Goal: Task Accomplishment & Management: Use online tool/utility

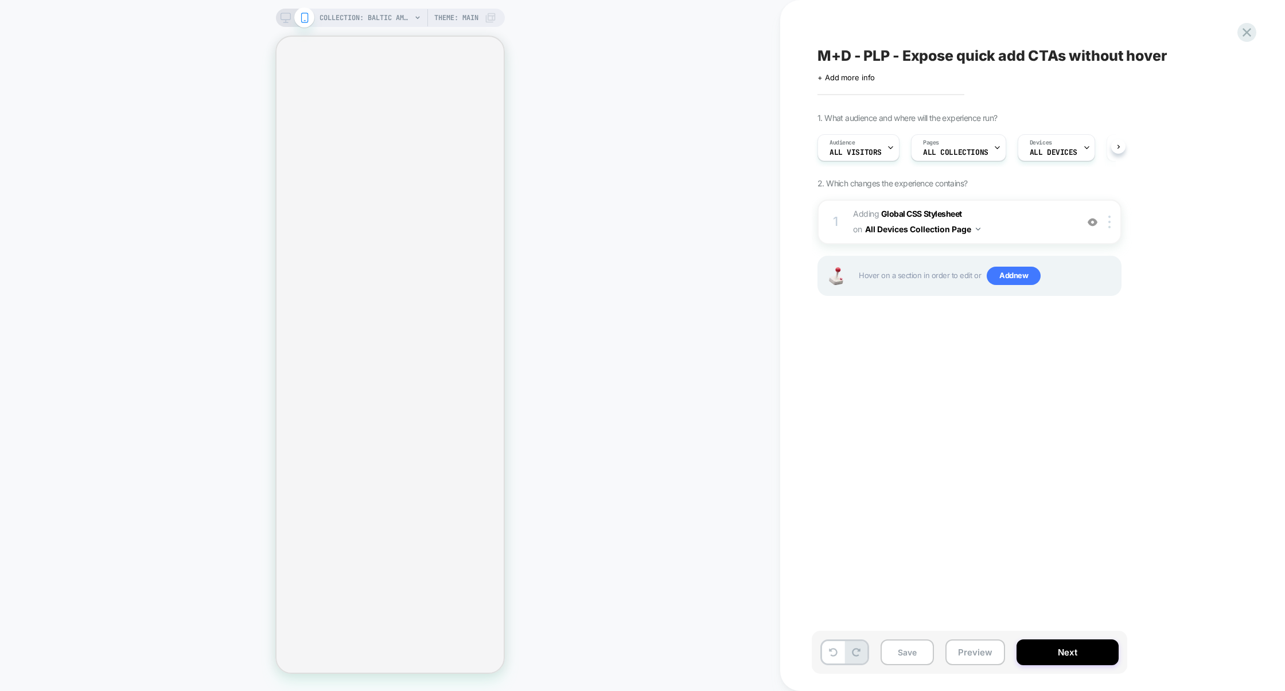
select select "******"
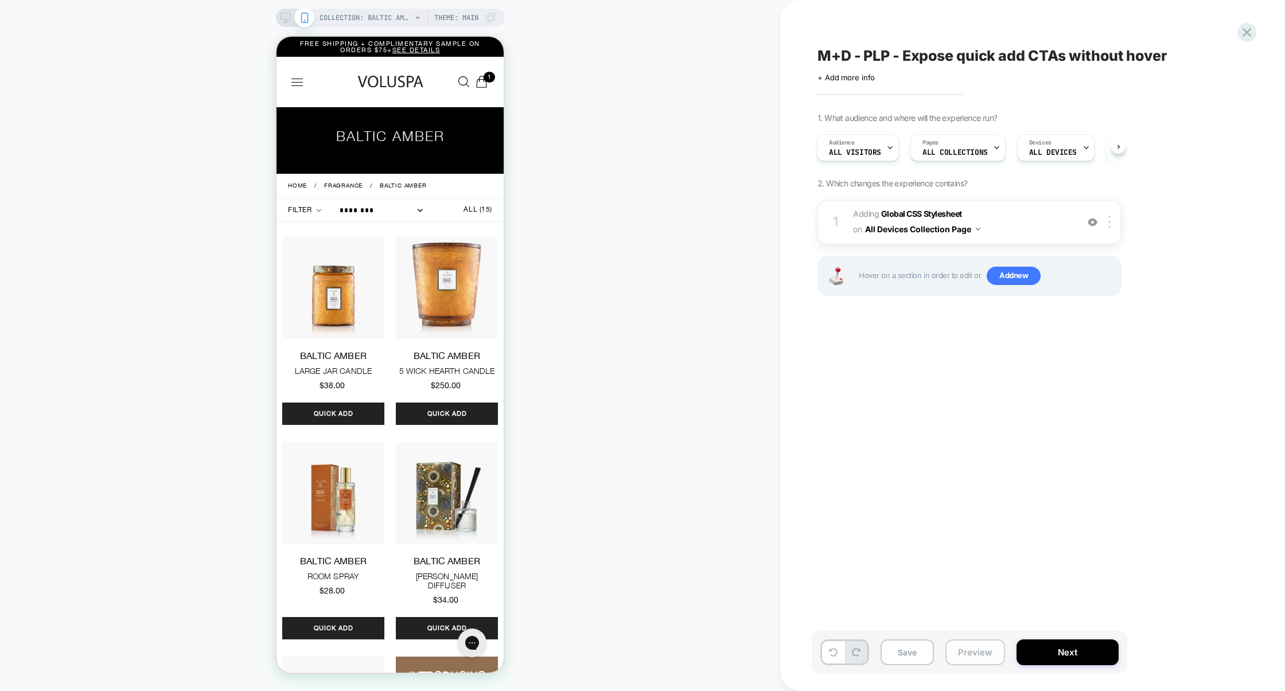
click at [955, 652] on button "Preview" at bounding box center [975, 653] width 60 height 26
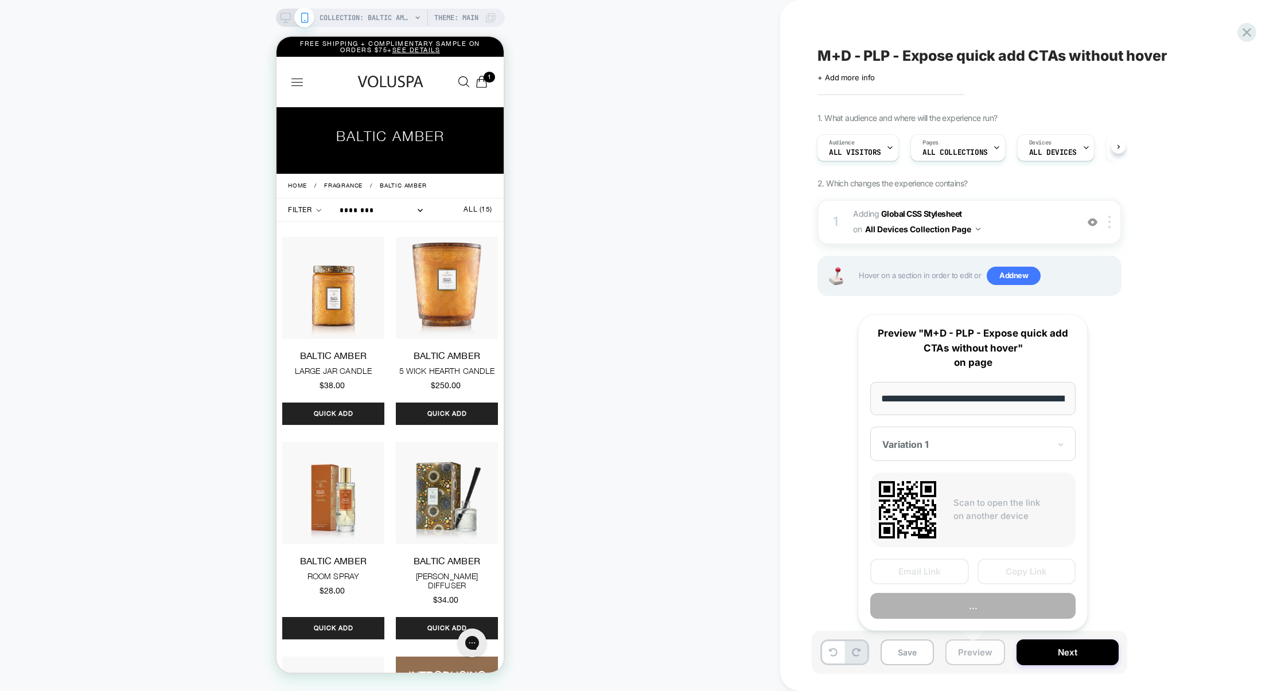
scroll to position [0, 112]
click at [969, 610] on button "Preview" at bounding box center [972, 606] width 205 height 26
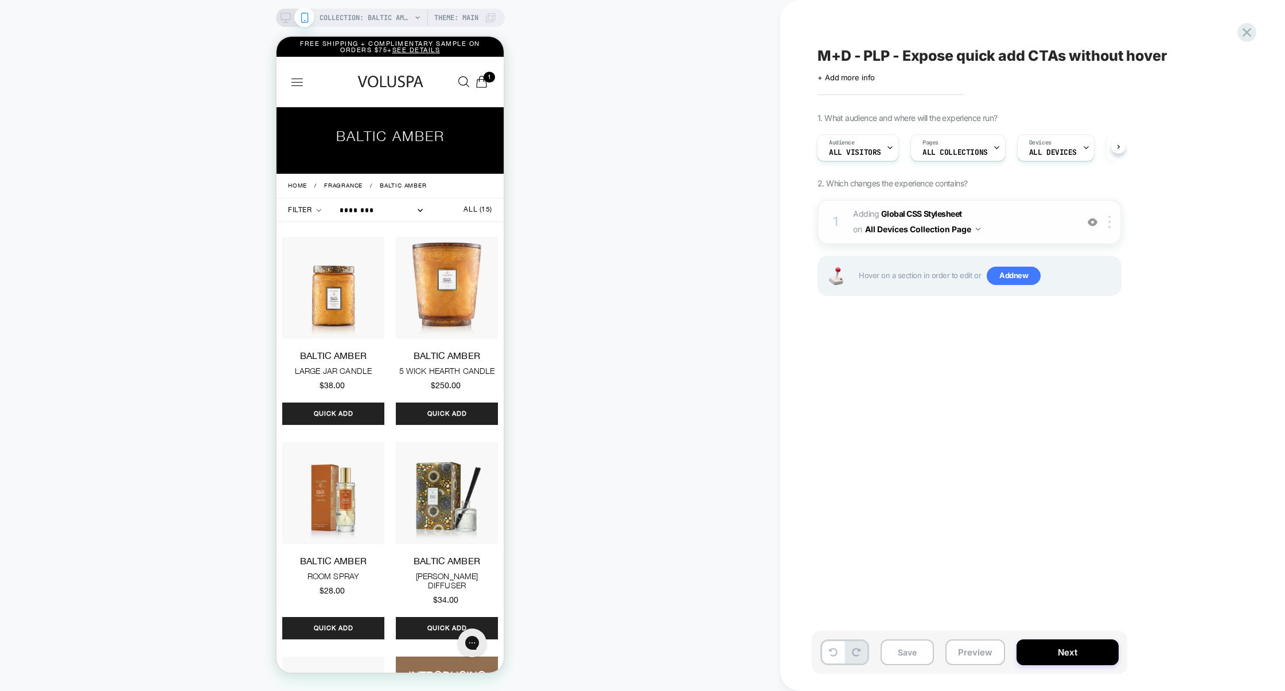
click at [1024, 217] on span "Adding Global CSS Stylesheet on All Devices Collection Page" at bounding box center [962, 222] width 219 height 31
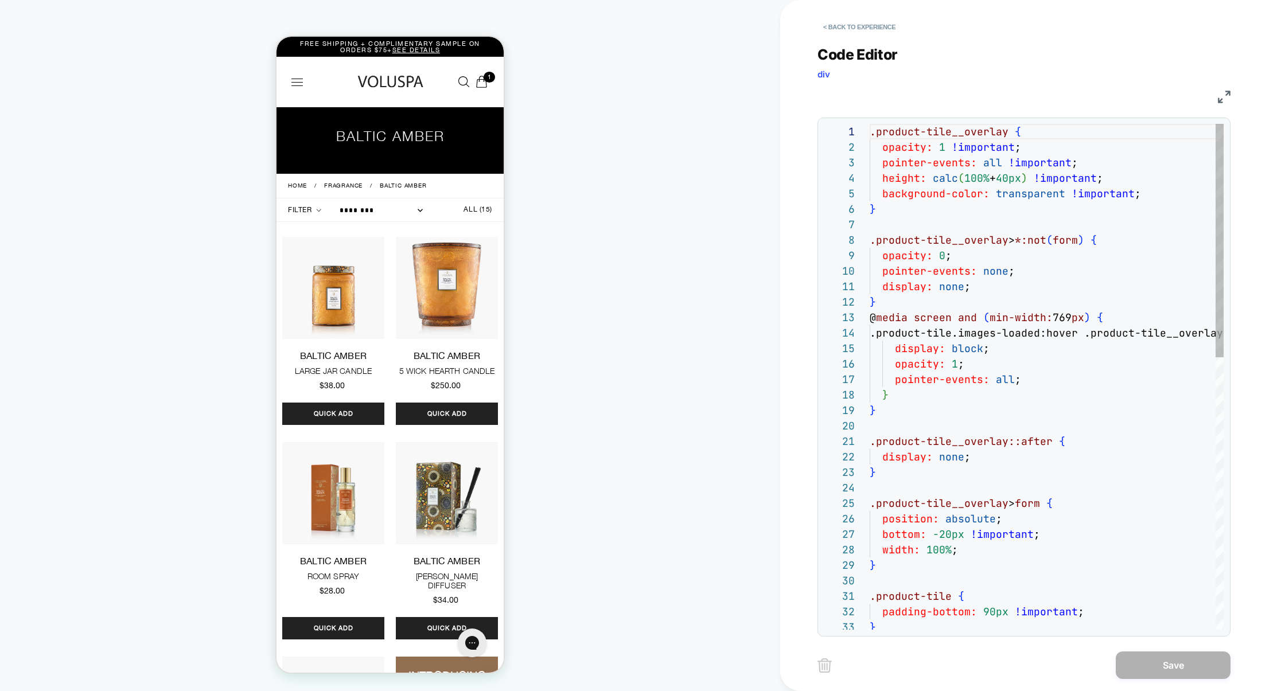
scroll to position [155, 0]
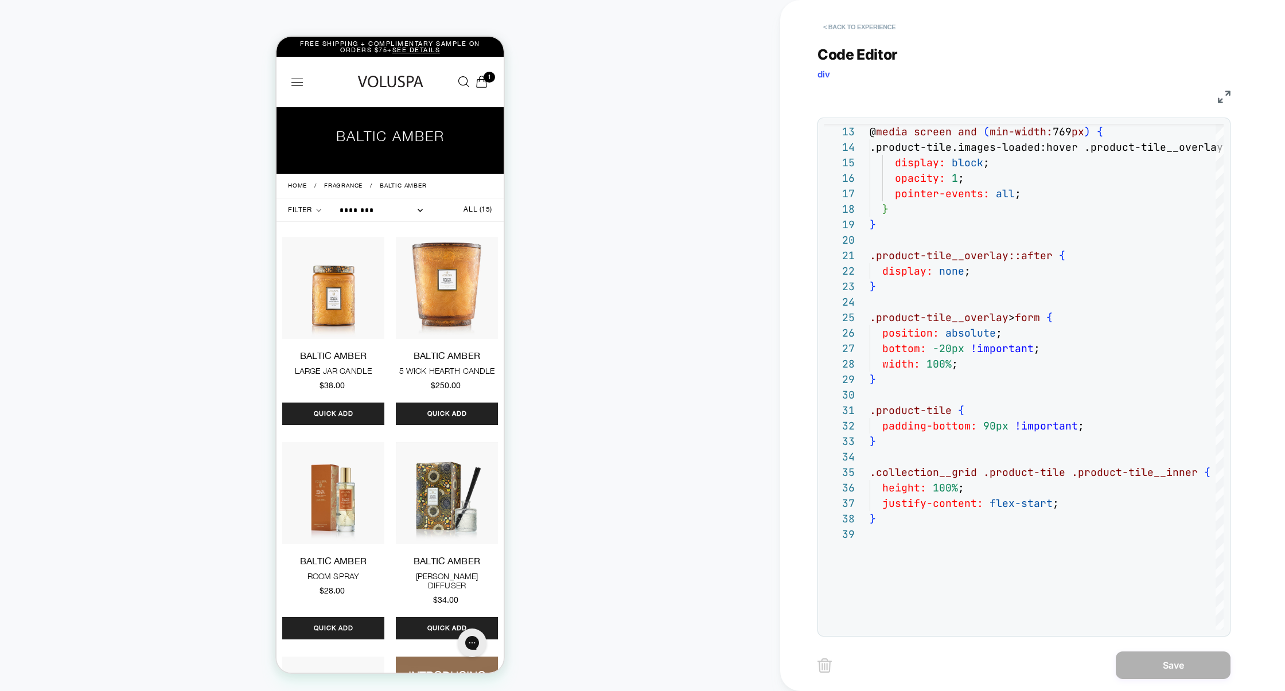
click at [846, 23] on button "< Back to experience" at bounding box center [859, 27] width 84 height 18
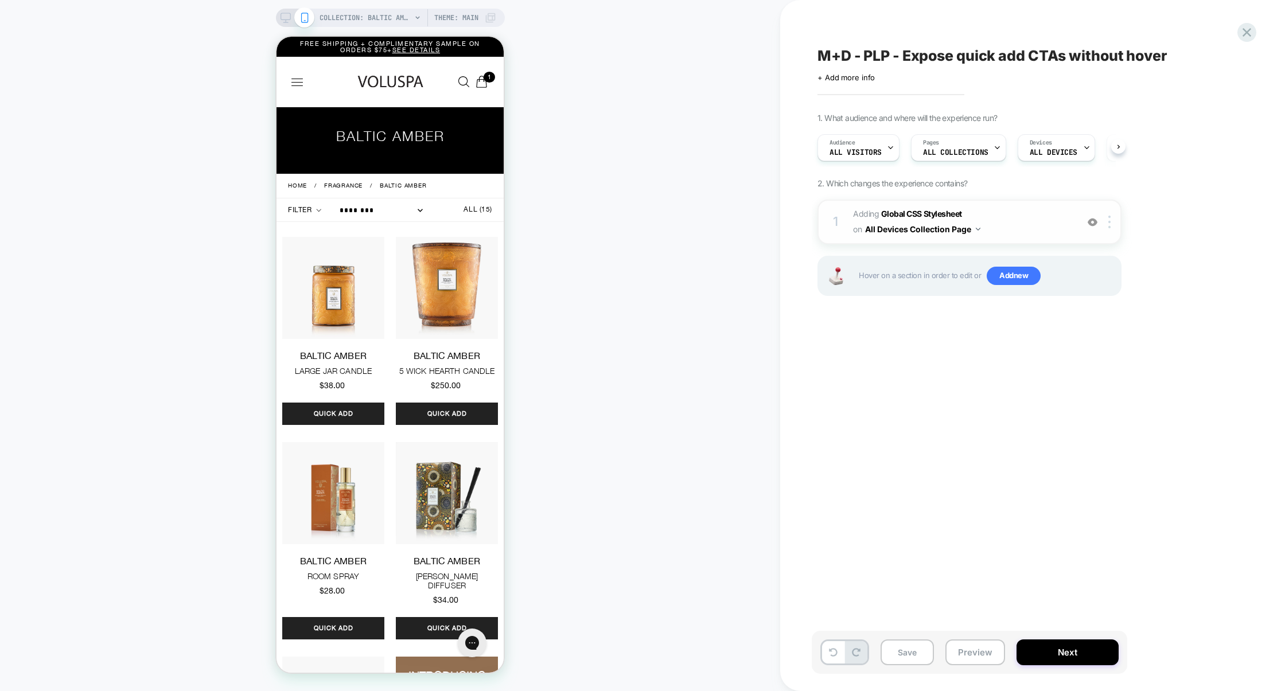
scroll to position [0, 1]
click at [1046, 223] on span "Adding Global CSS Stylesheet on All Devices Collection Page" at bounding box center [962, 222] width 219 height 31
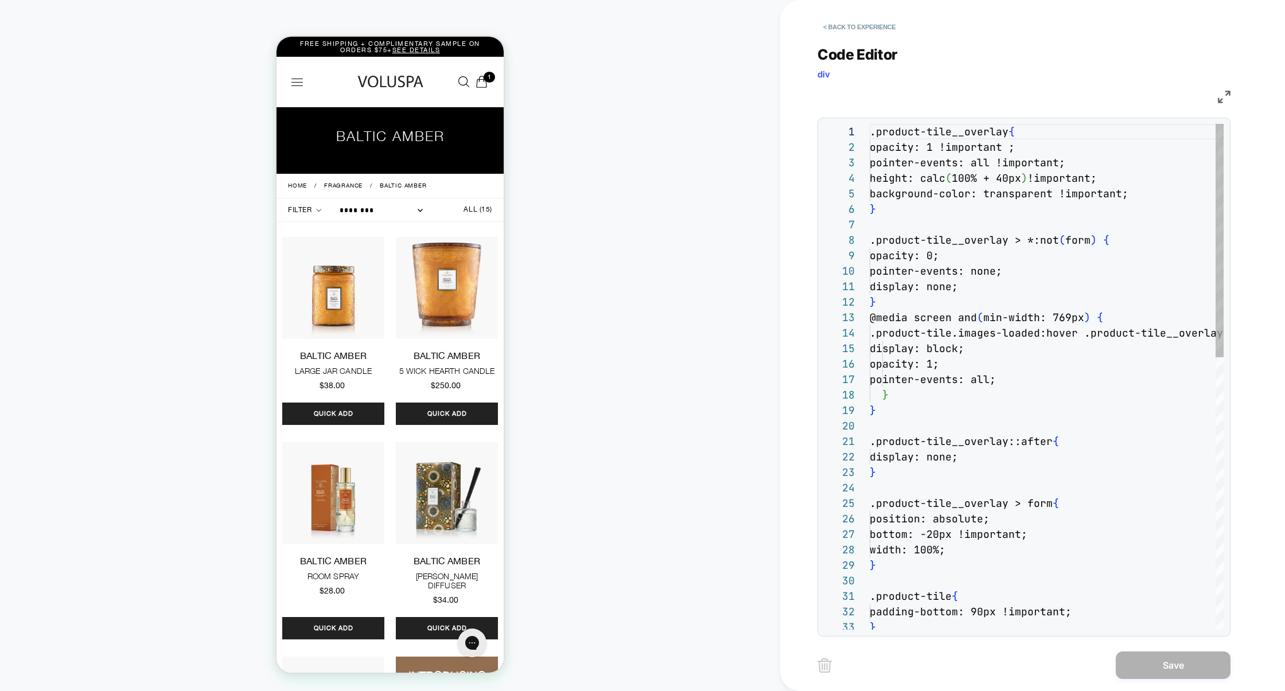
scroll to position [155, 0]
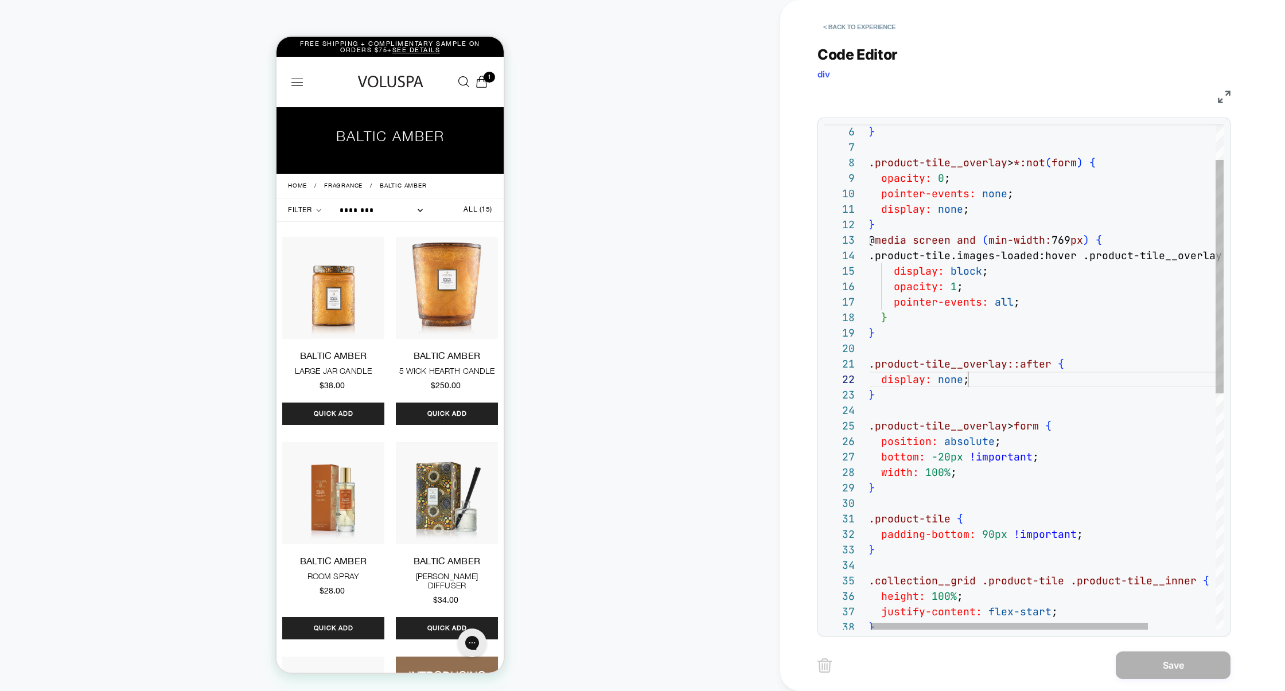
click at [979, 380] on div "@ media screen and ( min-width: 769 px ) { .product-tile.images-loaded:hover .p…" at bounding box center [1089, 593] width 442 height 1094
type textarea "**********"
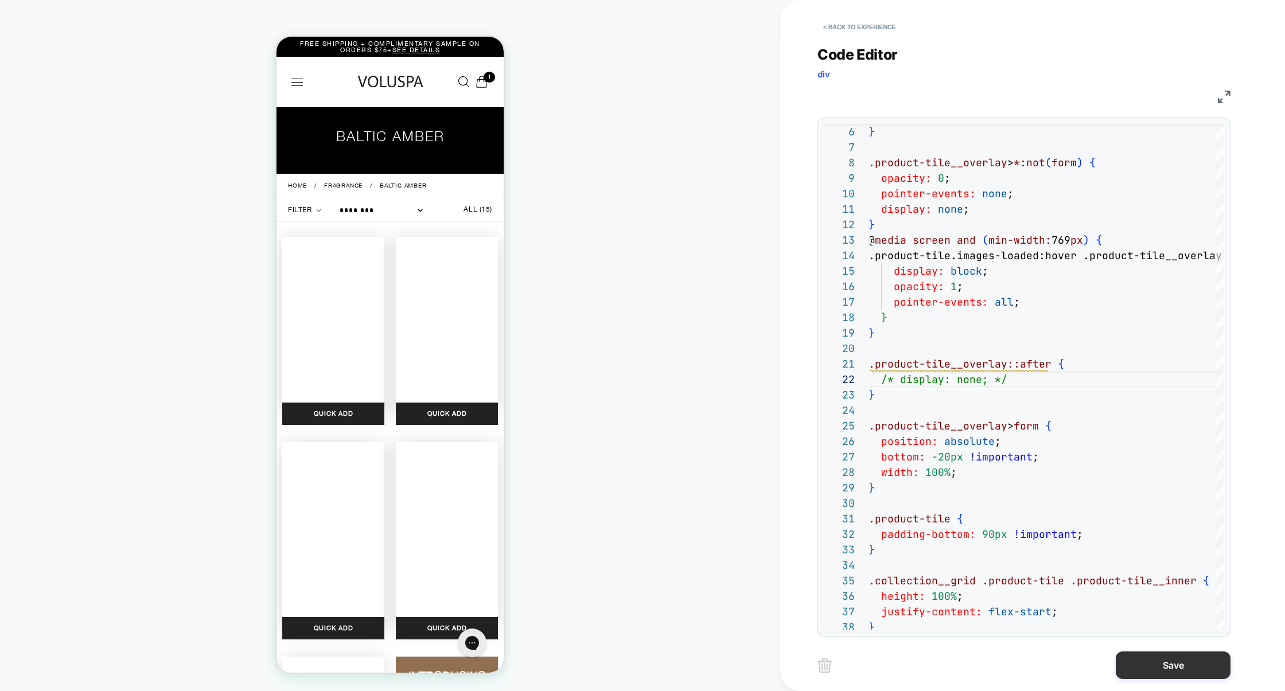
click at [1158, 654] on button "Save" at bounding box center [1173, 666] width 115 height 28
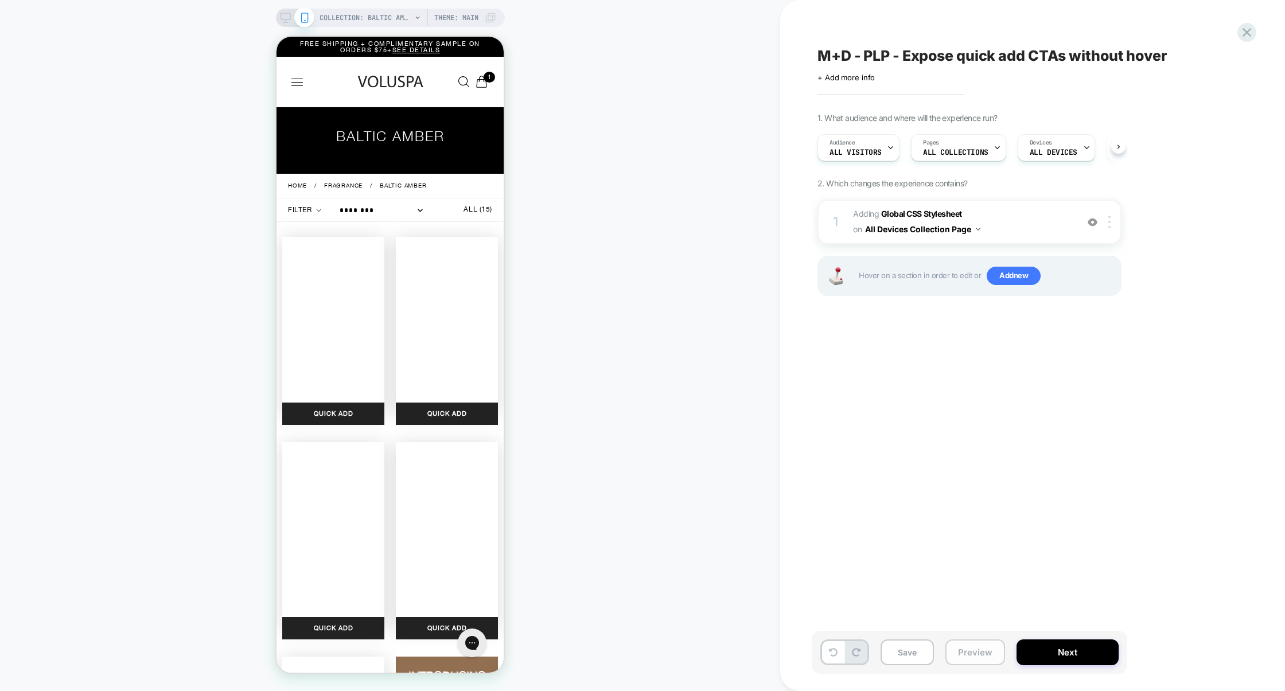
scroll to position [0, 1]
click at [988, 649] on button "Preview" at bounding box center [975, 653] width 60 height 26
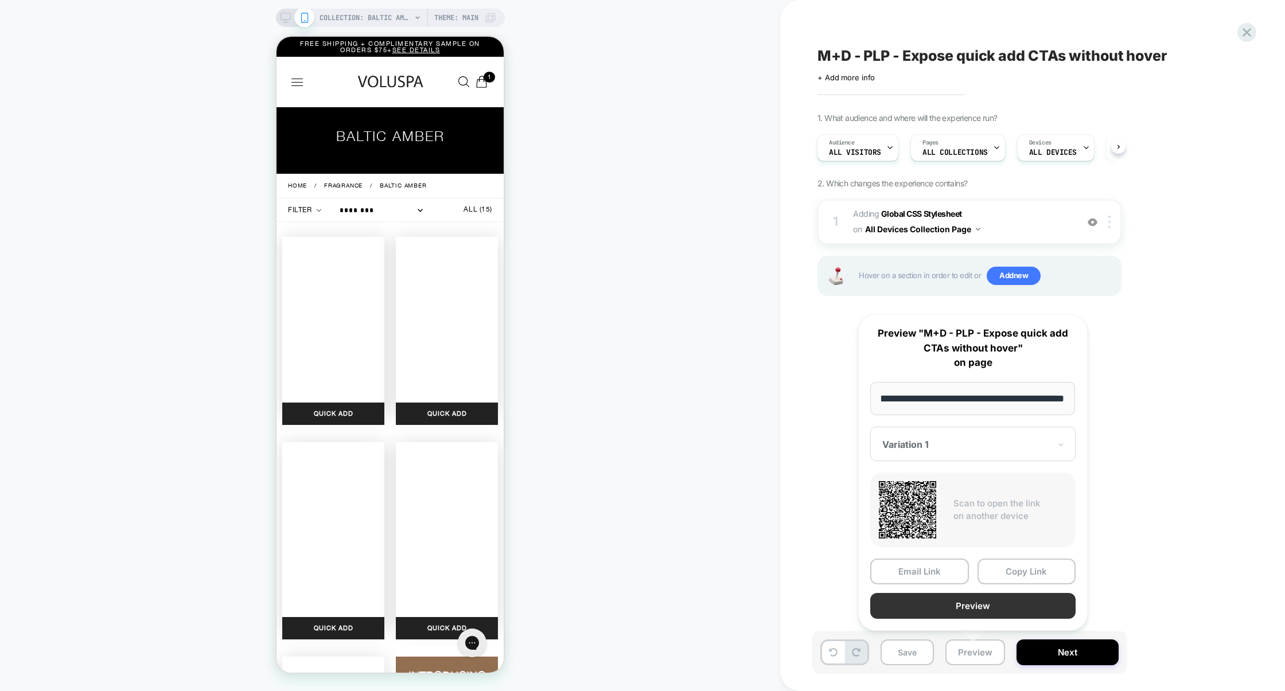
scroll to position [0, 0]
click at [992, 609] on button "Preview" at bounding box center [972, 606] width 205 height 26
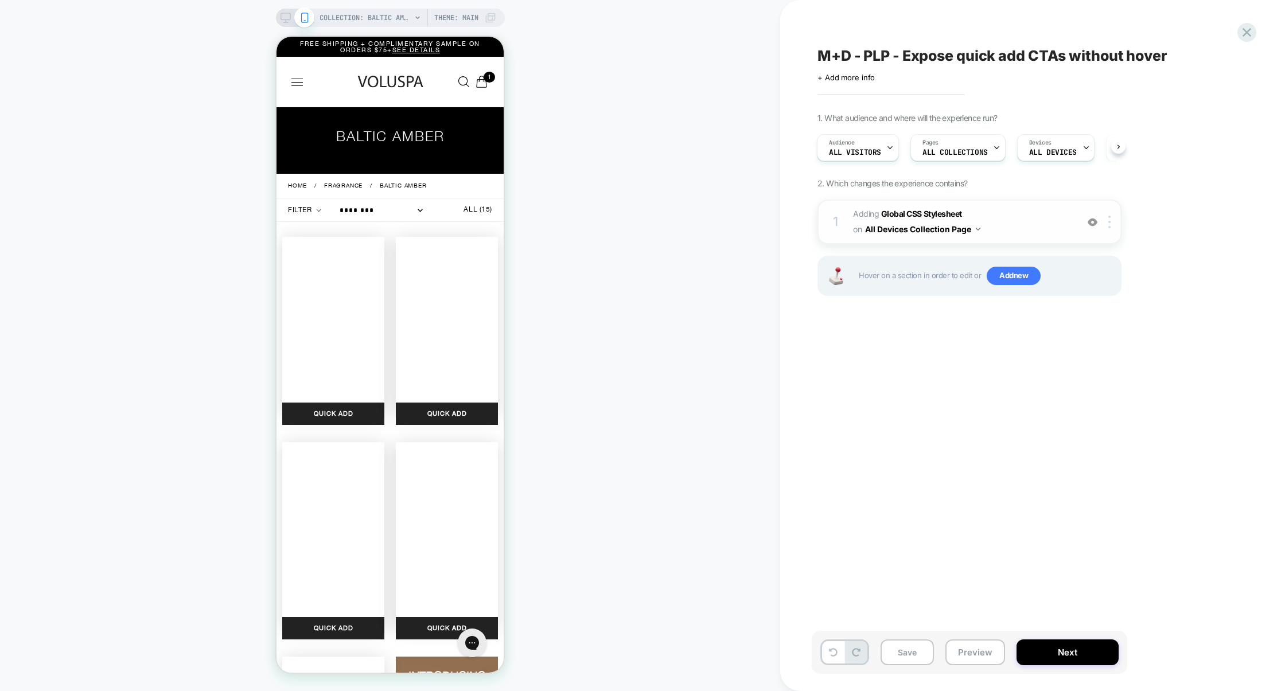
click at [1051, 216] on span "Adding Global CSS Stylesheet on All Devices Collection Page" at bounding box center [962, 222] width 219 height 31
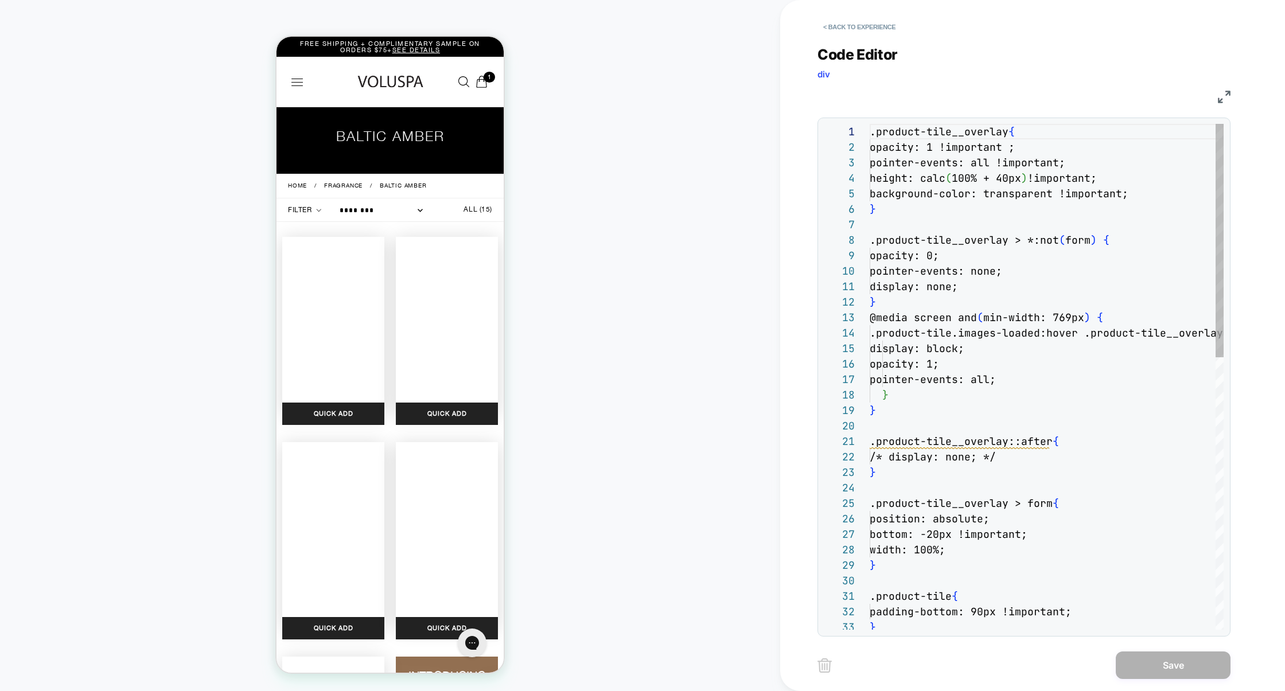
scroll to position [155, 0]
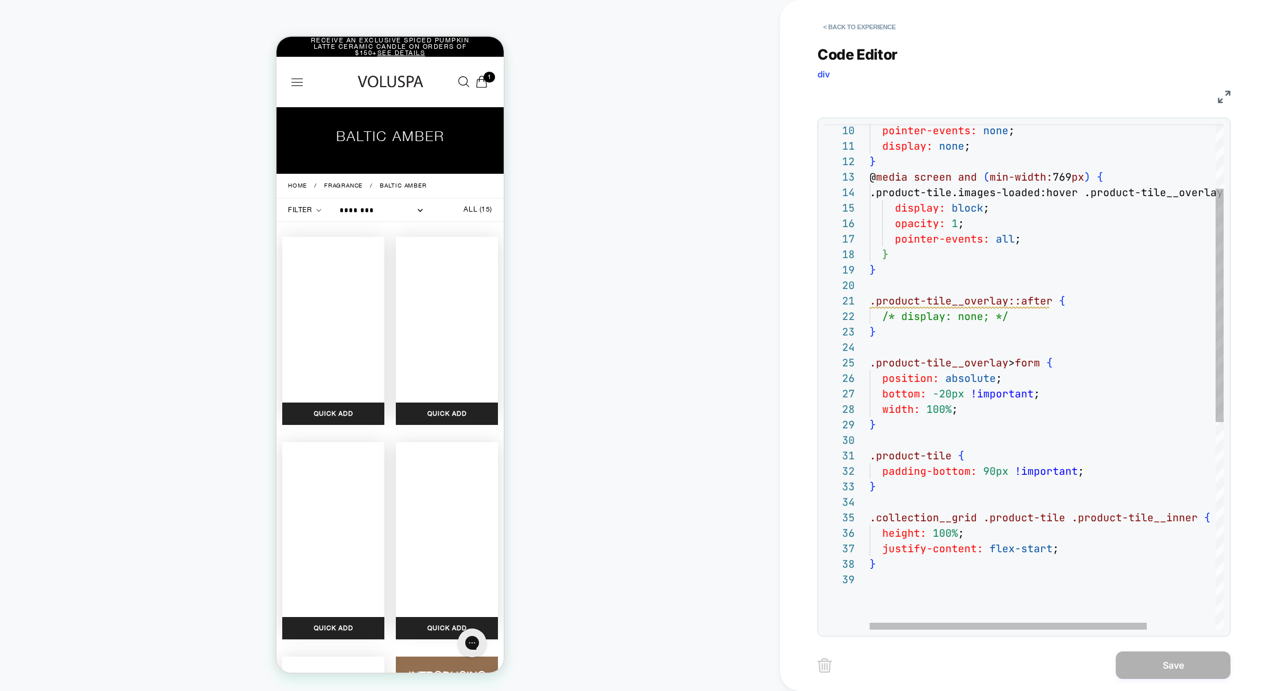
click at [1033, 321] on div "pointer-events: none ; display: none ; } @ media screen and ( min-width: 769 px…" at bounding box center [1091, 530] width 442 height 1094
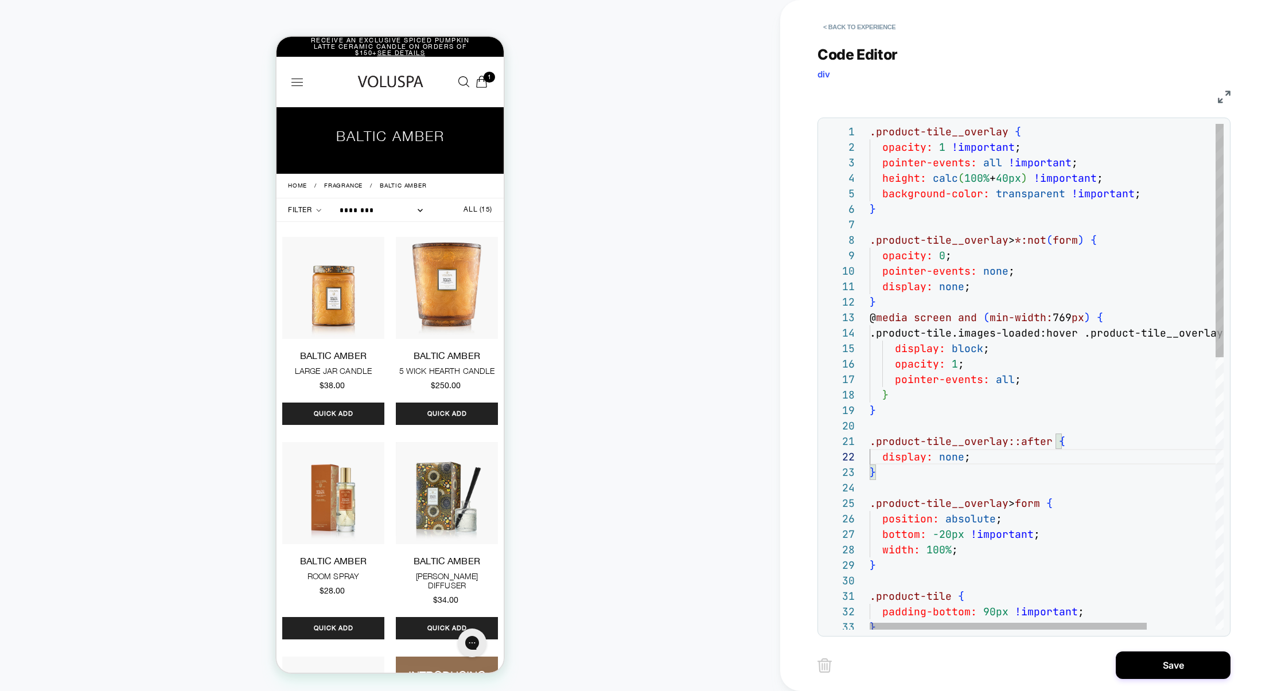
click at [977, 288] on div "pointer-events: none ; display: none ; } @ media screen and ( min-width: 769 px…" at bounding box center [1091, 671] width 442 height 1094
click at [961, 255] on div "pointer-events: none ; /* display: none; */ } @ media screen and ( min-width: 7…" at bounding box center [1091, 671] width 442 height 1094
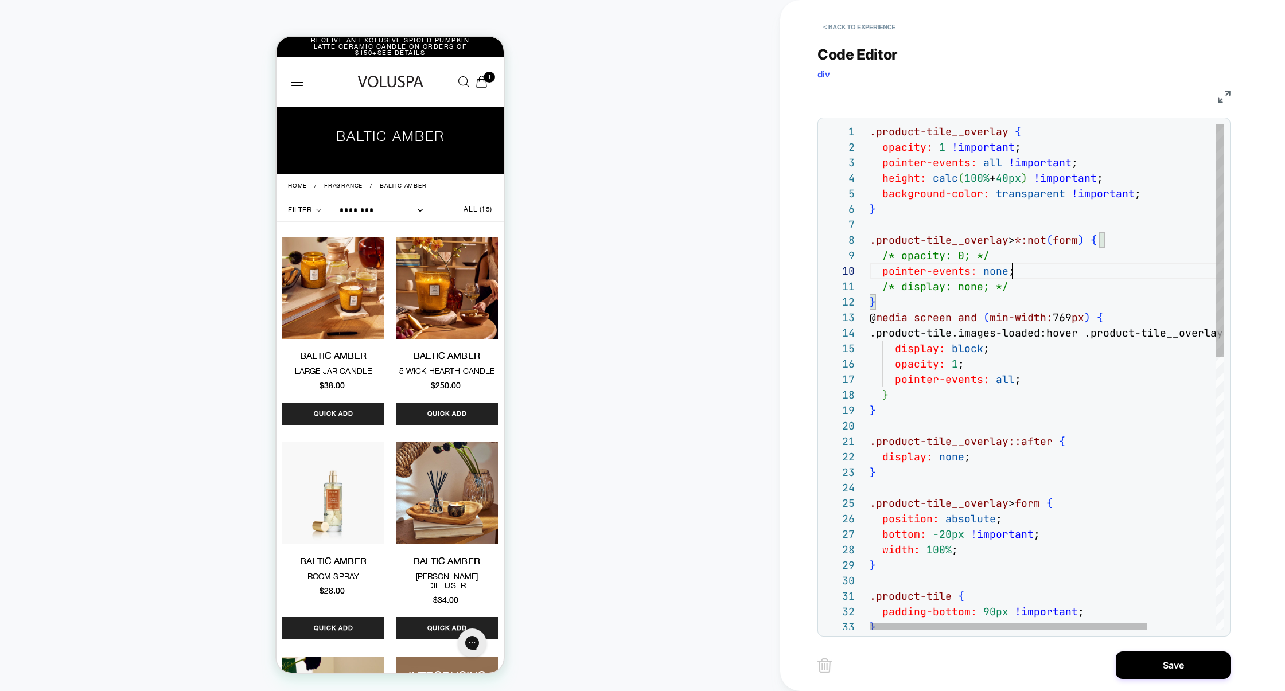
scroll to position [139, 142]
click at [1051, 268] on div "pointer-events: none ; /* display: none; */ } @ media screen and ( min-width: 7…" at bounding box center [1091, 671] width 442 height 1094
type textarea "**********"
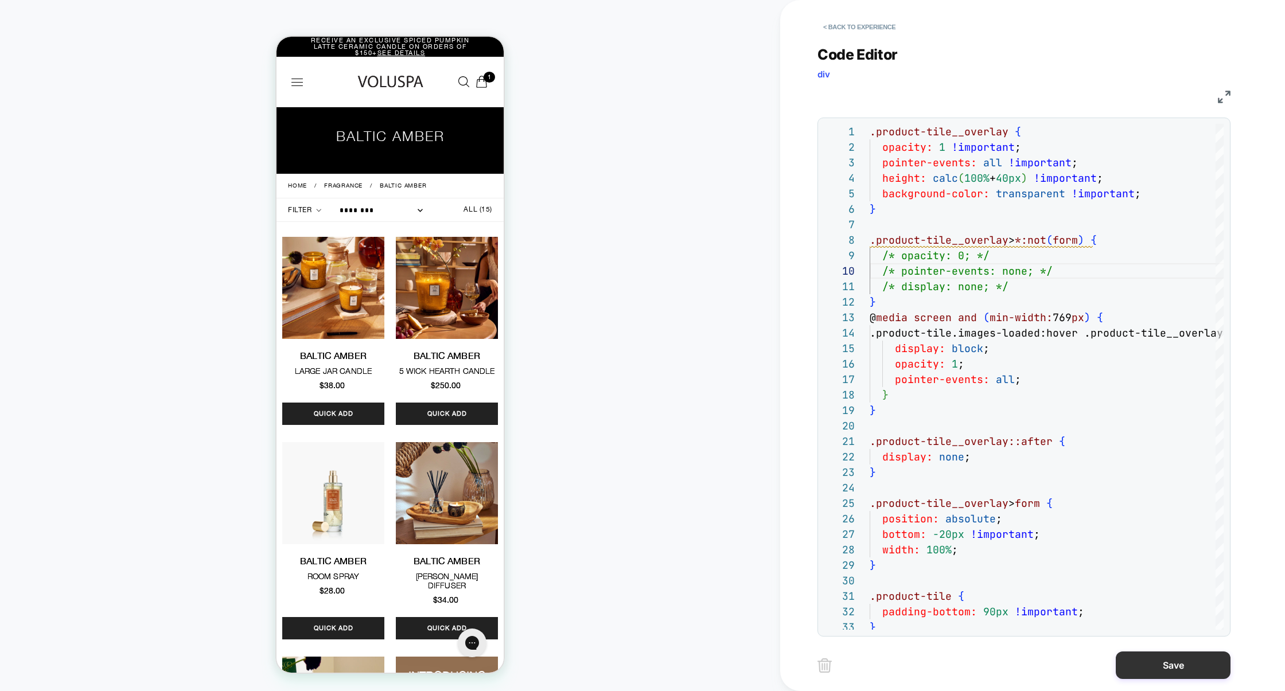
click at [1164, 675] on button "Save" at bounding box center [1173, 666] width 115 height 28
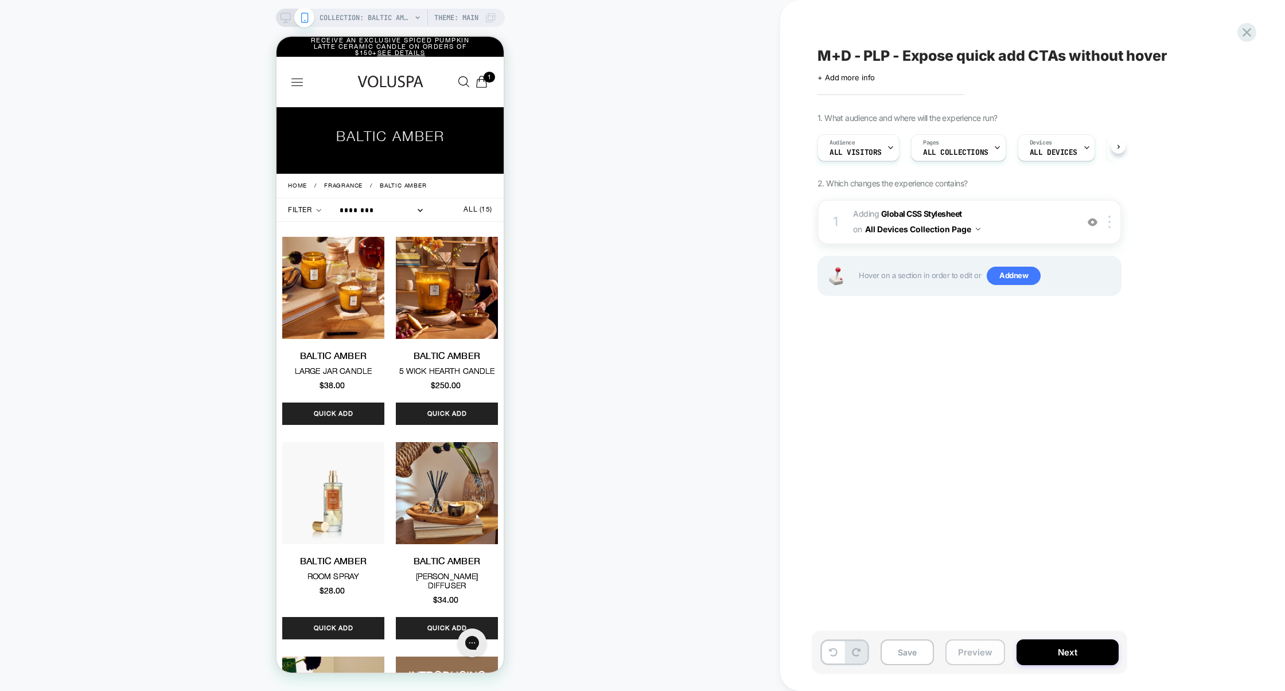
scroll to position [0, 1]
click at [995, 652] on button "Preview" at bounding box center [975, 653] width 60 height 26
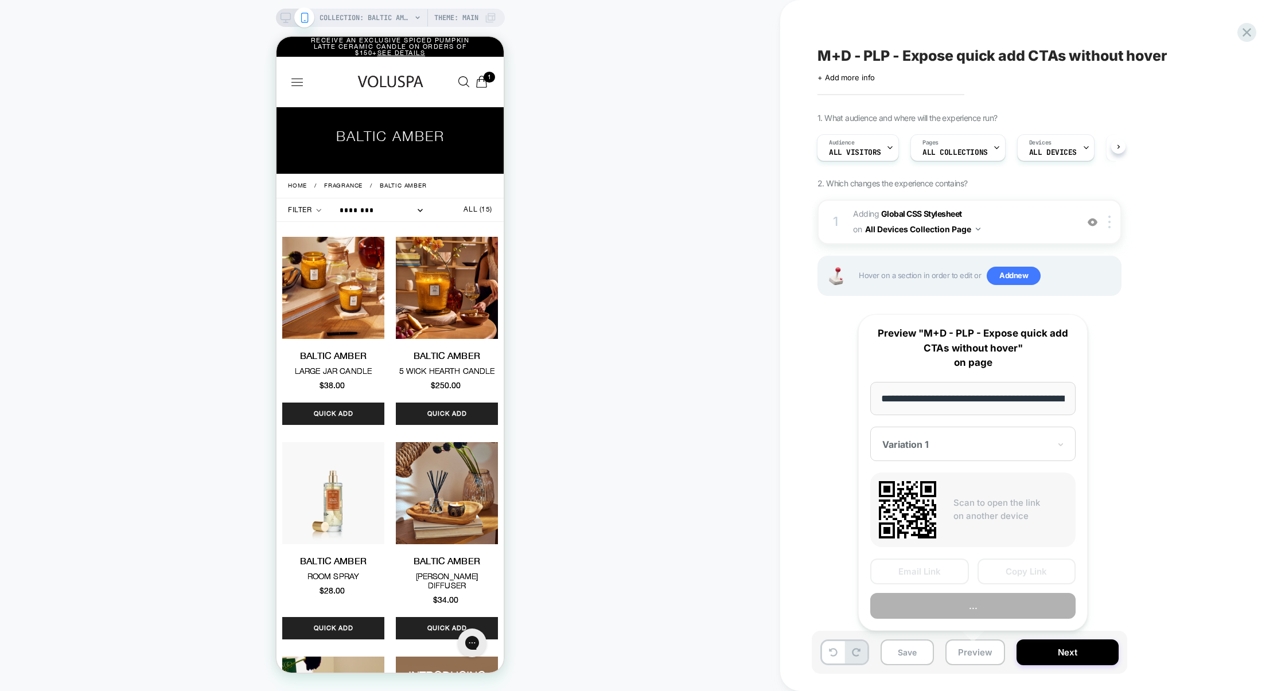
scroll to position [0, 112]
click at [994, 603] on button "Preview" at bounding box center [972, 606] width 205 height 26
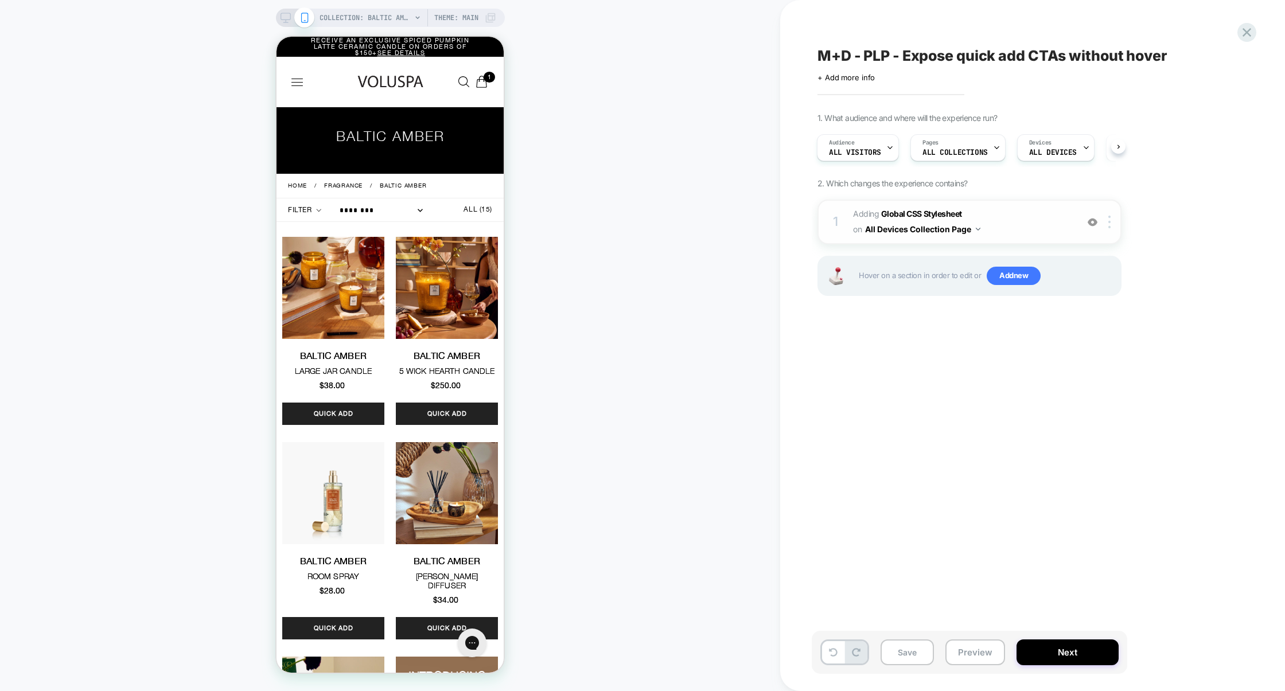
click at [1035, 231] on span "Adding Global CSS Stylesheet on All Devices Collection Page" at bounding box center [962, 222] width 219 height 31
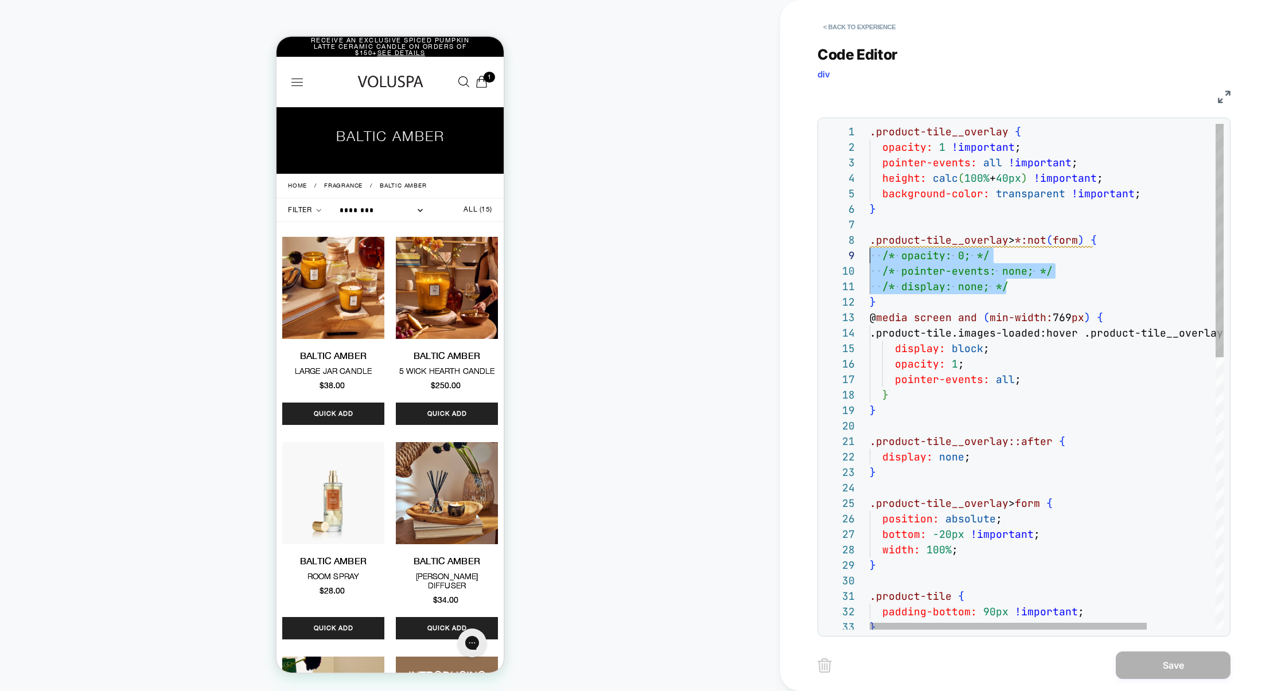
scroll to position [124, 0]
drag, startPoint x: 1022, startPoint y: 292, endPoint x: 819, endPoint y: 250, distance: 207.9
click at [819, 251] on div "1 2 3 4 5 6 7 8 9 10 11 12 13 14 15 16 17 18 19 20 21 22 23 24 25 26 27 28 29 3…" at bounding box center [1023, 377] width 413 height 519
click at [1025, 281] on div ".product-tile__overlay { opacity: 1 !important ; pointer-events: all !important…" at bounding box center [1091, 671] width 442 height 1094
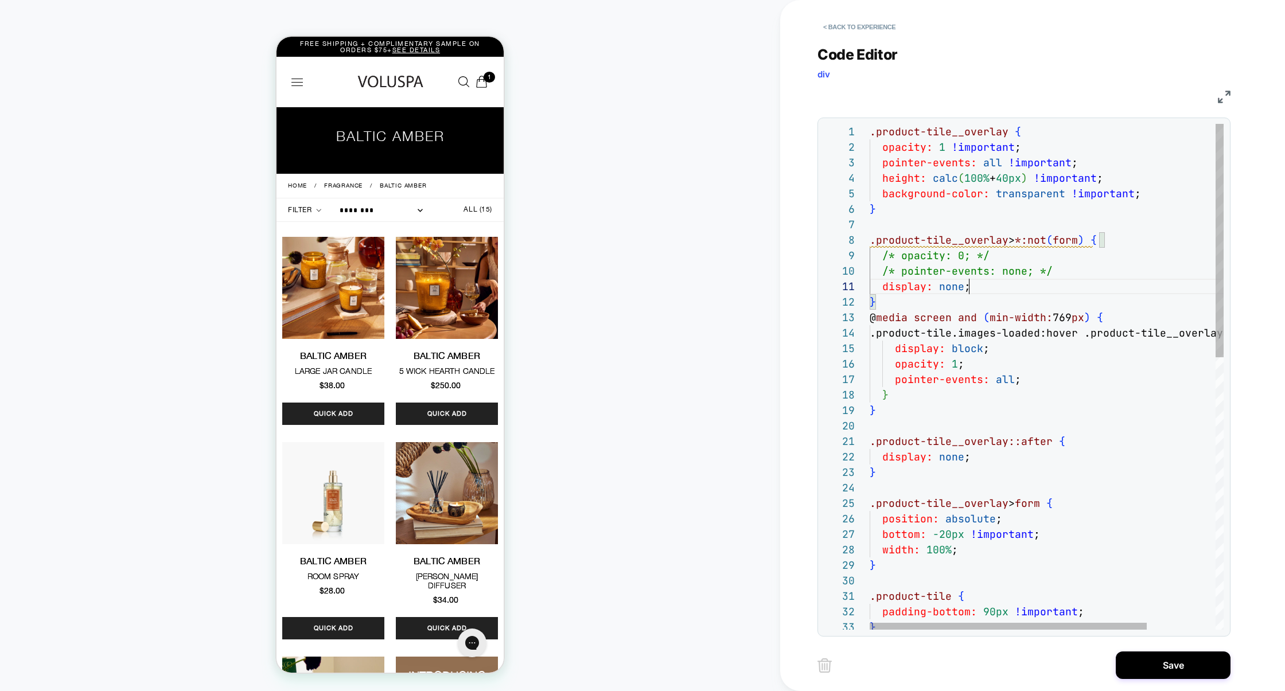
scroll to position [0, 99]
type textarea "**********"
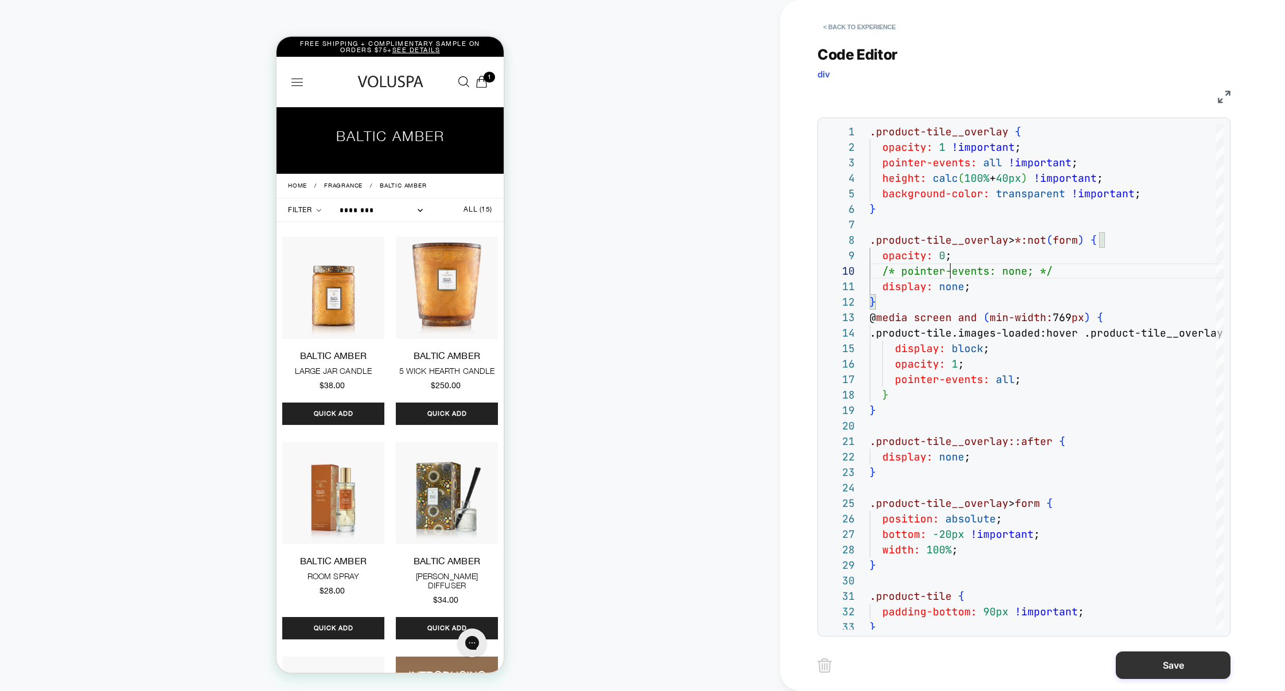
click at [1156, 667] on button "Save" at bounding box center [1173, 666] width 115 height 28
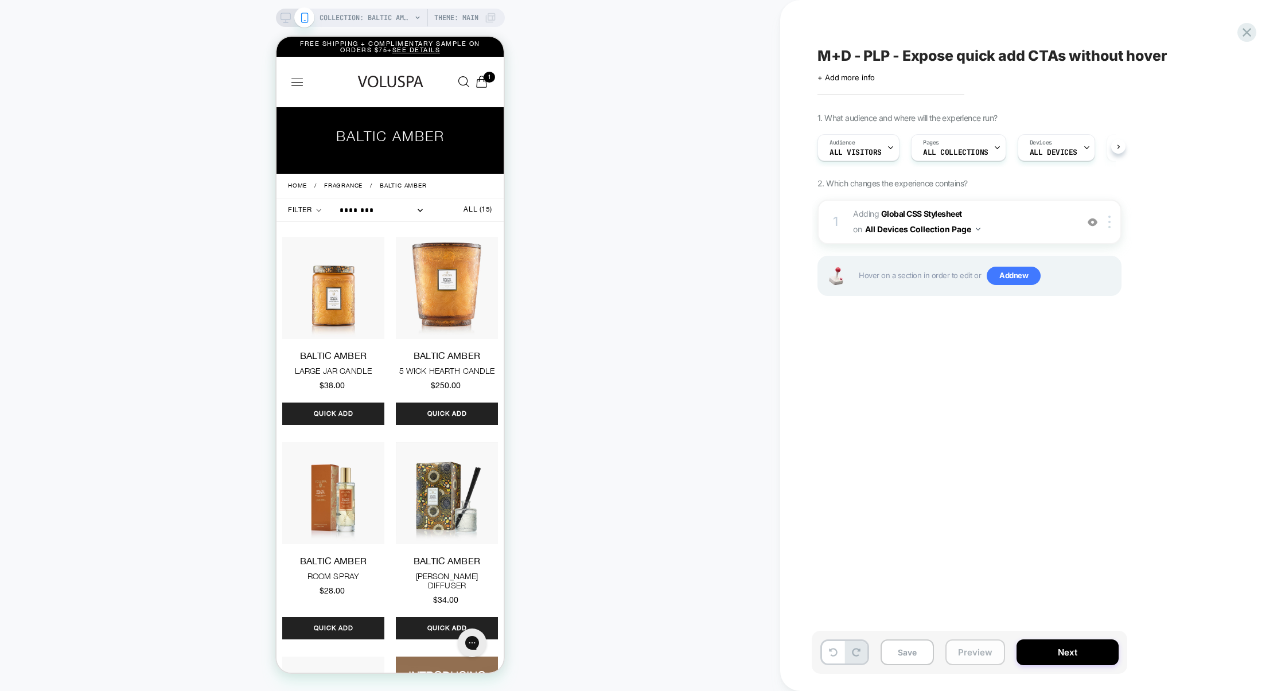
scroll to position [0, 1]
click at [953, 656] on button "Preview" at bounding box center [975, 653] width 60 height 26
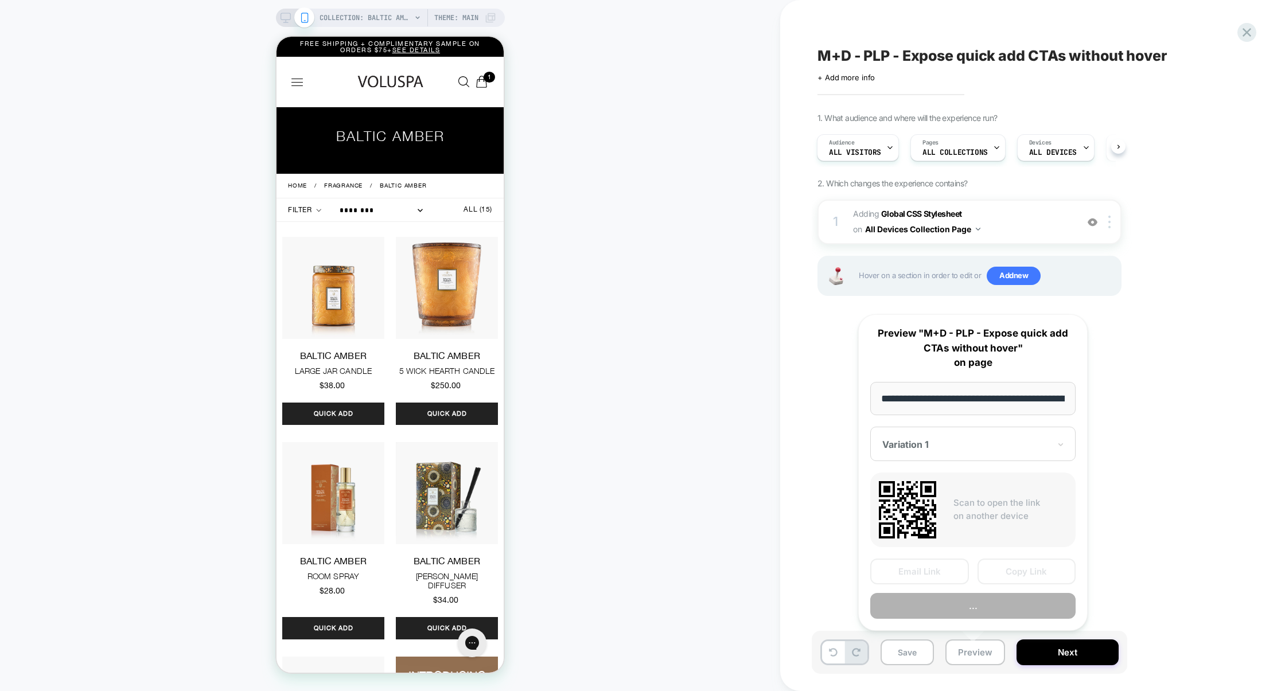
scroll to position [0, 112]
click at [966, 613] on button "Preview" at bounding box center [972, 606] width 205 height 26
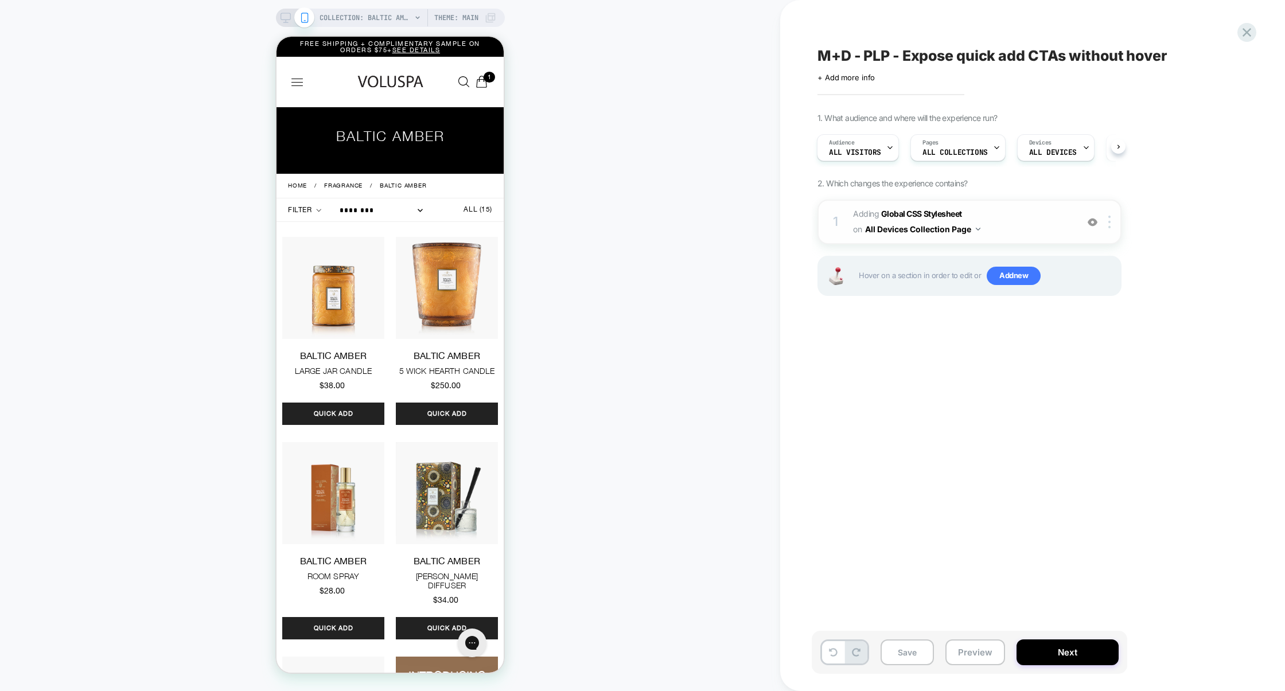
click at [1015, 200] on div "1 Adding Global CSS Stylesheet on All Devices Collection Page Add Before Add Af…" at bounding box center [969, 222] width 304 height 45
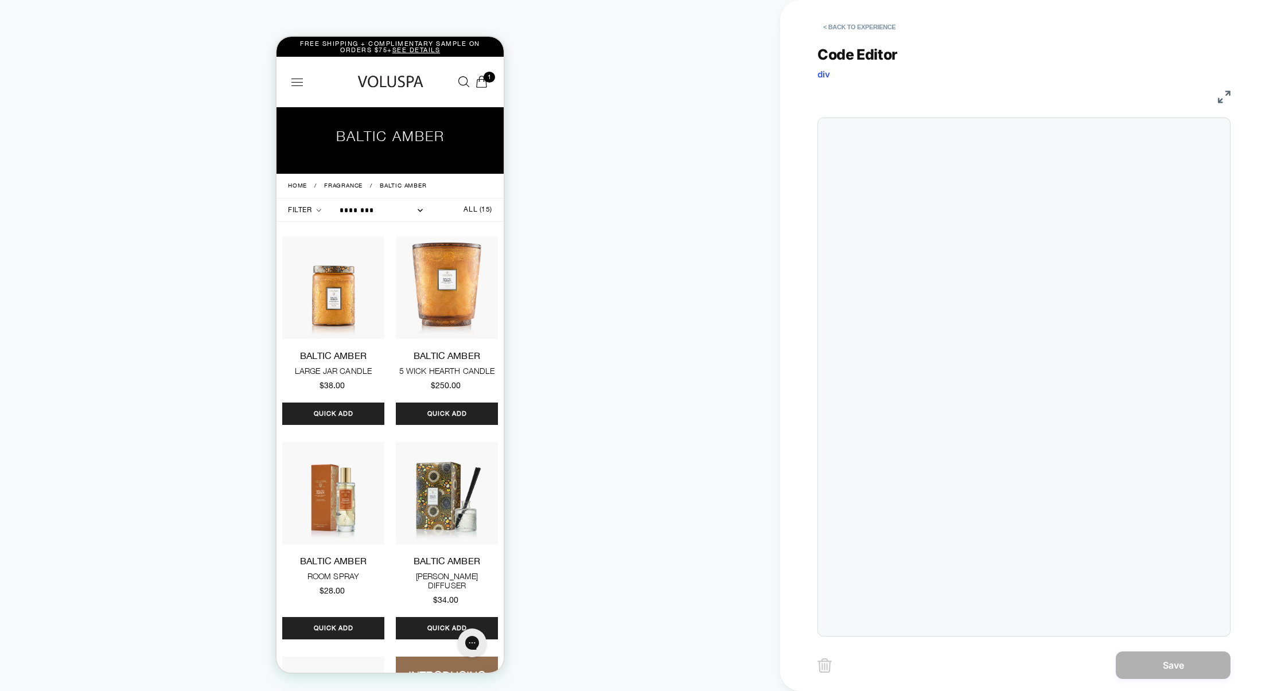
scroll to position [155, 0]
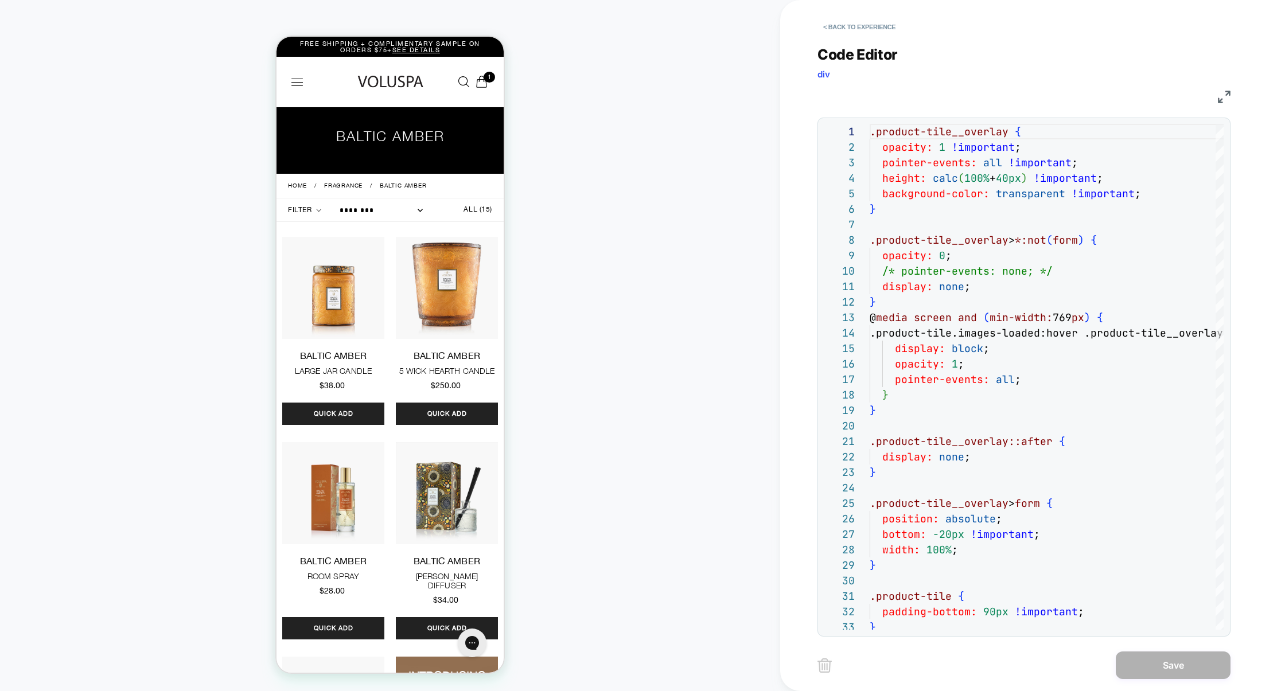
click at [1220, 96] on img at bounding box center [1224, 97] width 13 height 13
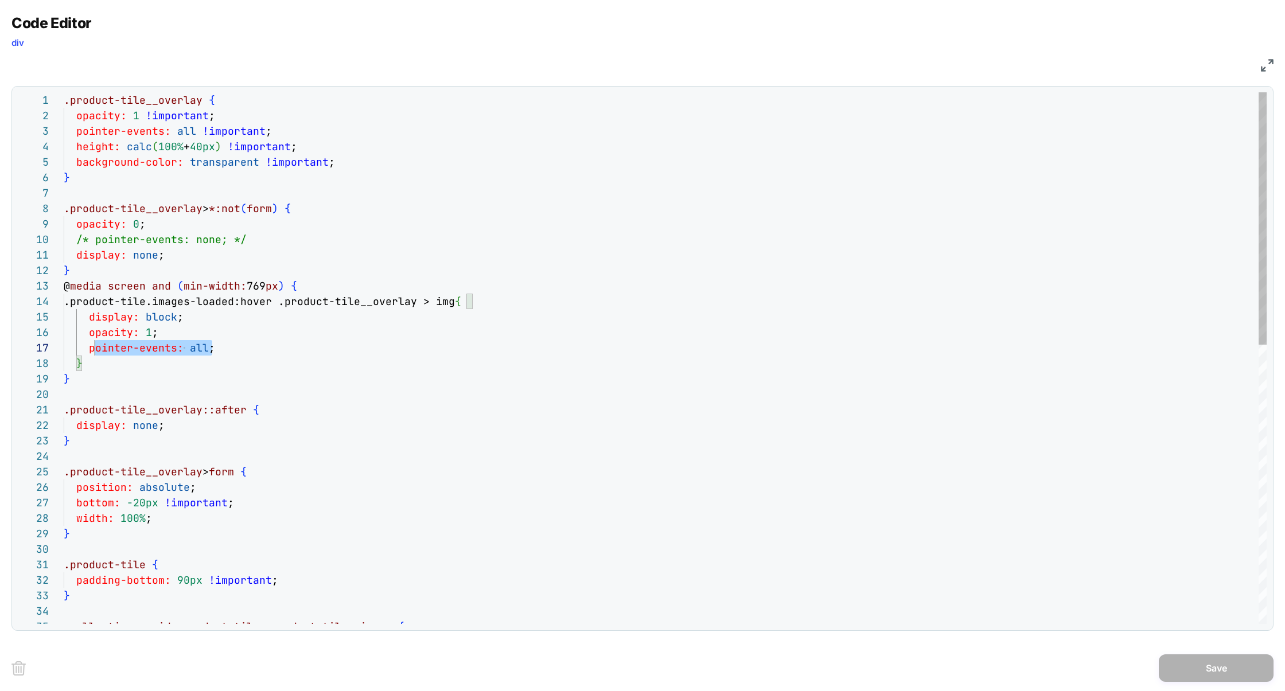
scroll to position [93, 0]
drag, startPoint x: 224, startPoint y: 348, endPoint x: 1, endPoint y: 345, distance: 223.2
click at [0, 346] on div "Code Editor div CSS 11 12 13 14 15 16 17 18 19 20 21 22 23 24 25 26 27 28 29 30…" at bounding box center [642, 345] width 1285 height 691
click at [284, 136] on div "display: none ; } @ media screen and ( min-width: 769 px ) { .product-tile.imag…" at bounding box center [665, 652] width 1203 height 1120
type textarea "**********"
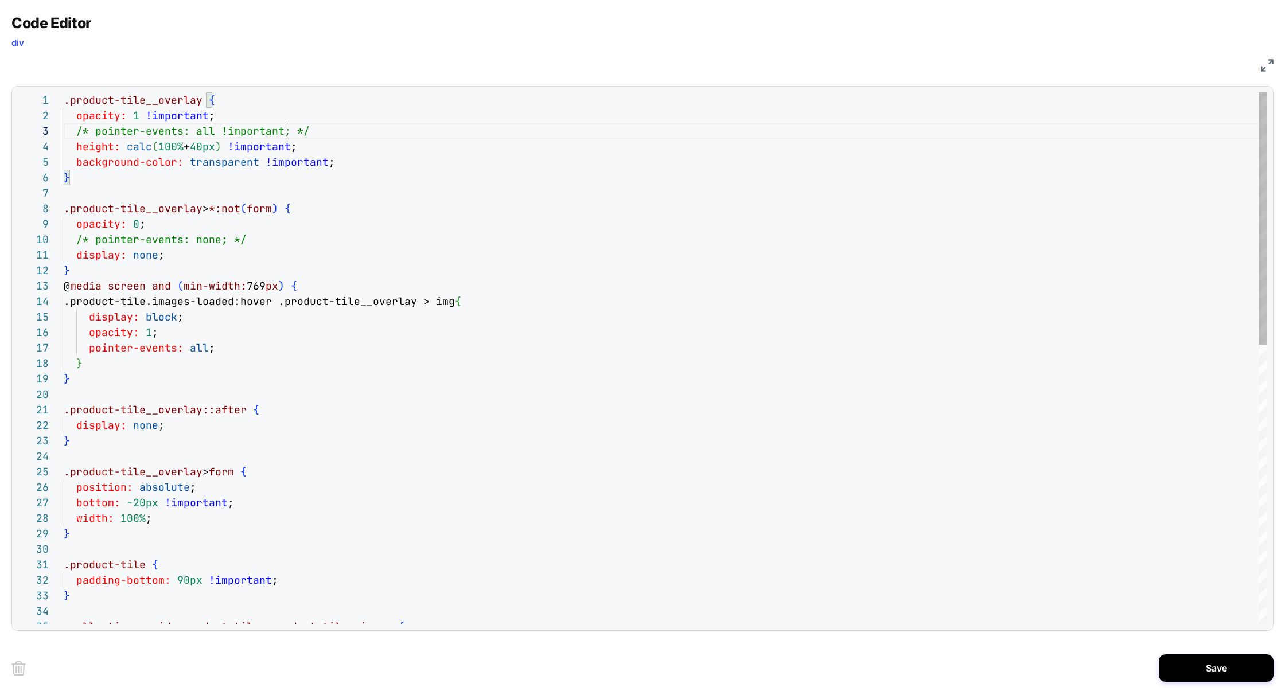
scroll to position [31, 223]
click at [1204, 669] on button "Save" at bounding box center [1216, 669] width 115 height 28
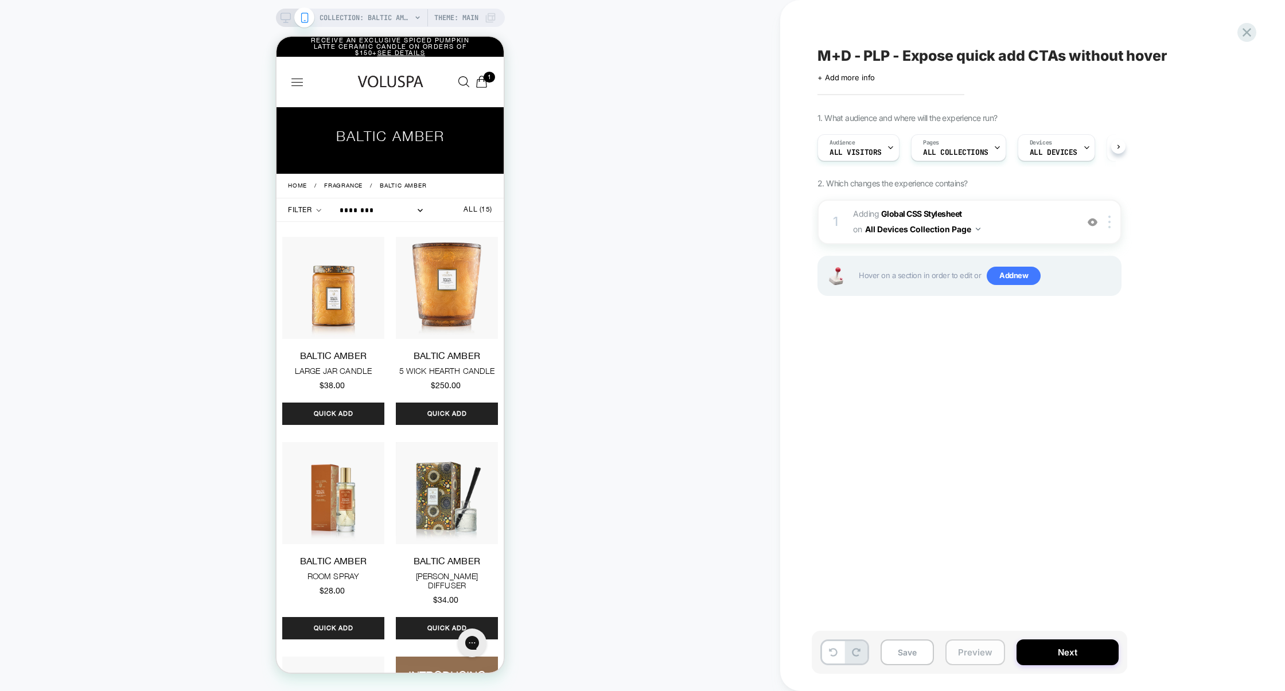
scroll to position [0, 1]
click at [981, 652] on button "Preview" at bounding box center [975, 653] width 60 height 26
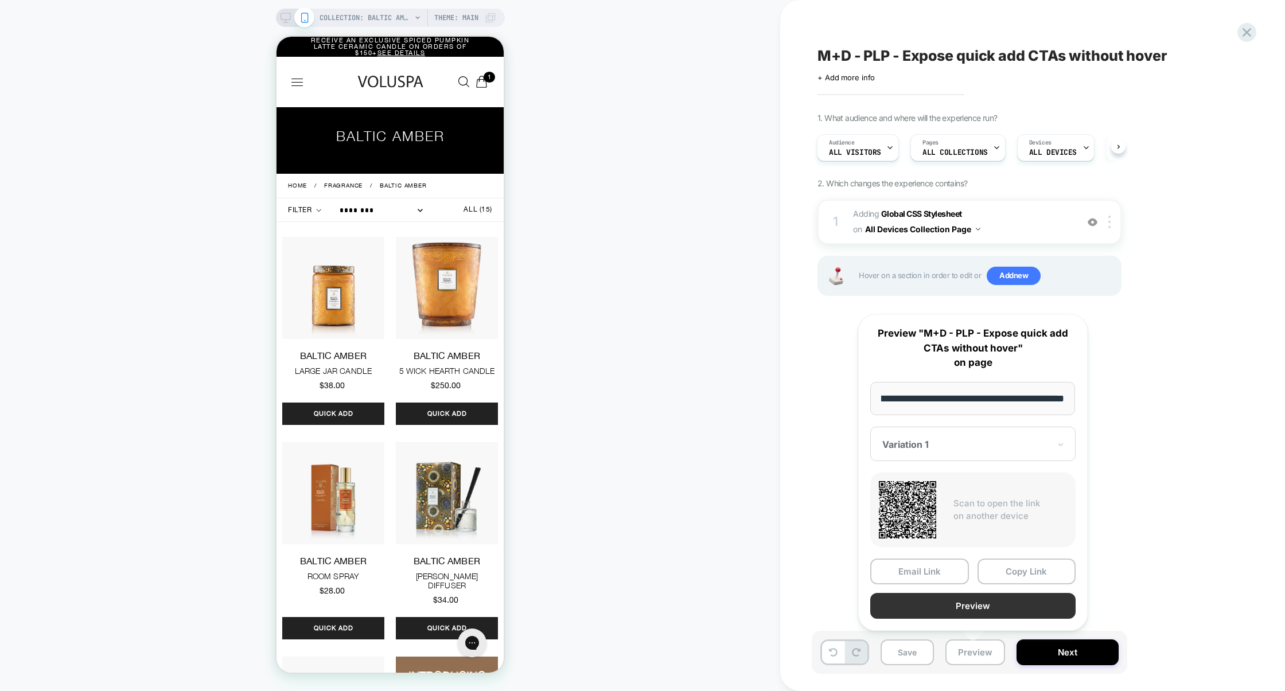
scroll to position [0, 0]
click at [982, 609] on button "Preview" at bounding box center [972, 606] width 205 height 26
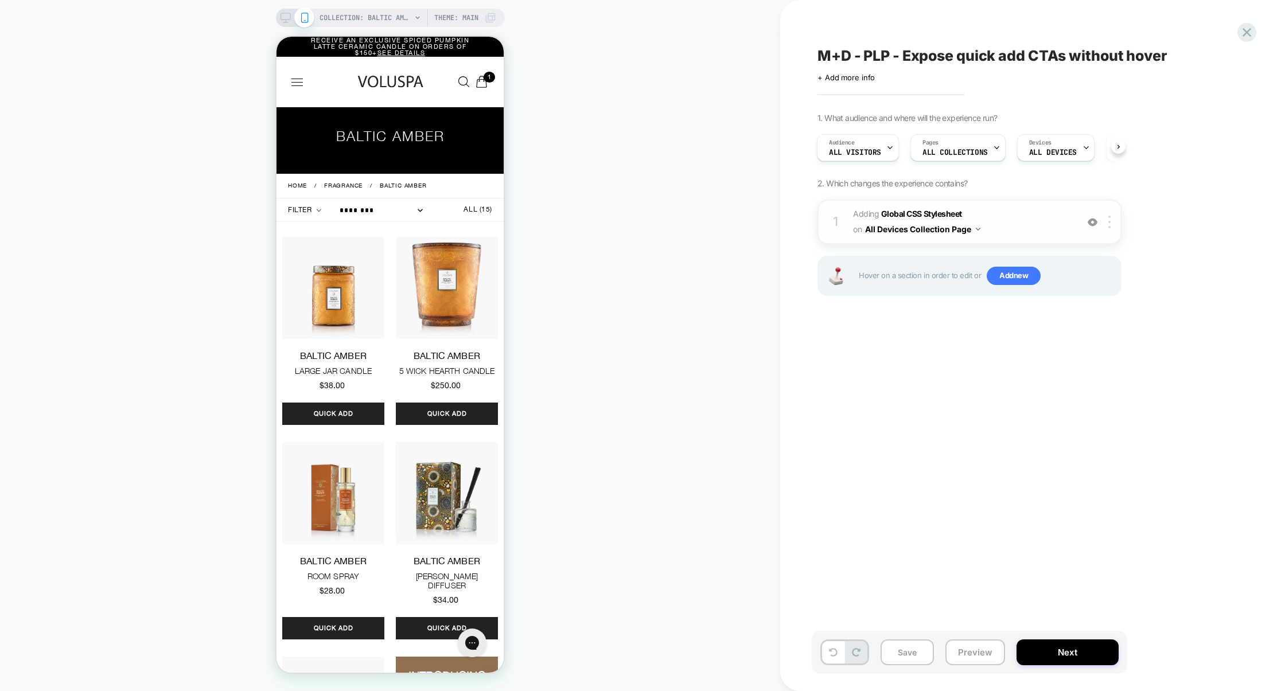
click at [1041, 209] on span "Adding Global CSS Stylesheet on All Devices Collection Page" at bounding box center [962, 222] width 219 height 31
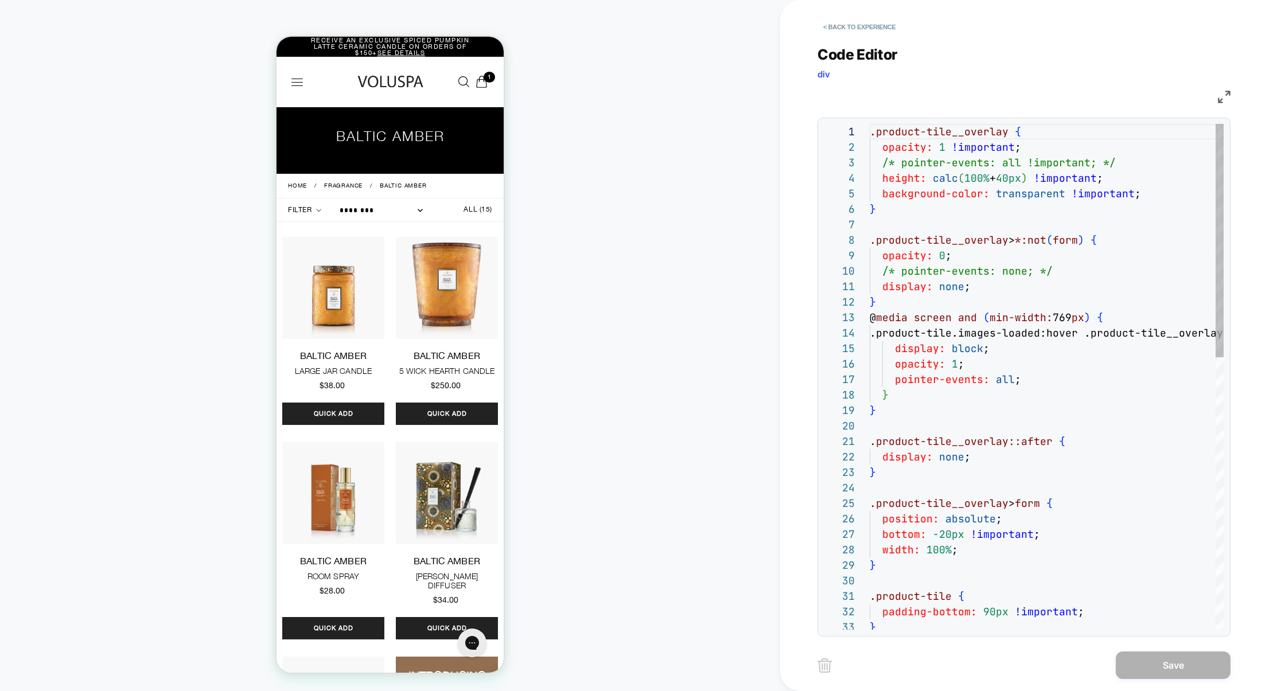
scroll to position [155, 0]
click at [1226, 95] on img at bounding box center [1224, 97] width 13 height 13
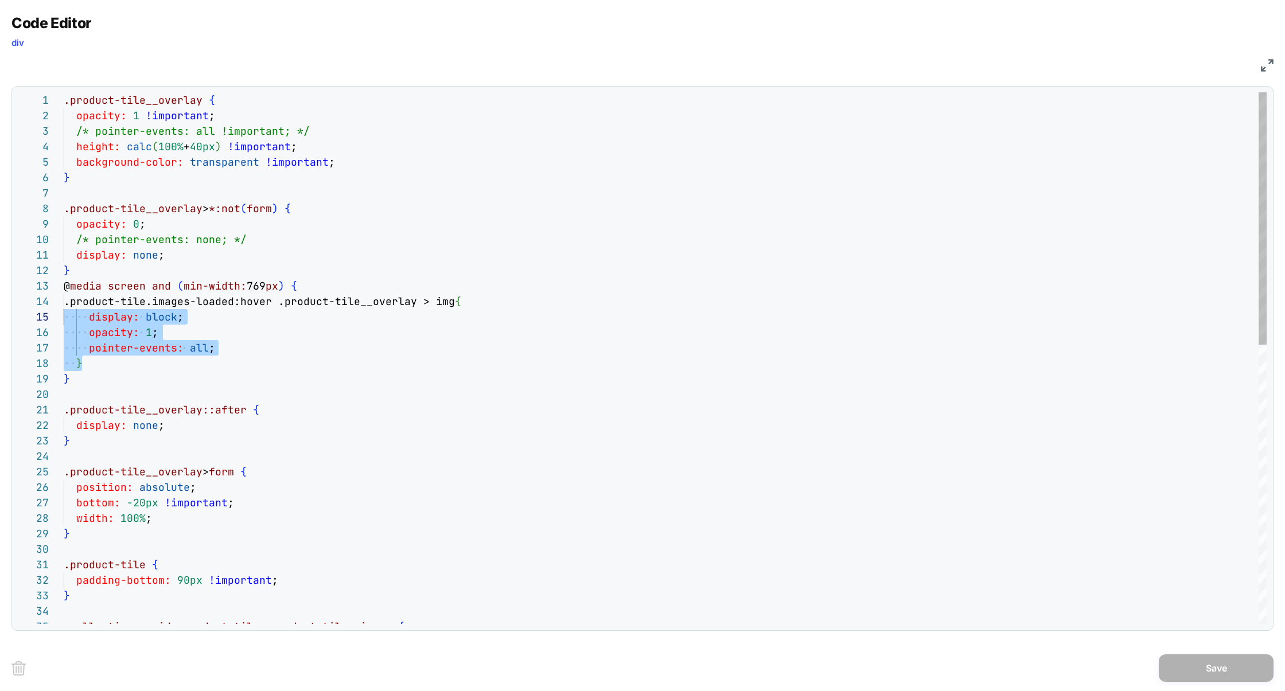
scroll to position [46, 0]
drag, startPoint x: 94, startPoint y: 364, endPoint x: 9, endPoint y: 306, distance: 103.6
click at [64, 306] on div ".product-tile__overlay { opacity: 1 !important ; /* pointer-events: all !import…" at bounding box center [665, 652] width 1203 height 1120
click at [364, 344] on div ".product-tile__overlay { opacity: 1 !important ; /* pointer-events: all !import…" at bounding box center [665, 652] width 1203 height 1120
drag, startPoint x: 120, startPoint y: 368, endPoint x: 17, endPoint y: 307, distance: 119.3
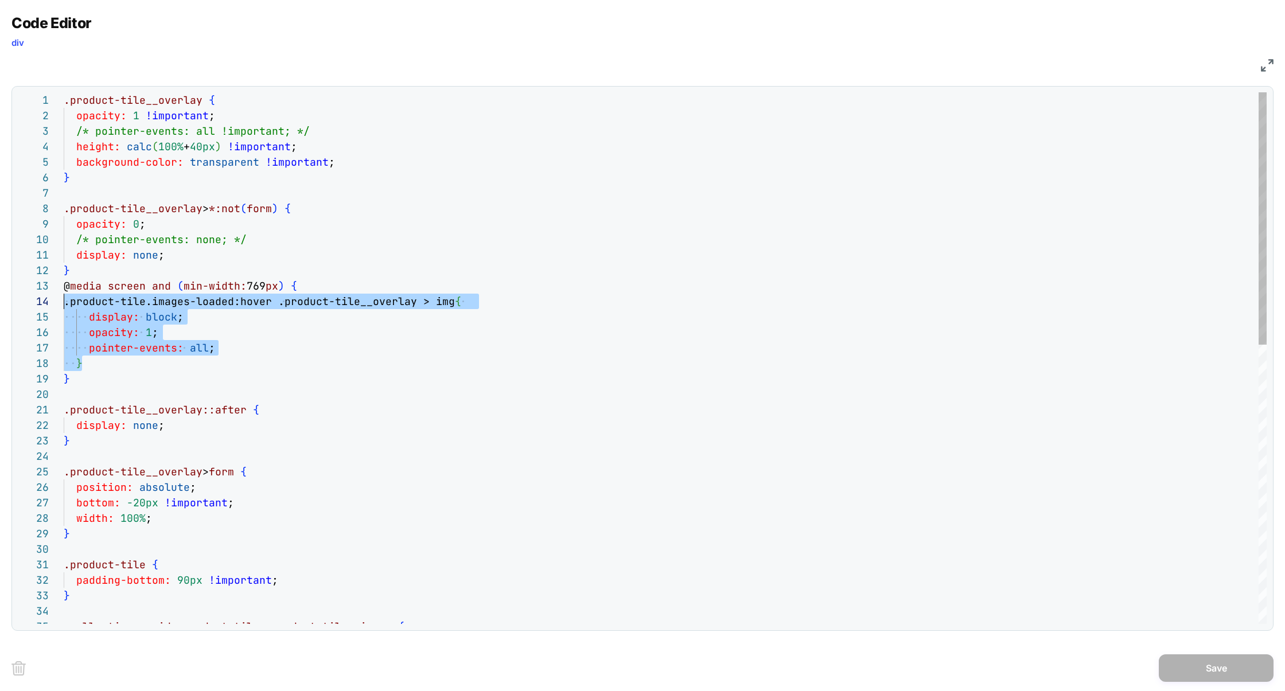
click at [64, 307] on div ".product-tile__overlay { opacity: 1 !important ; /* pointer-events: all !import…" at bounding box center [665, 652] width 1203 height 1120
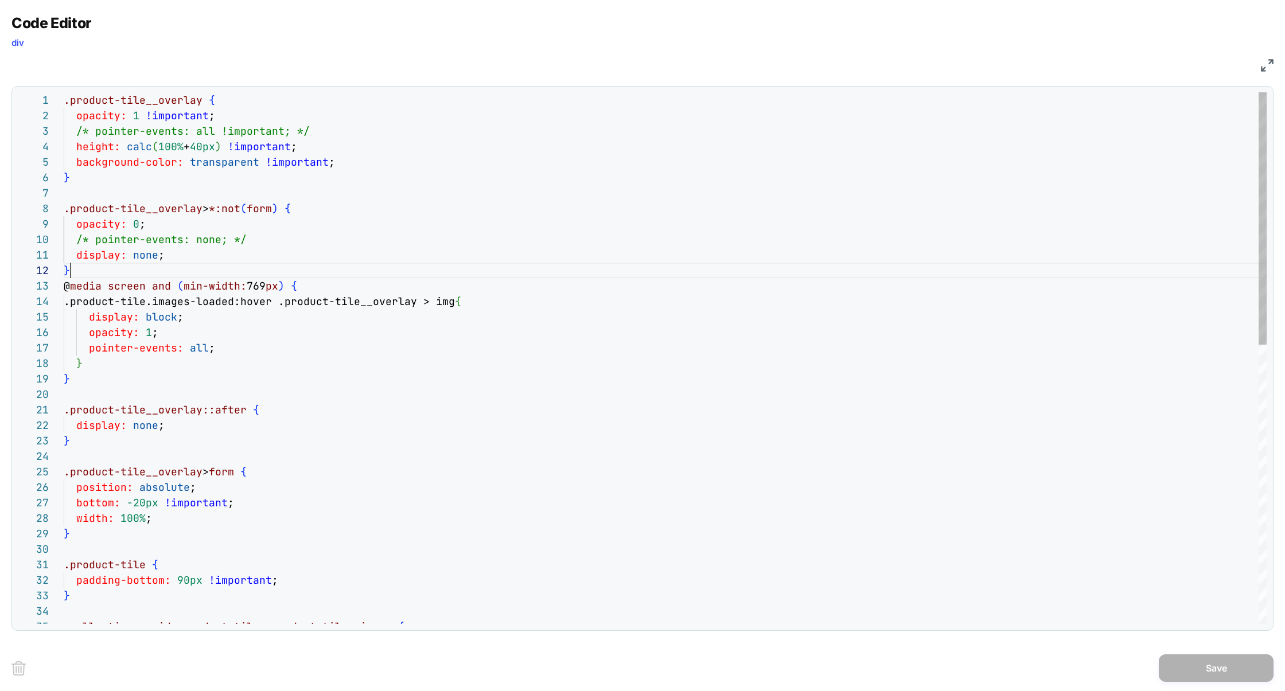
scroll to position [15, 6]
click at [80, 275] on div ".product-tile__overlay { opacity: 1 !important ; /* pointer-events: all !import…" at bounding box center [665, 652] width 1203 height 1120
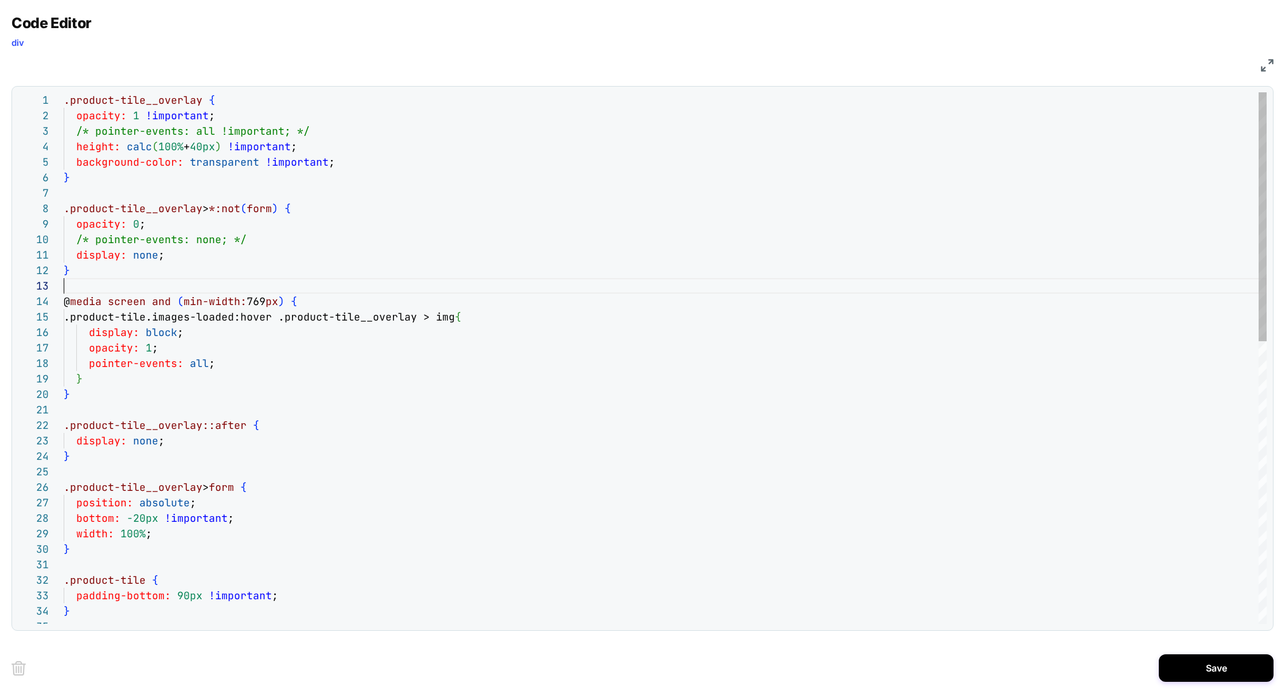
scroll to position [93, 18]
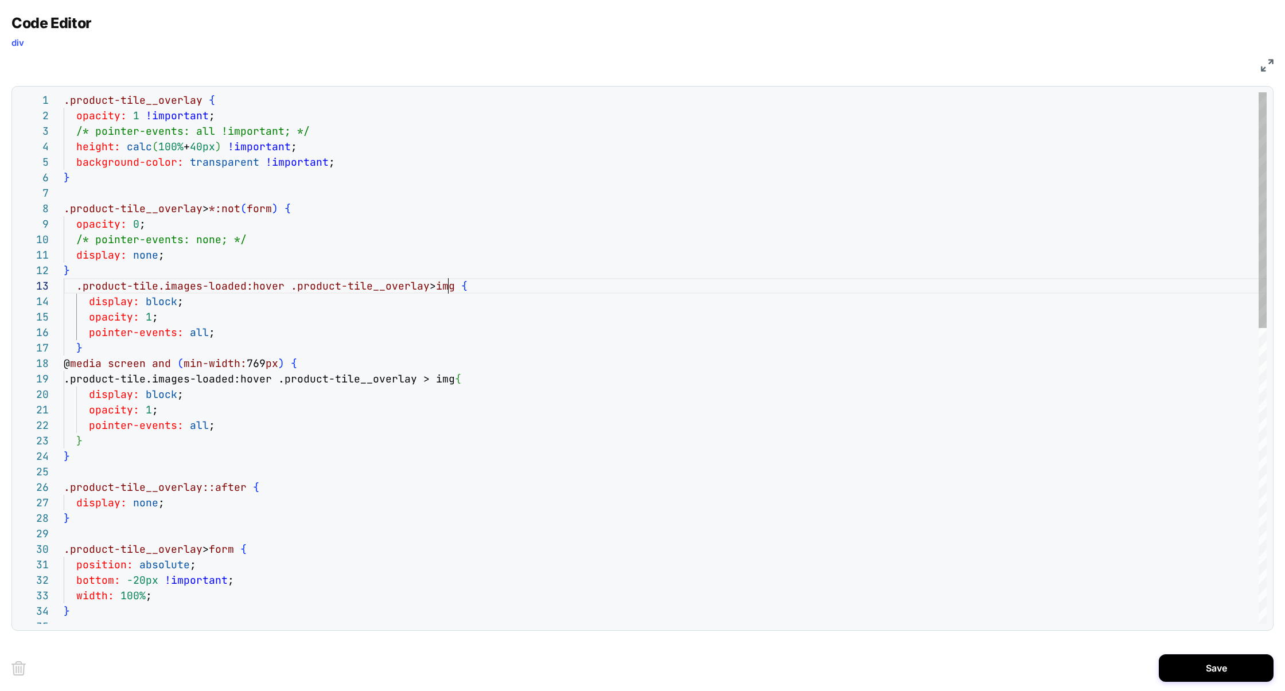
click at [450, 291] on div ".product-tile__overlay { opacity: 1 !important ; /* pointer-events: all !import…" at bounding box center [665, 691] width 1203 height 1198
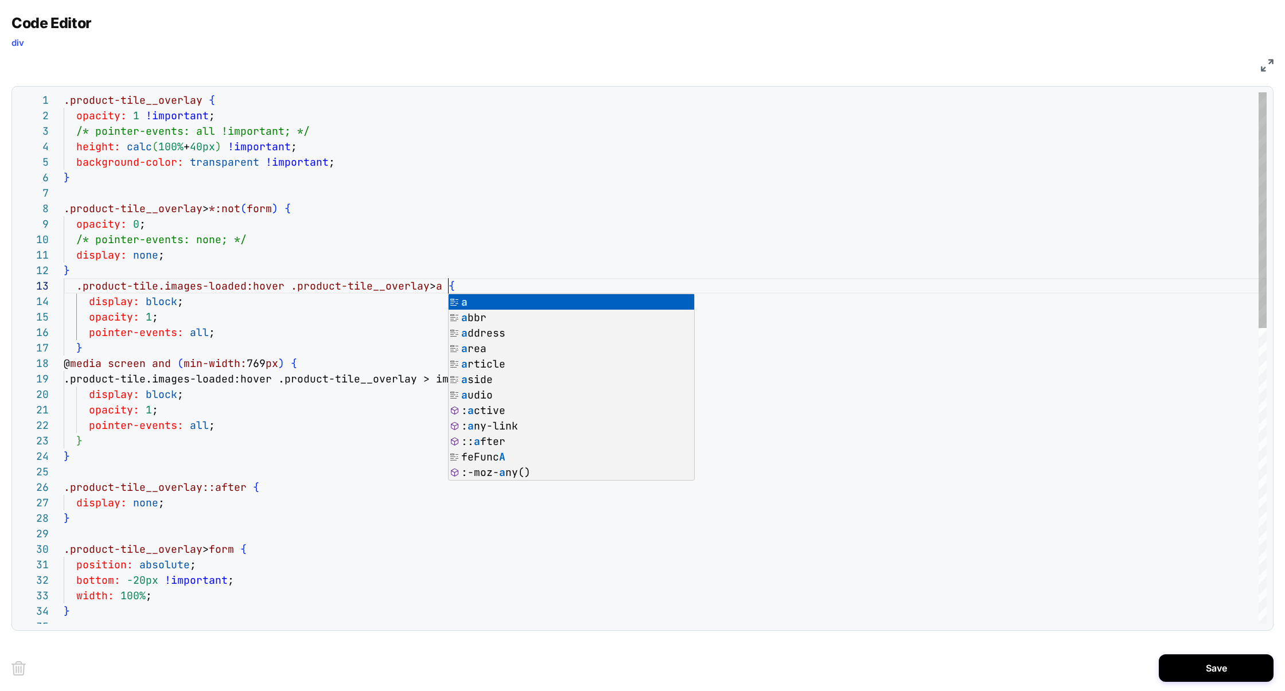
click at [224, 332] on div ".product-tile__overlay { opacity: 1 !important ; /* pointer-events: all !import…" at bounding box center [665, 691] width 1203 height 1198
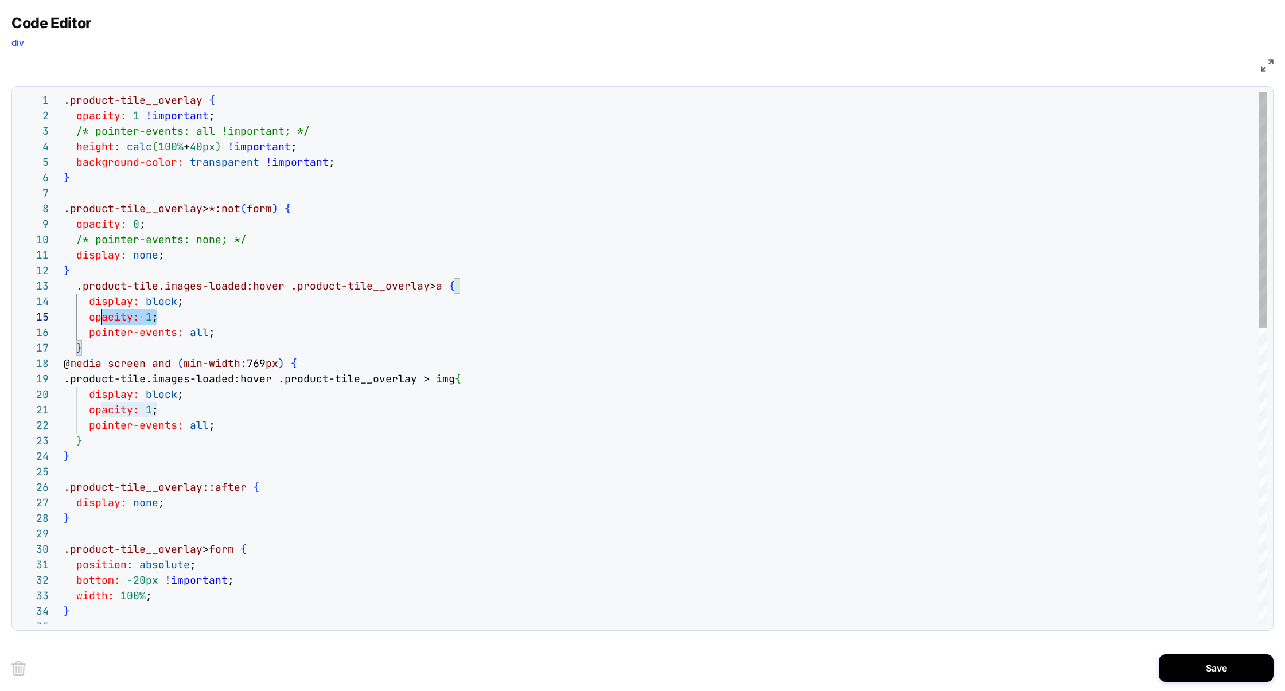
scroll to position [46, 0]
drag, startPoint x: 187, startPoint y: 319, endPoint x: 44, endPoint y: 306, distance: 144.0
click at [44, 306] on div "1 2 3 4 5 6 7 8 9 10 11 12 18 19 20 21 22 23 24 25 26 27 28 29 30 31 32 33 34 3…" at bounding box center [642, 358] width 1249 height 532
click at [369, 329] on div ".product-tile__overlay { opacity: 1 !important ; /* pointer-events: all !import…" at bounding box center [665, 691] width 1203 height 1198
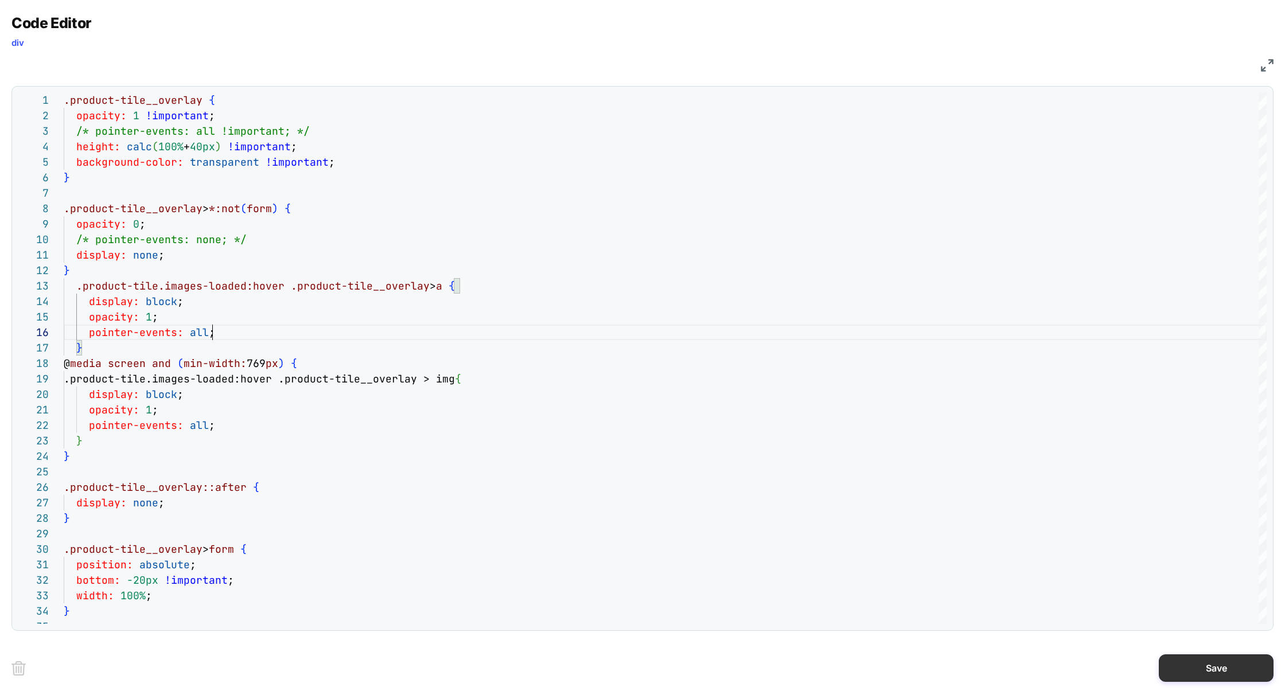
type textarea "**********"
click at [1207, 660] on button "Save" at bounding box center [1216, 669] width 115 height 28
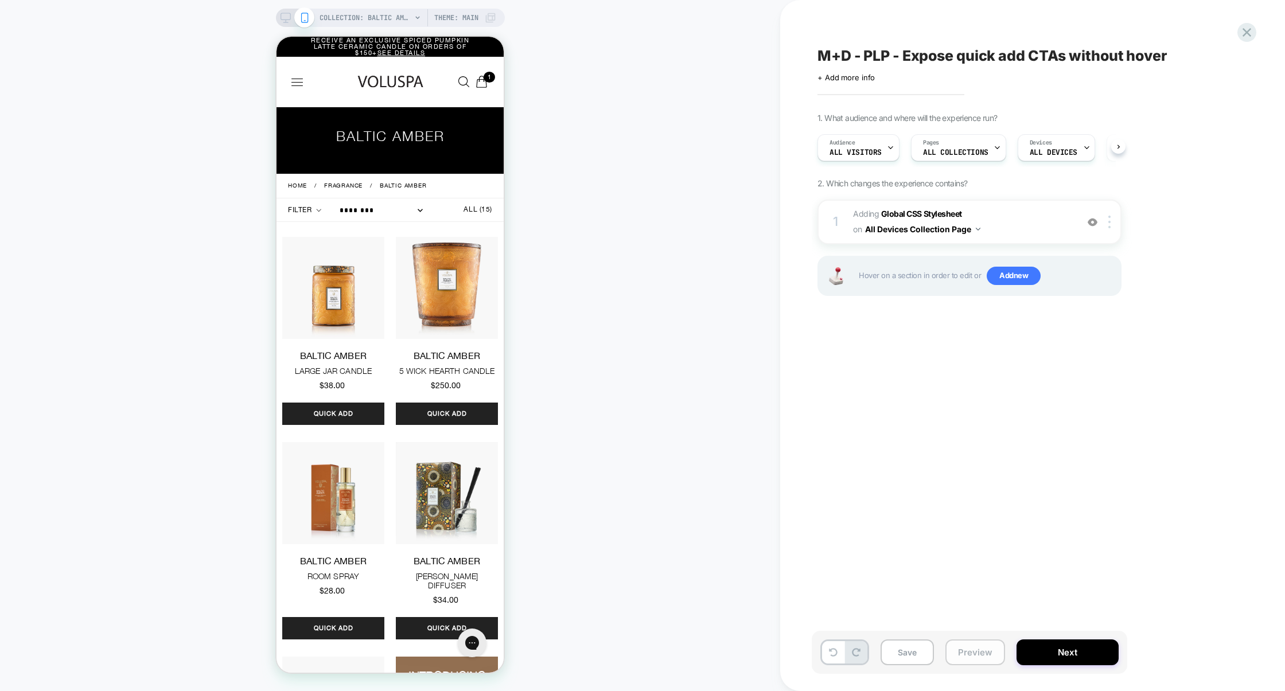
scroll to position [0, 1]
click at [975, 659] on button "Preview" at bounding box center [975, 653] width 60 height 26
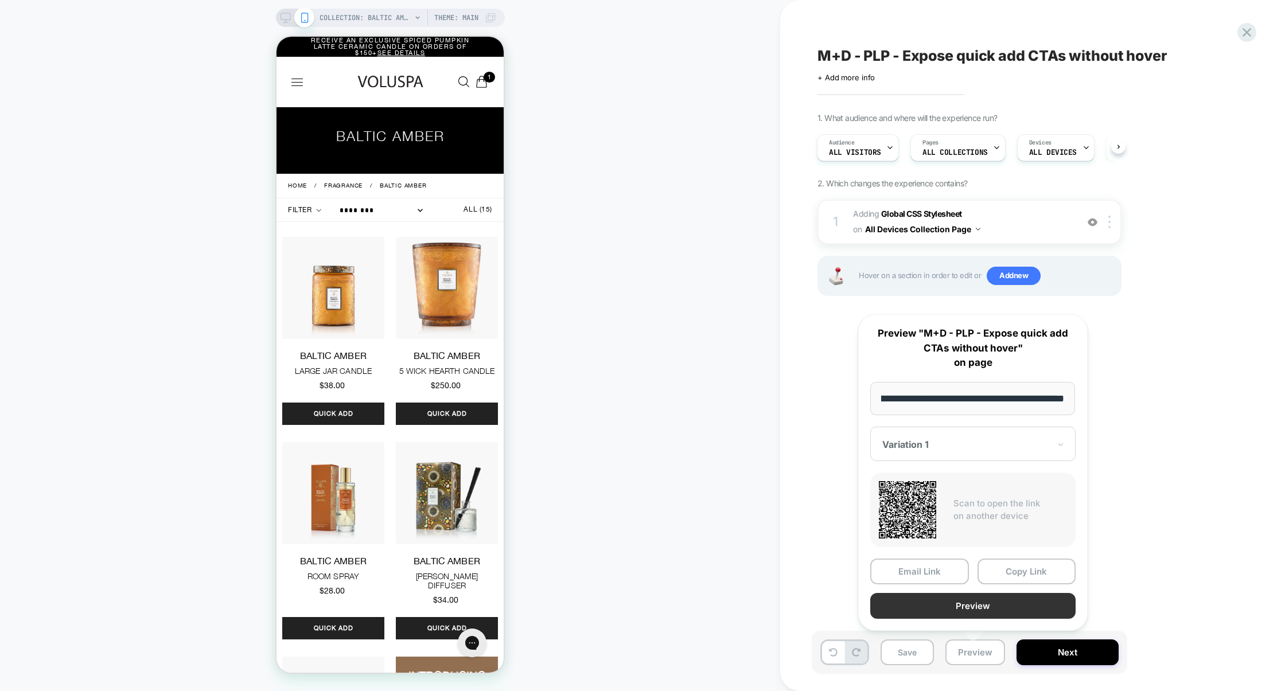
scroll to position [0, 0]
click at [968, 598] on button "Preview" at bounding box center [972, 606] width 205 height 26
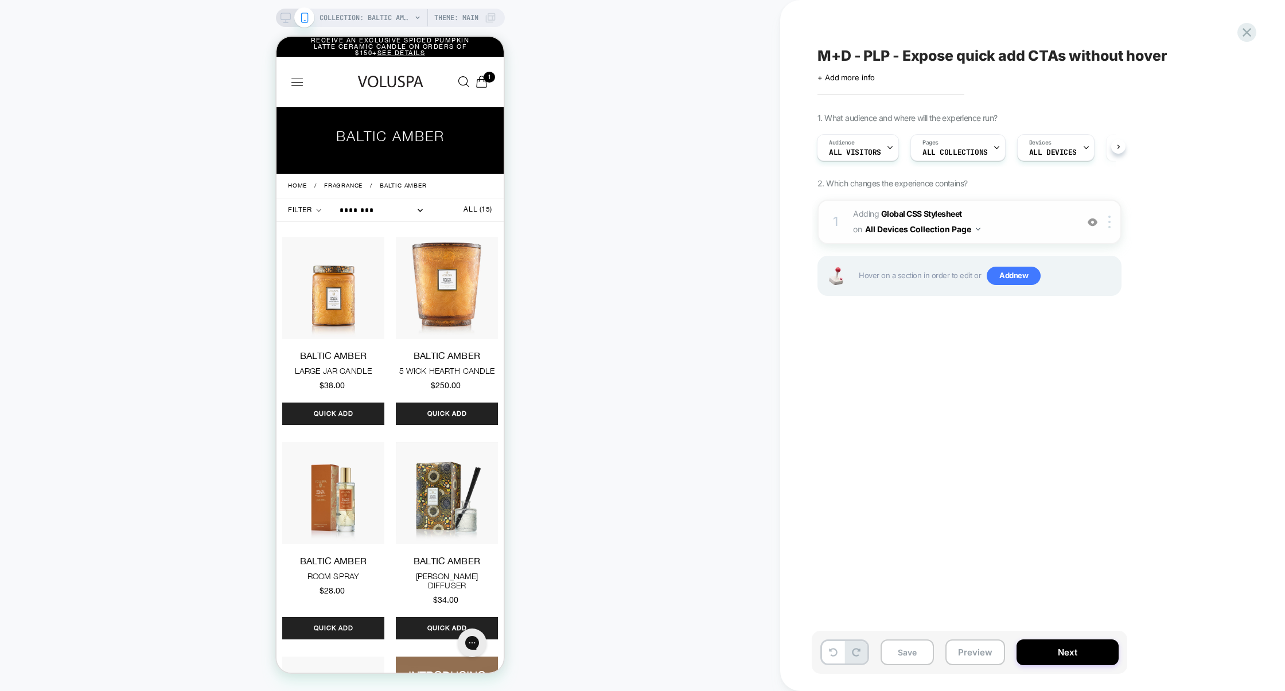
click at [990, 221] on span "Adding Global CSS Stylesheet on All Devices Collection Page" at bounding box center [962, 222] width 219 height 31
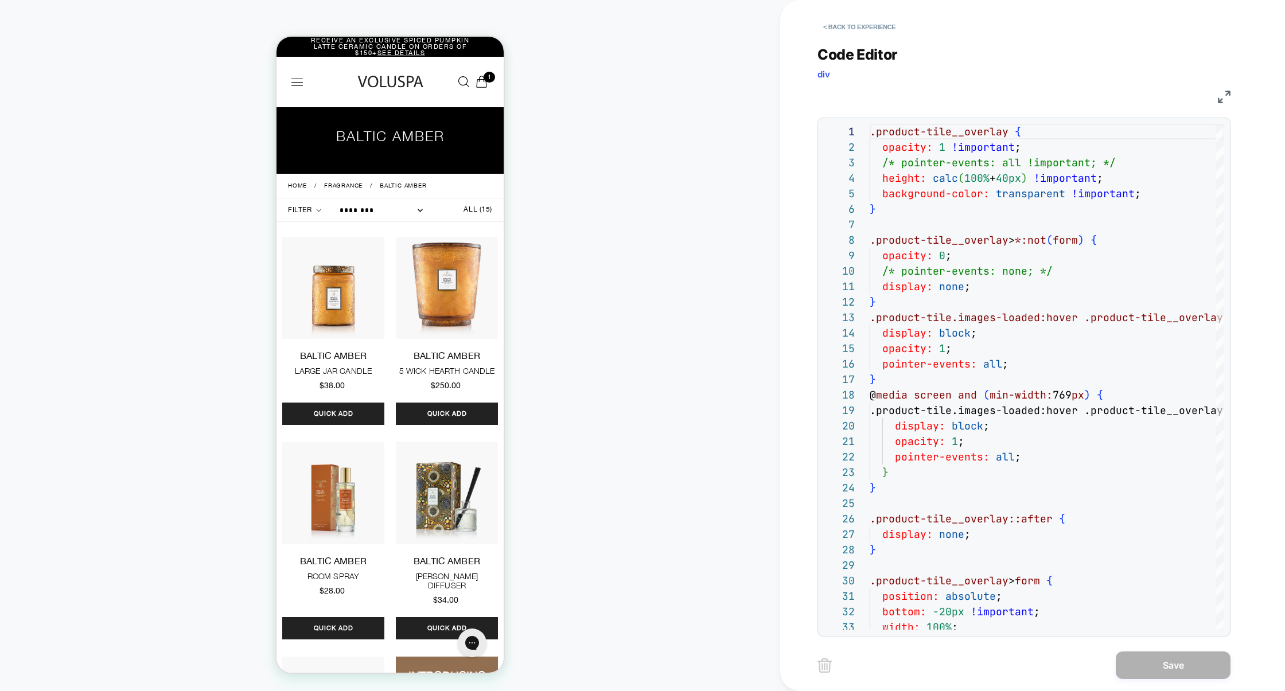
scroll to position [155, 0]
click at [1225, 100] on img at bounding box center [1224, 97] width 13 height 13
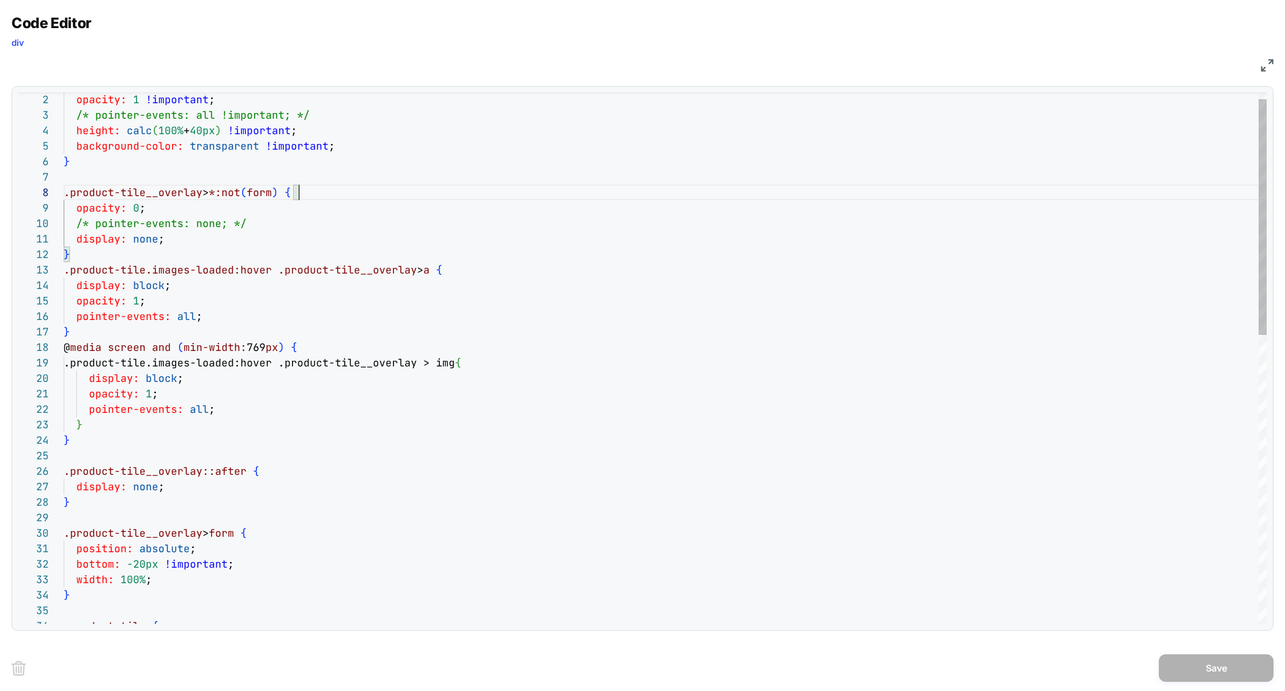
scroll to position [108, 235]
click at [335, 193] on div ".product-tile__overlay > *:not ( form ) { opacity: 0 ; /* pointer-events: none;…" at bounding box center [665, 675] width 1203 height 1198
click at [259, 228] on div ".product-tile__overlay > *:not ( form ) { opacity: 0 ; /* pointer-events: none;…" at bounding box center [665, 675] width 1203 height 1198
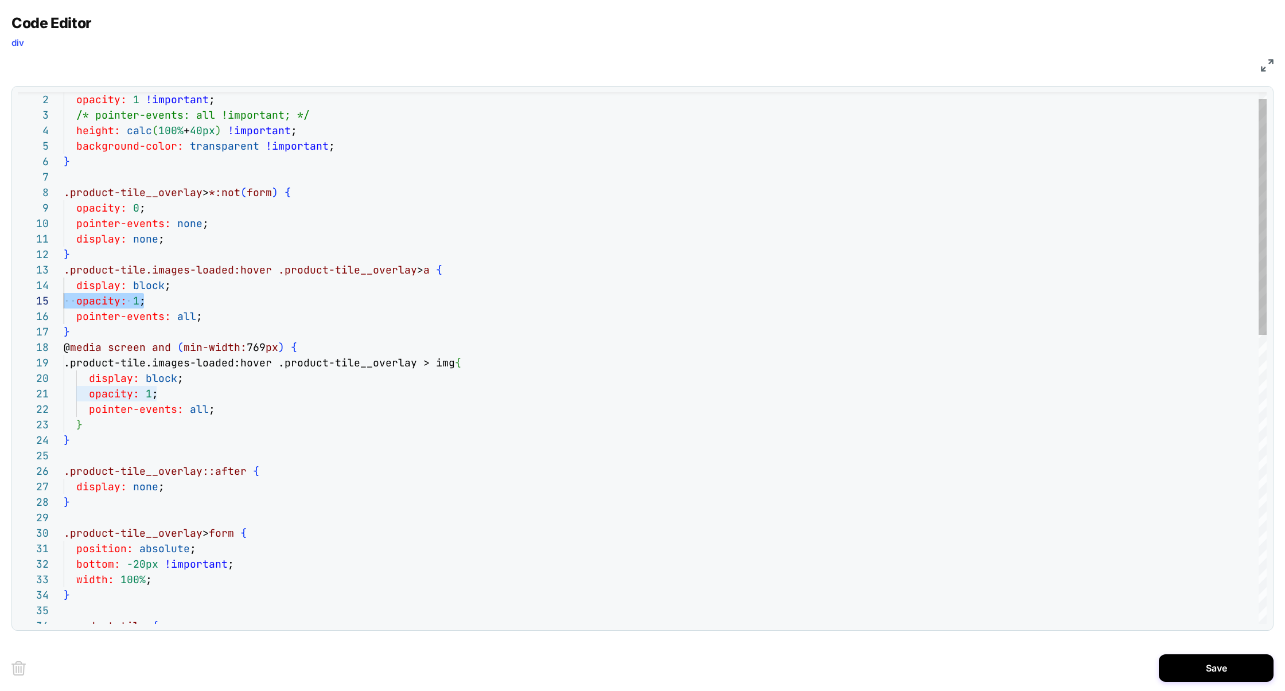
scroll to position [46, 0]
drag, startPoint x: 184, startPoint y: 302, endPoint x: 1, endPoint y: 290, distance: 183.4
click at [64, 290] on div ".product-tile__overlay > *:not ( form ) { opacity: 0 ; pointer-events: none ; d…" at bounding box center [665, 675] width 1203 height 1198
type textarea "**********"
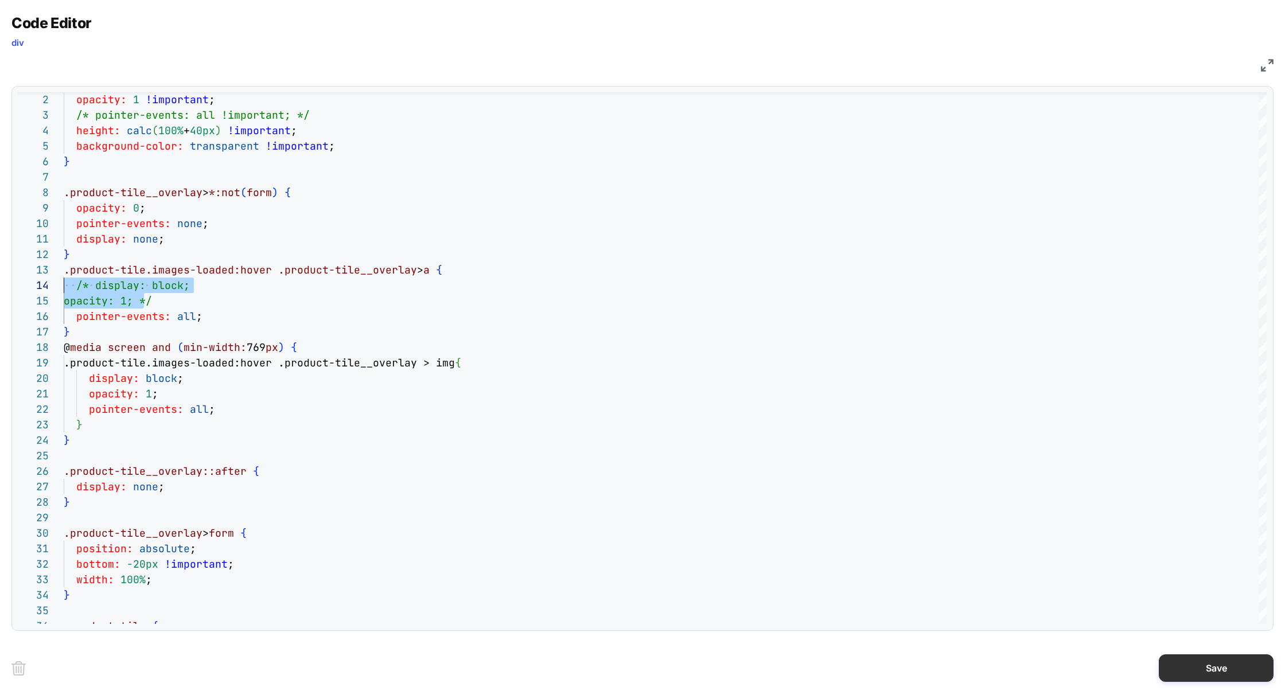
click at [1202, 670] on button "Save" at bounding box center [1216, 669] width 115 height 28
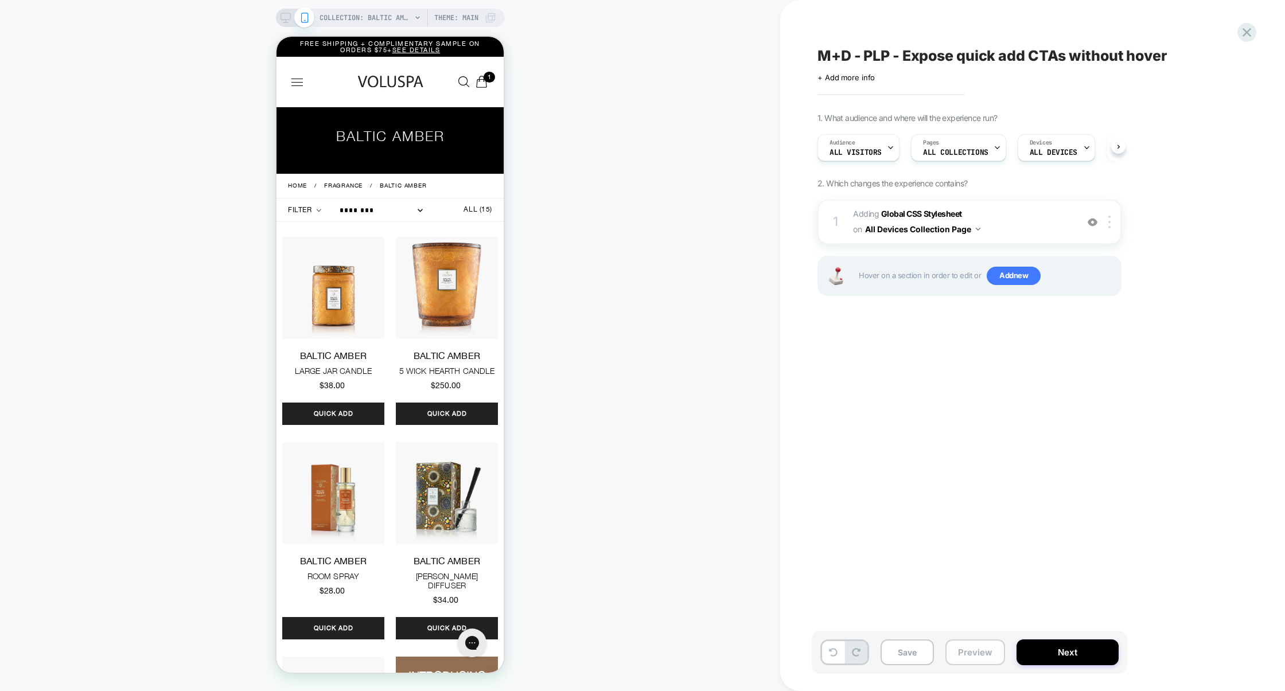
scroll to position [0, 1]
click at [963, 661] on button "Preview" at bounding box center [975, 653] width 60 height 26
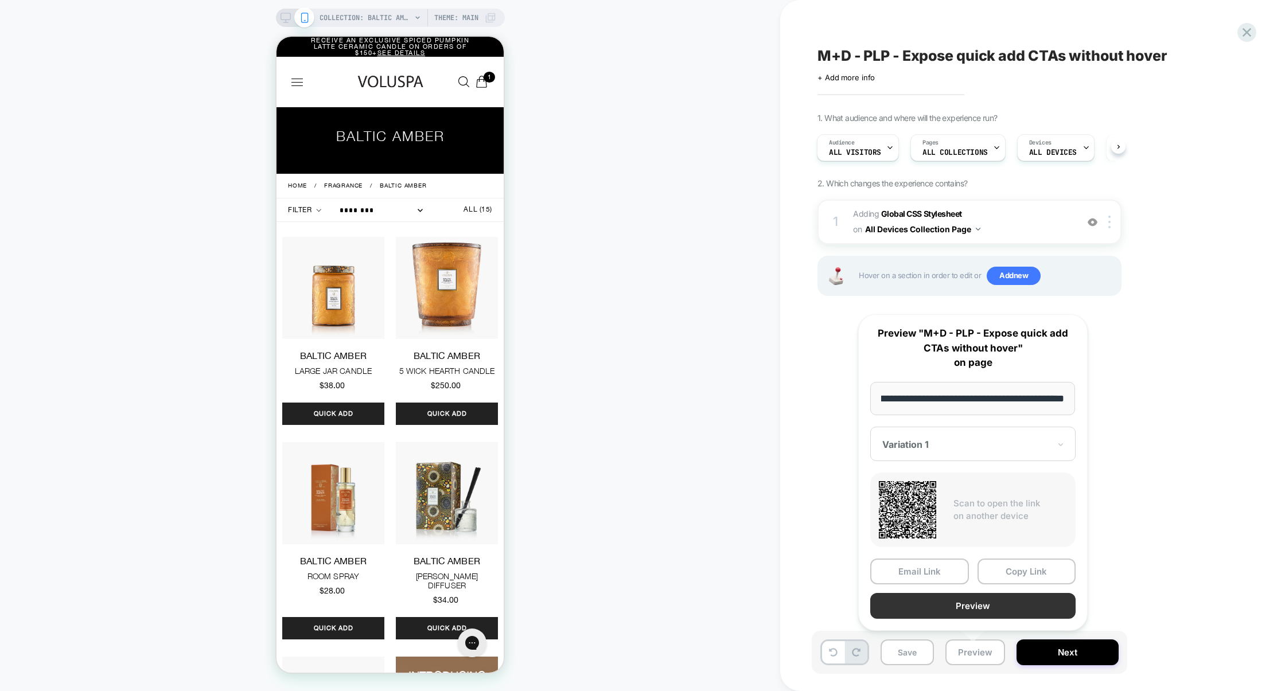
scroll to position [0, 0]
click at [973, 614] on button "Preview" at bounding box center [972, 606] width 205 height 26
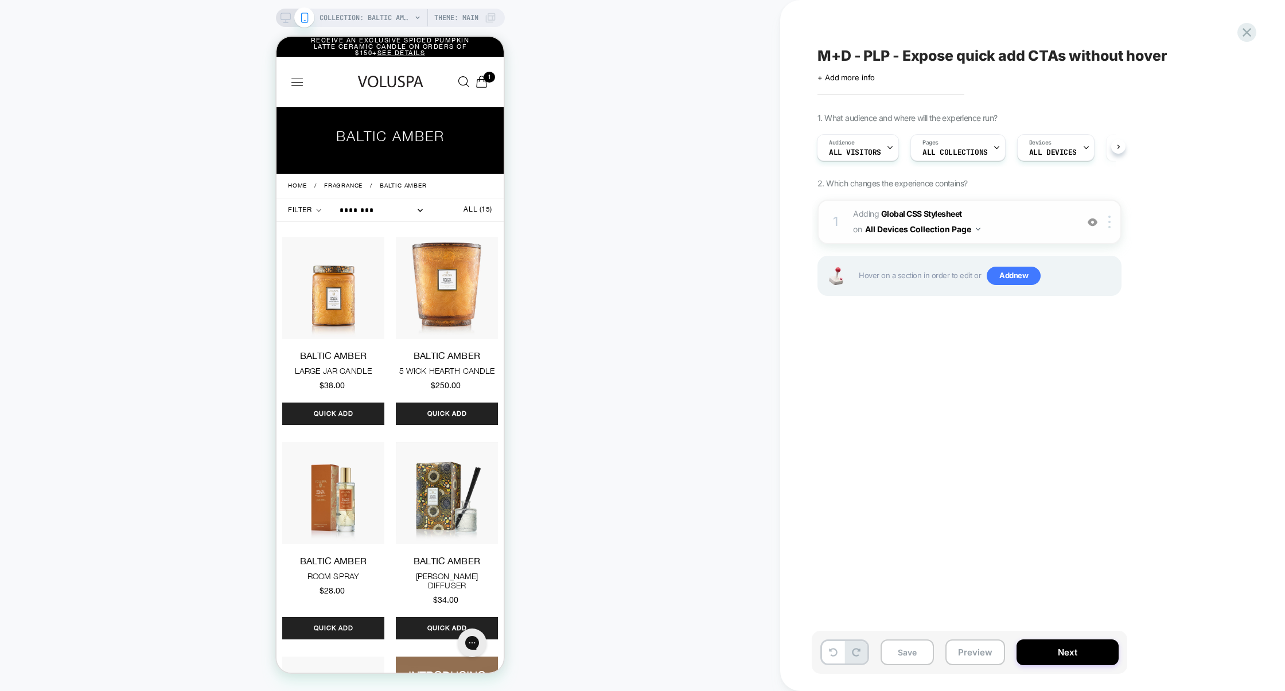
click at [1006, 208] on span "Adding Global CSS Stylesheet on All Devices Collection Page" at bounding box center [962, 222] width 219 height 31
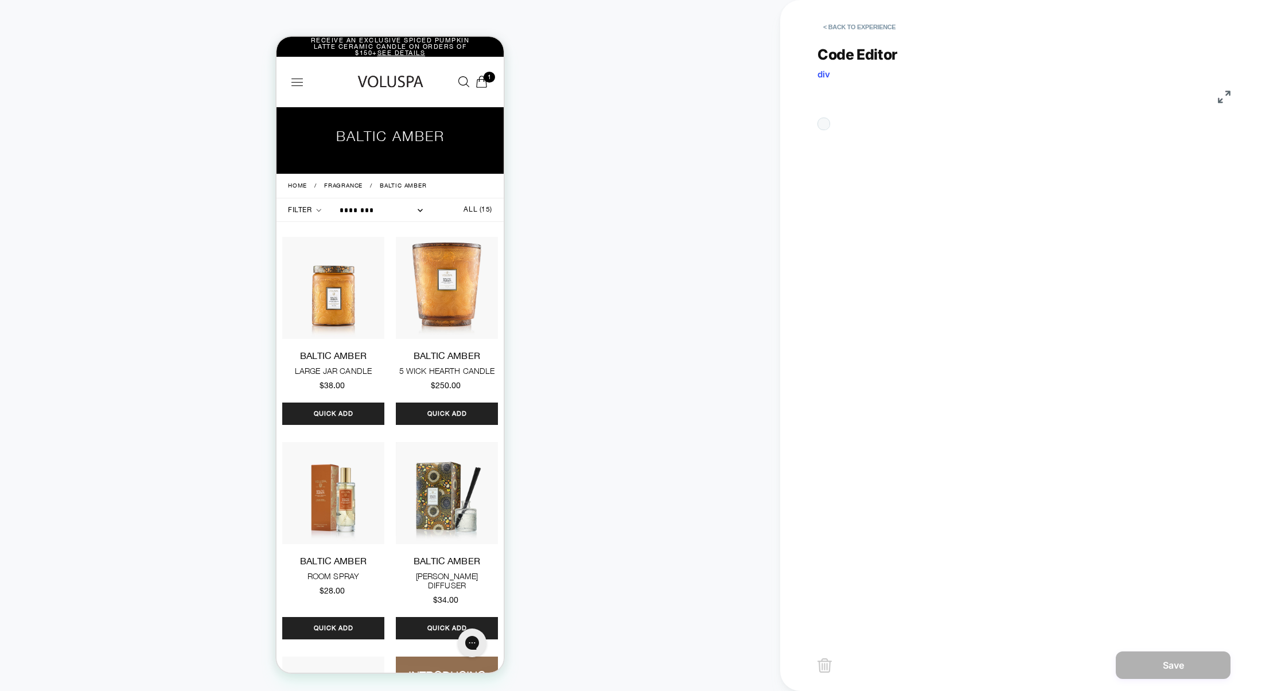
scroll to position [155, 0]
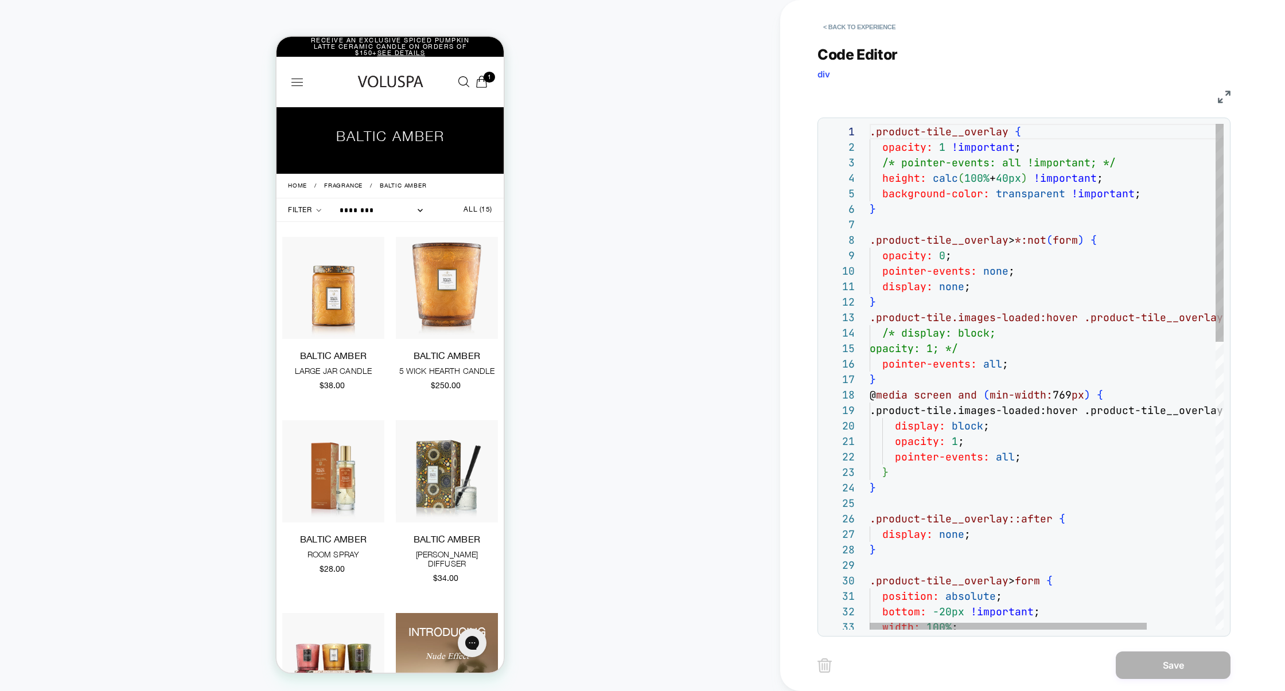
click at [1220, 98] on img at bounding box center [1224, 97] width 13 height 13
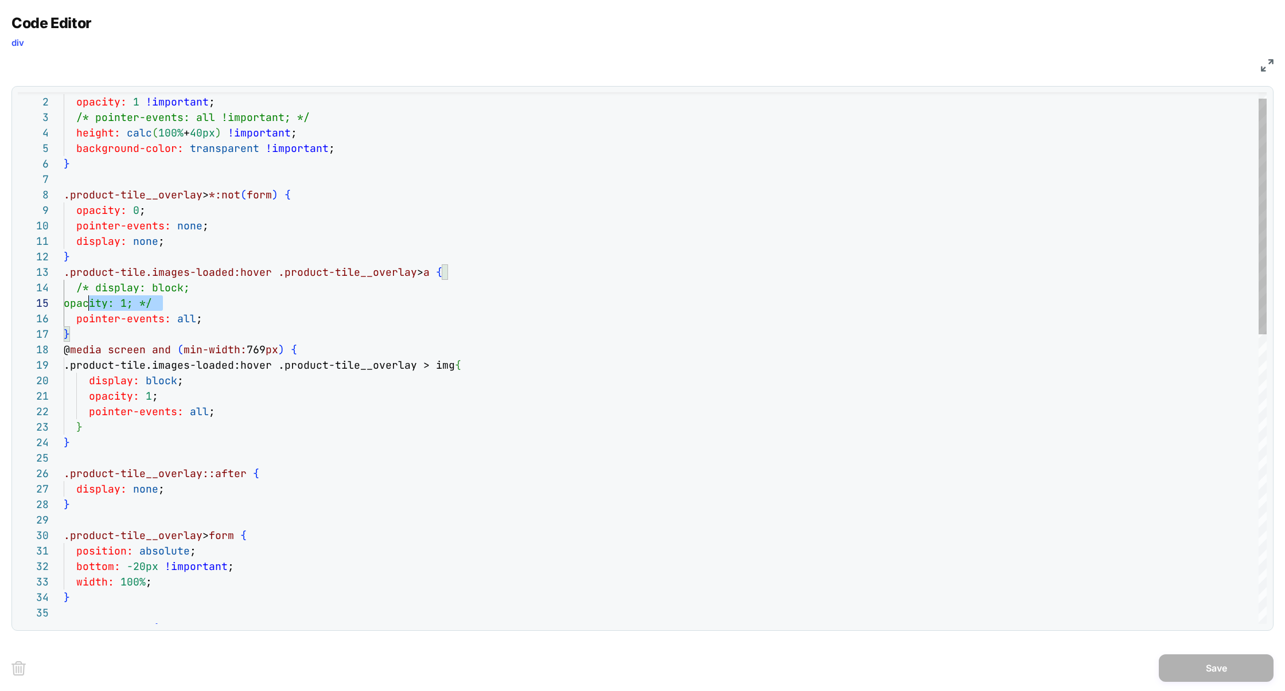
scroll to position [46, 0]
drag, startPoint x: 171, startPoint y: 303, endPoint x: 11, endPoint y: 284, distance: 161.2
click at [64, 284] on div ".product-tile__overlay > *:not ( form ) { opacity: 0 ; pointer-events: none ; d…" at bounding box center [665, 678] width 1203 height 1198
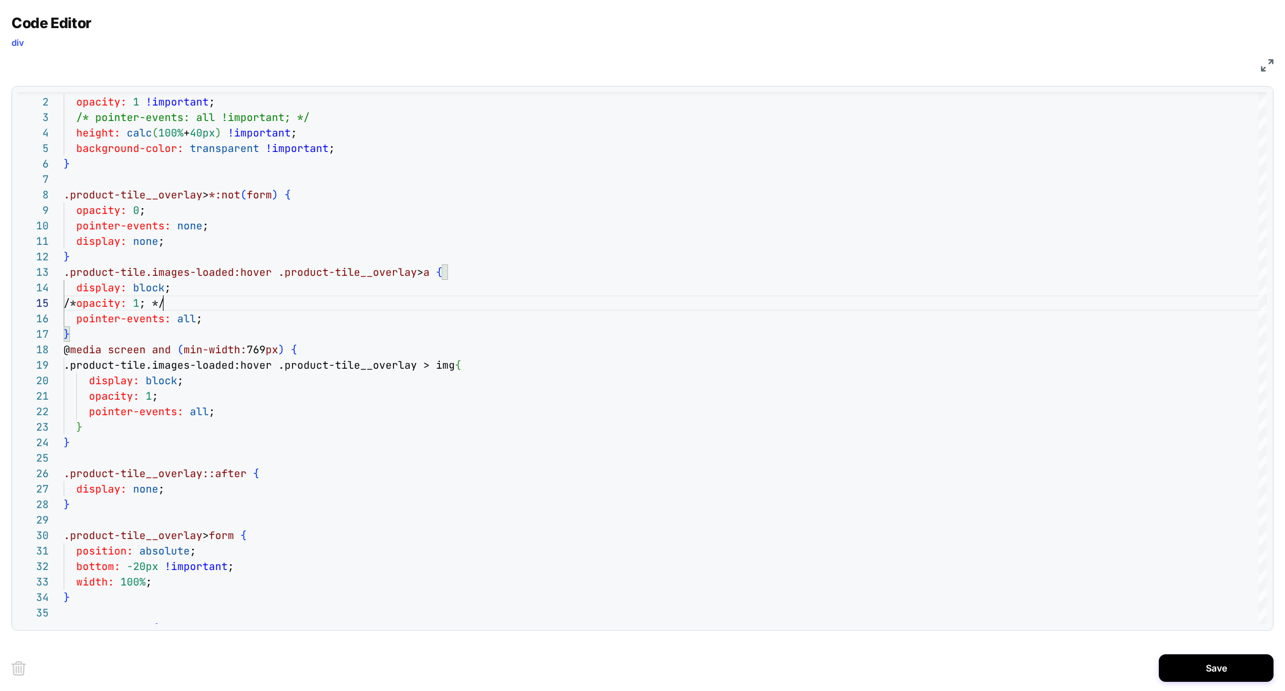
scroll to position [62, 99]
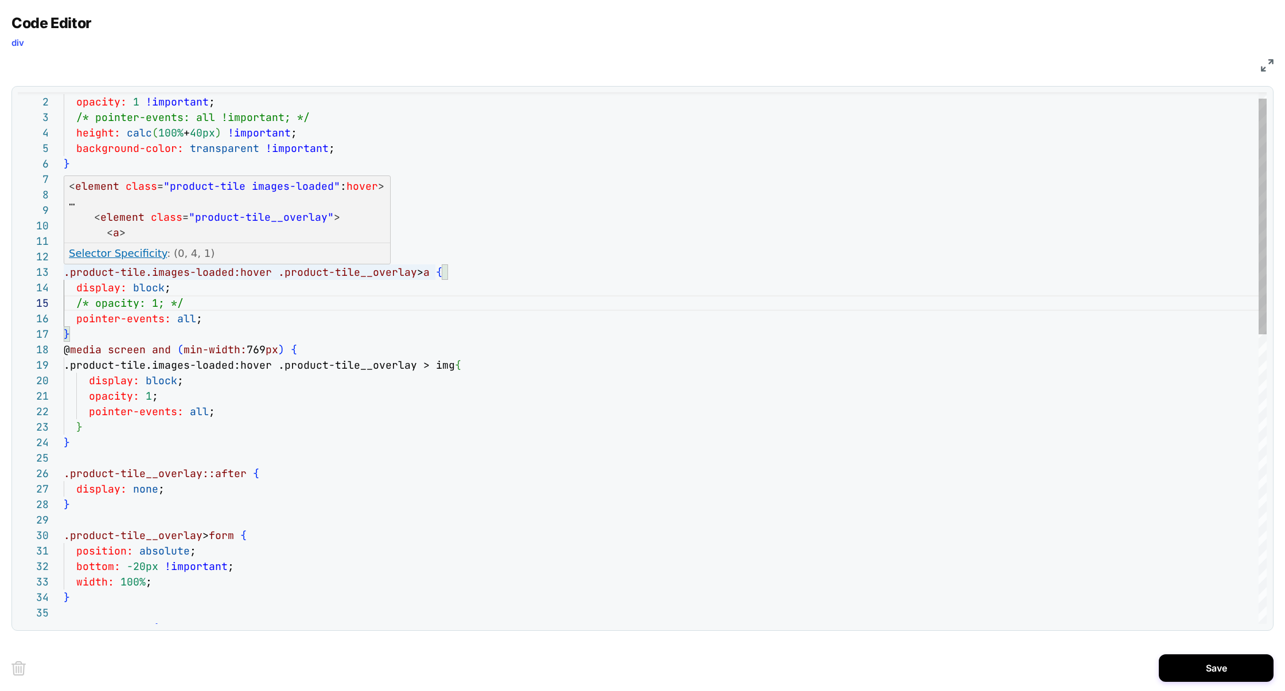
click at [247, 269] on div ".product-tile__overlay > *:not ( form ) { opacity: 0 ; pointer-events: none ; d…" at bounding box center [665, 678] width 1203 height 1198
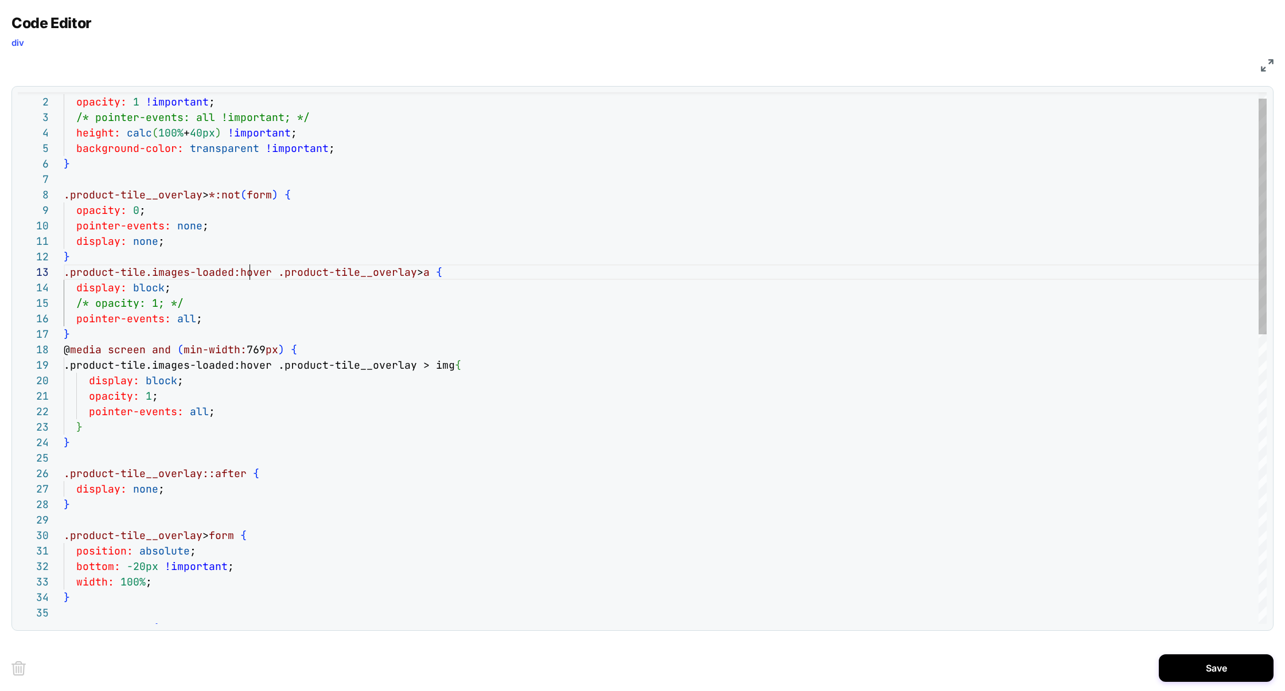
click at [247, 269] on div ".product-tile__overlay > *:not ( form ) { opacity: 0 ; pointer-events: none ; d…" at bounding box center [665, 678] width 1203 height 1198
type textarea "**********"
click at [776, 187] on div ".product-tile__overlay > *:not ( form ) { opacity: 0 ; pointer-events: none ; d…" at bounding box center [665, 678] width 1203 height 1198
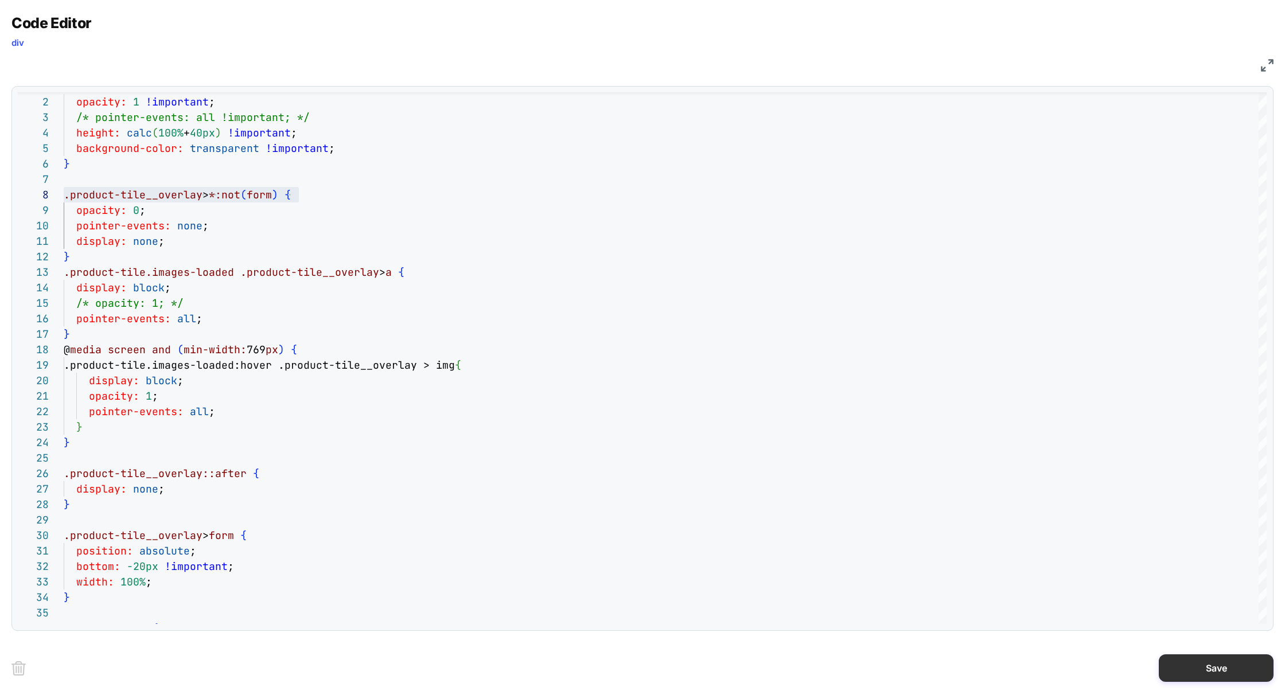
click at [1198, 673] on button "Save" at bounding box center [1216, 669] width 115 height 28
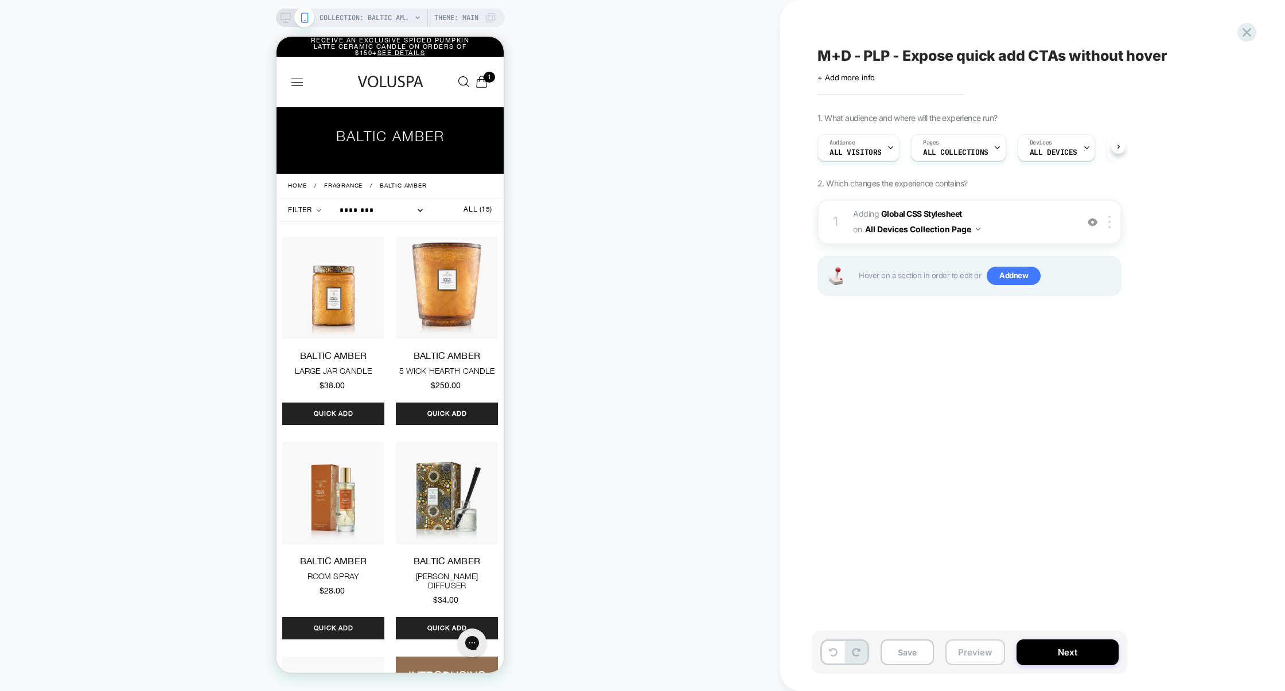
scroll to position [0, 1]
click at [996, 654] on button "Preview" at bounding box center [975, 653] width 60 height 26
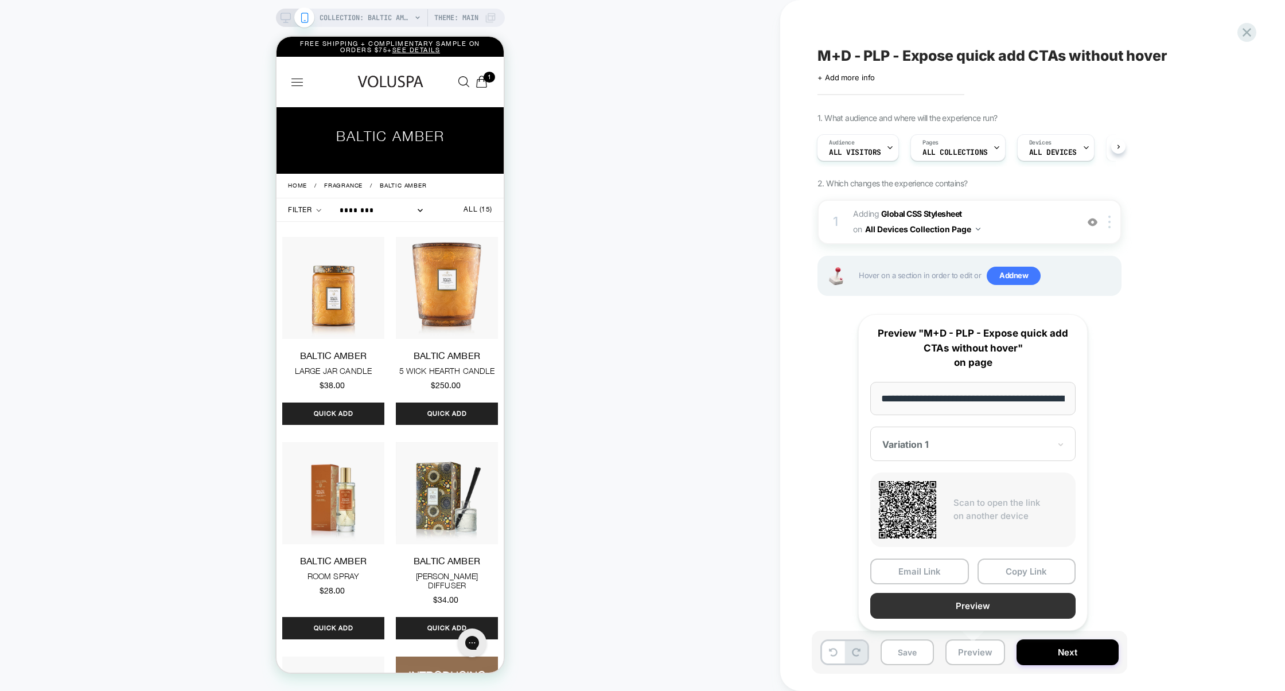
scroll to position [0, 112]
click at [990, 605] on button "Preview" at bounding box center [972, 606] width 205 height 26
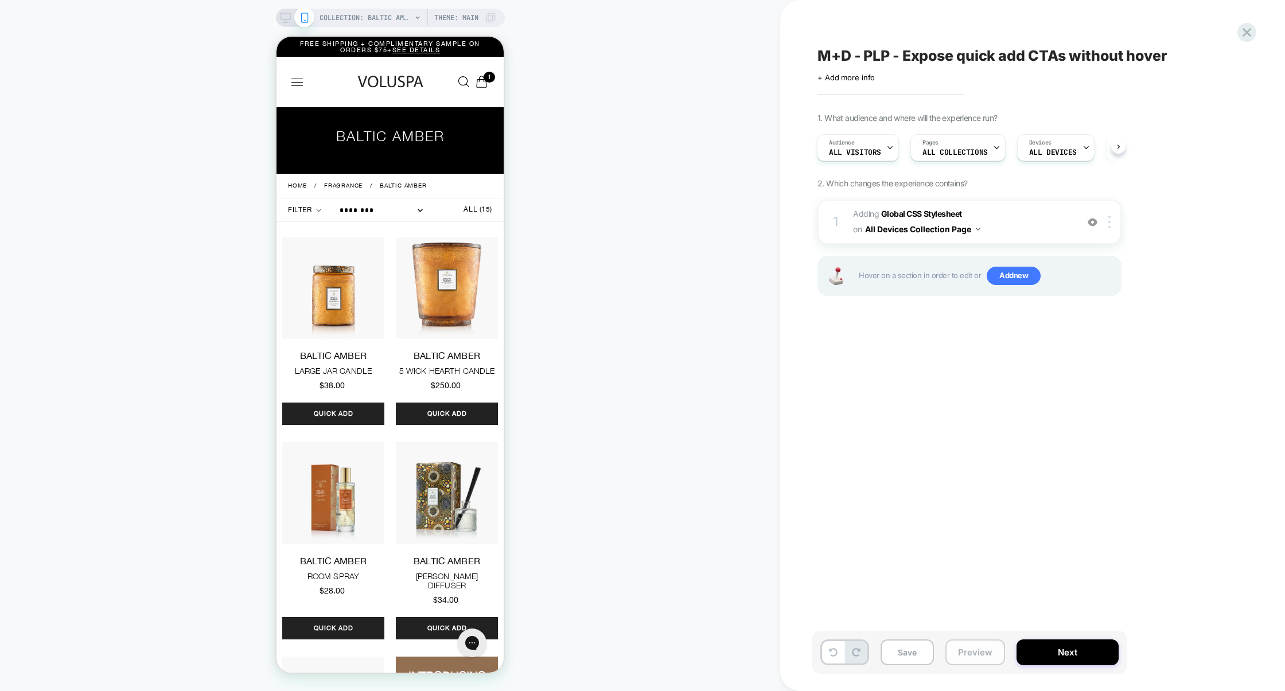
click at [981, 649] on button "Preview" at bounding box center [975, 653] width 60 height 26
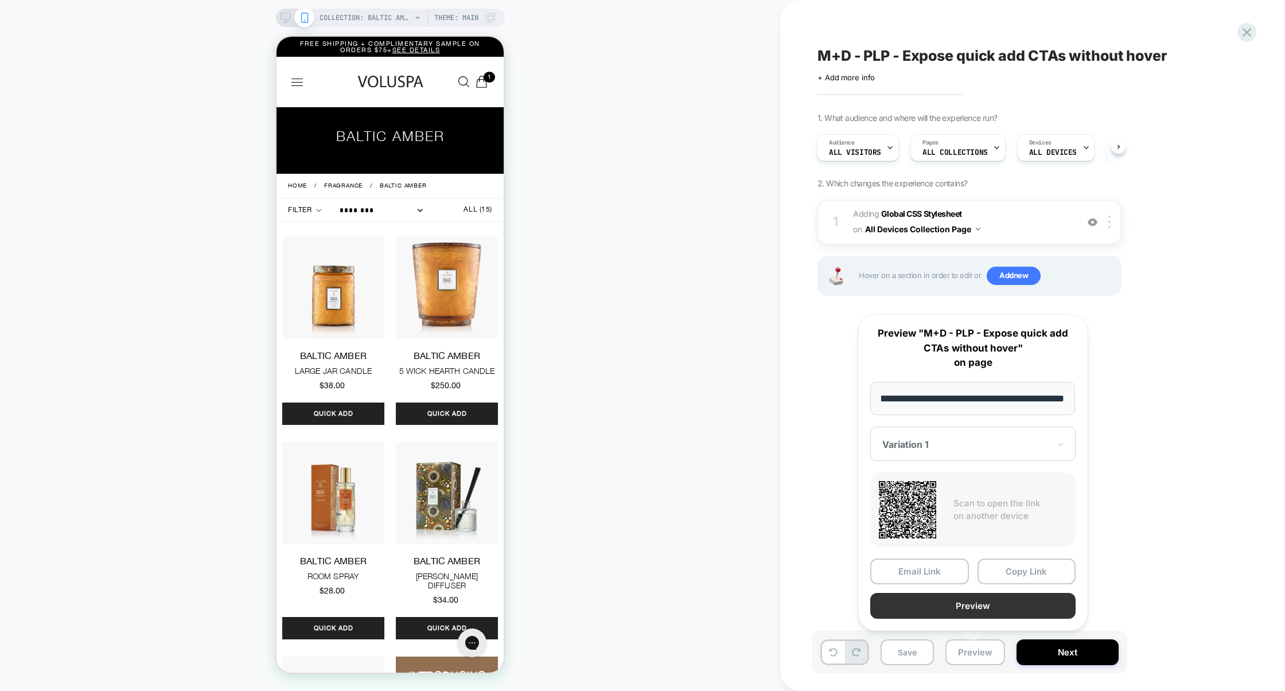
scroll to position [0, 0]
click at [981, 601] on button "Preview" at bounding box center [972, 606] width 205 height 26
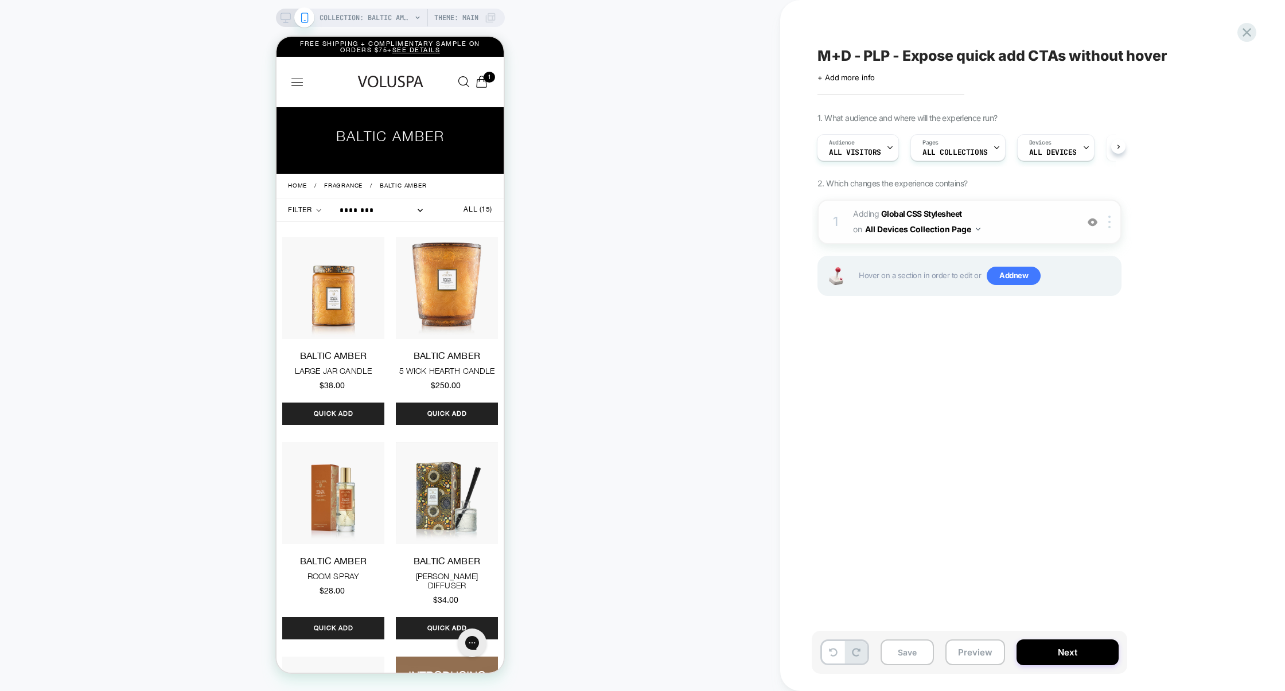
click at [1018, 212] on span "Adding Global CSS Stylesheet on All Devices Collection Page" at bounding box center [962, 222] width 219 height 31
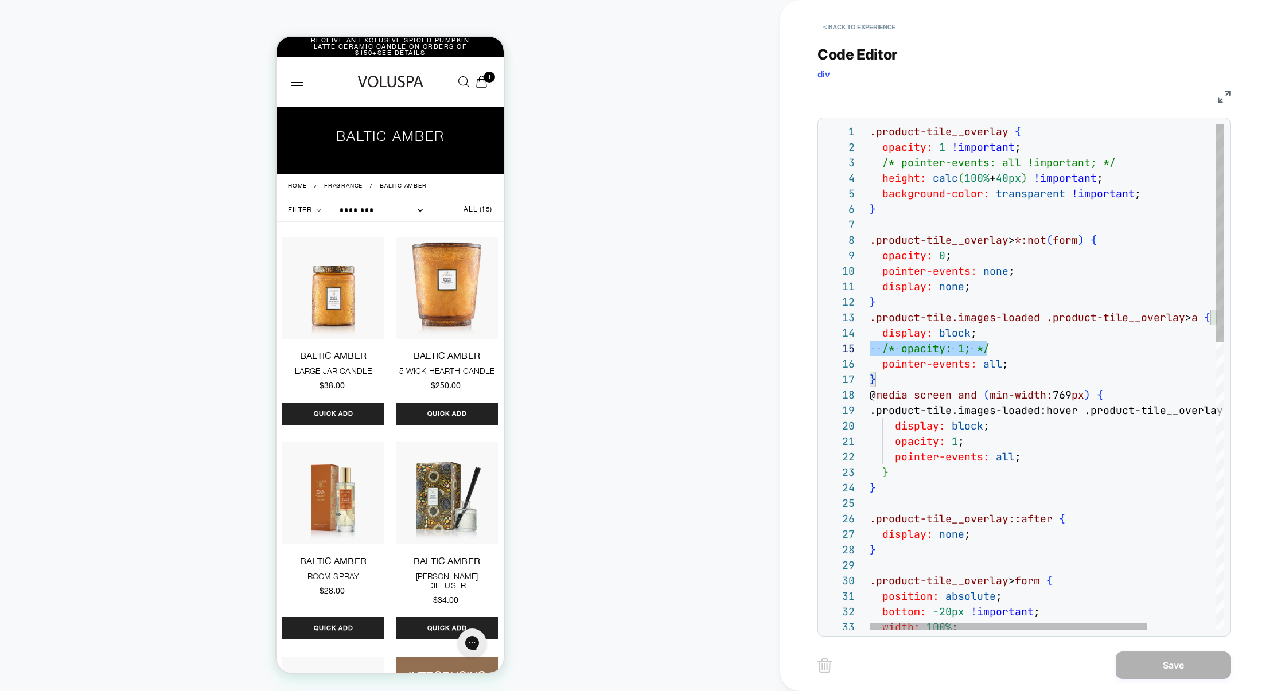
scroll to position [62, 0]
drag, startPoint x: 1009, startPoint y: 349, endPoint x: 811, endPoint y: 348, distance: 198.5
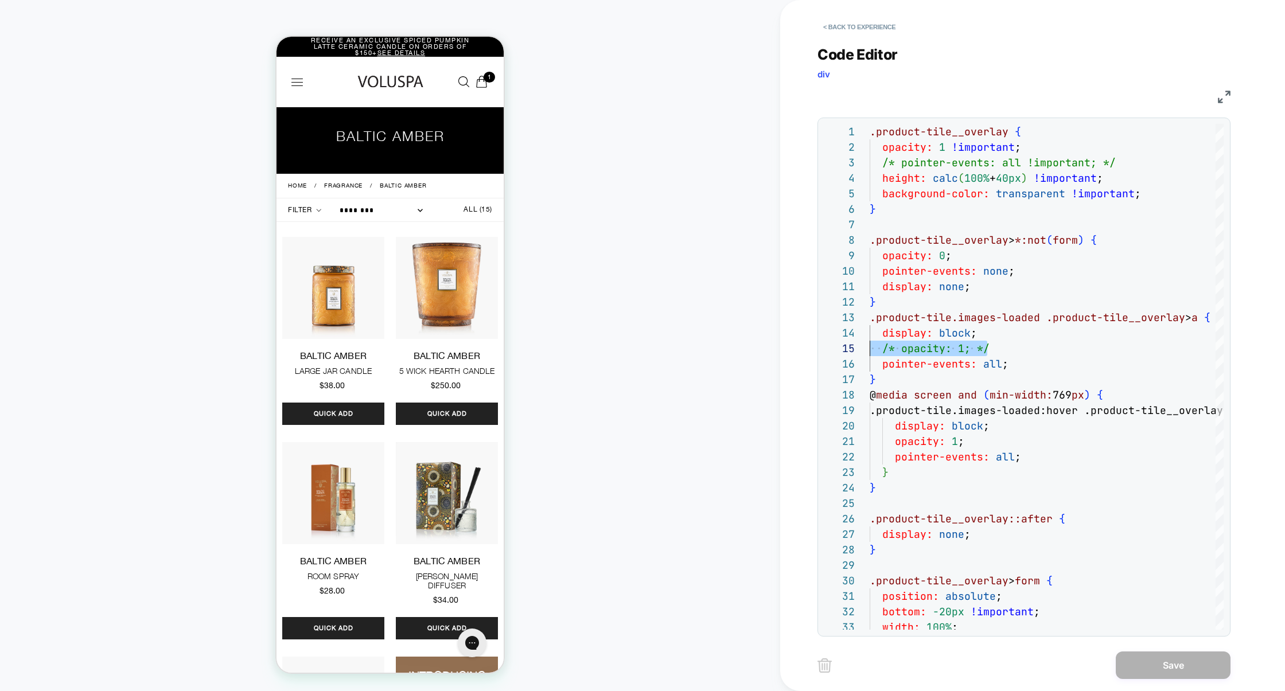
type textarea "**********"
click at [1164, 672] on button "Save" at bounding box center [1173, 666] width 115 height 28
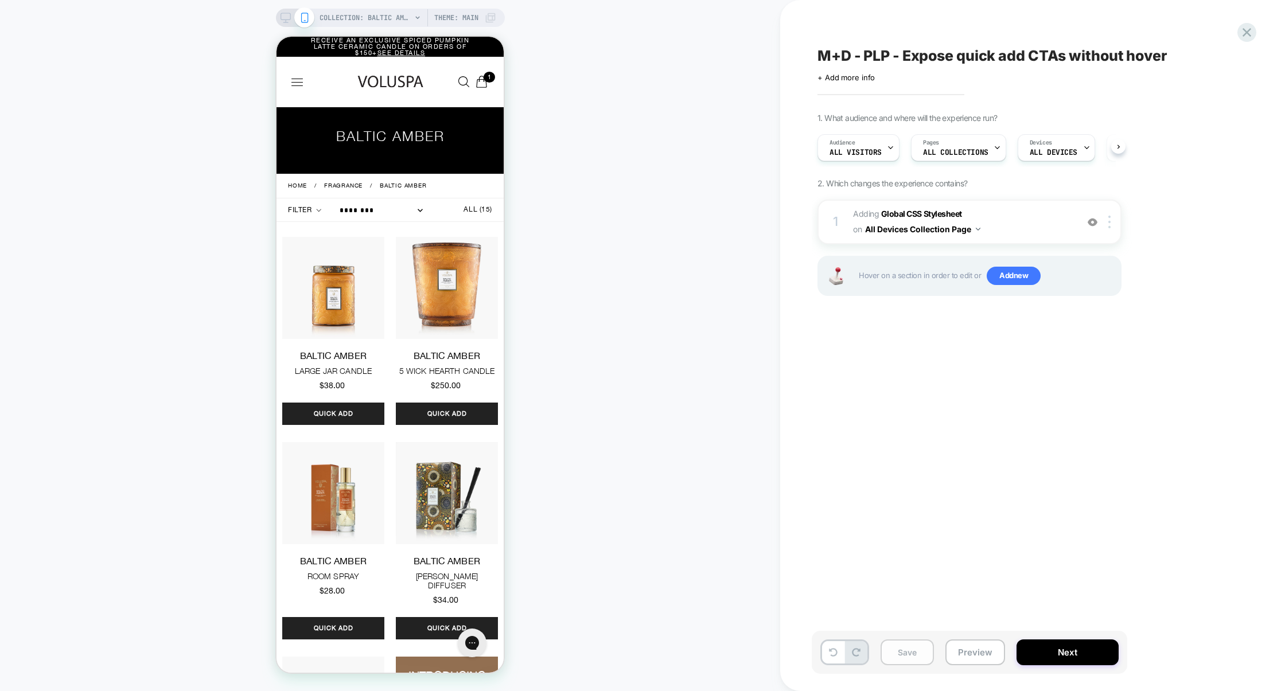
scroll to position [0, 1]
click at [899, 651] on button "Save" at bounding box center [907, 653] width 53 height 26
click at [961, 653] on button "Preview" at bounding box center [975, 653] width 60 height 26
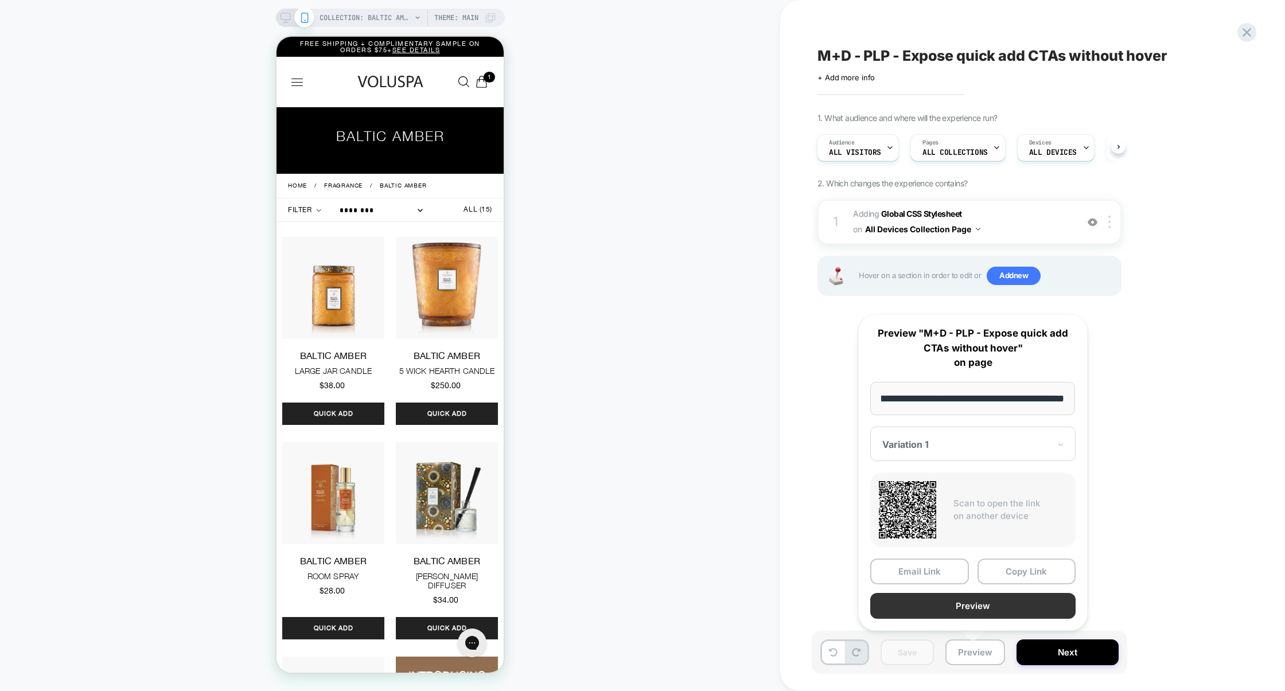
scroll to position [0, 0]
click at [992, 613] on button "Preview" at bounding box center [972, 606] width 205 height 26
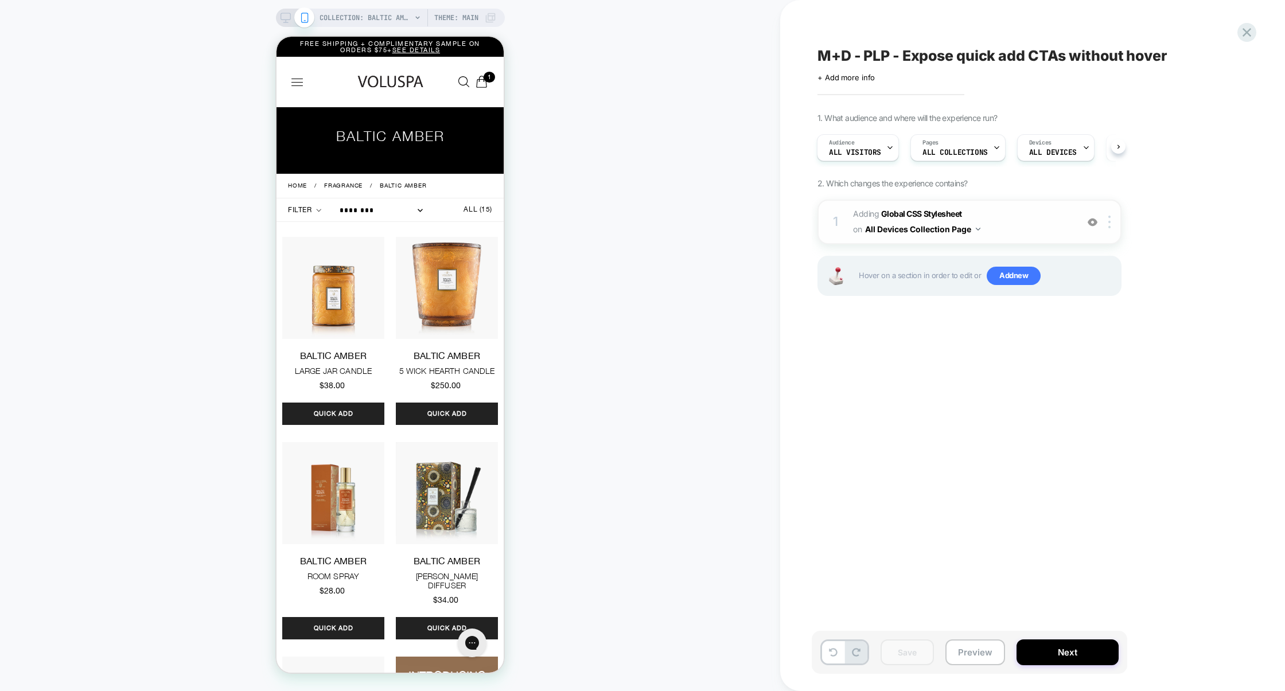
click at [1027, 228] on span "Adding Global CSS Stylesheet on All Devices Collection Page" at bounding box center [962, 222] width 219 height 31
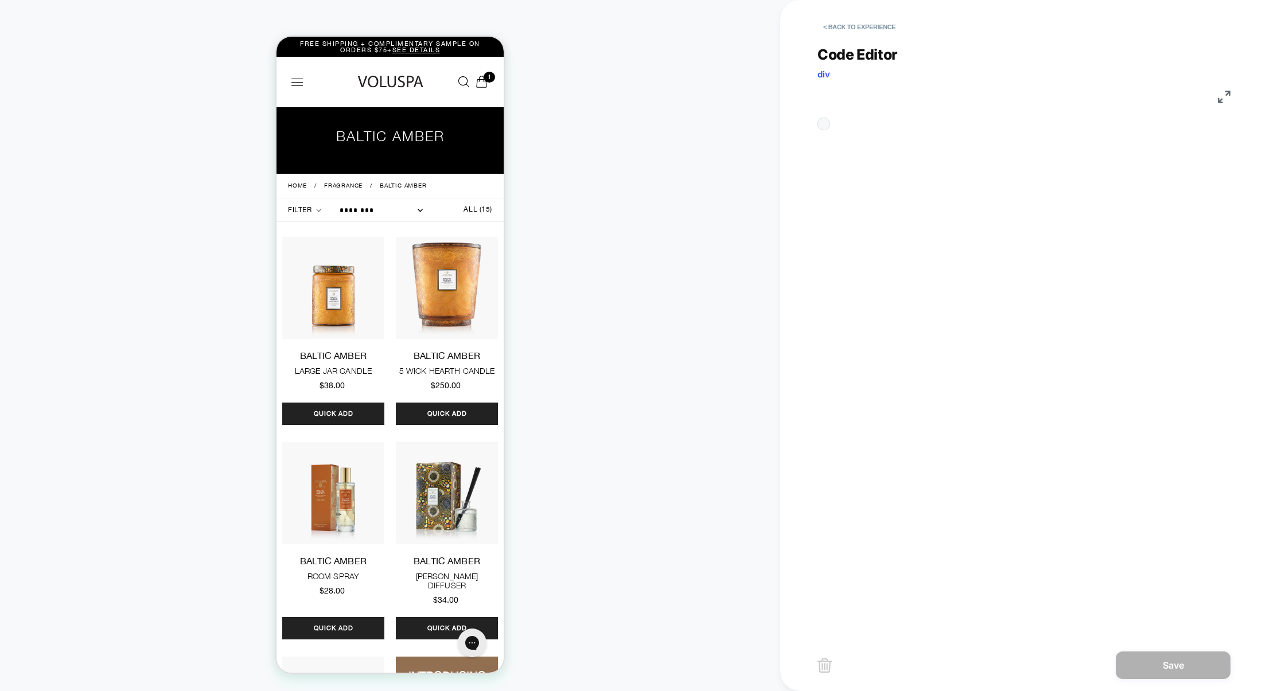
scroll to position [155, 0]
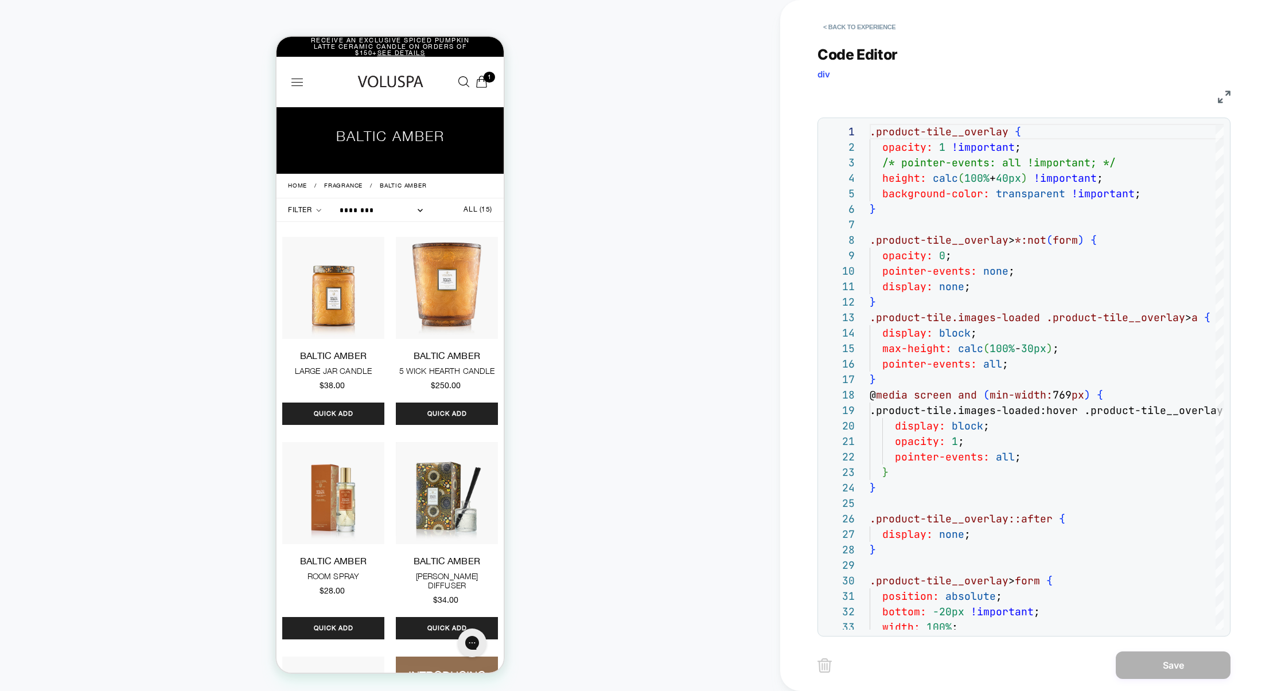
click at [1228, 91] on img at bounding box center [1224, 97] width 13 height 13
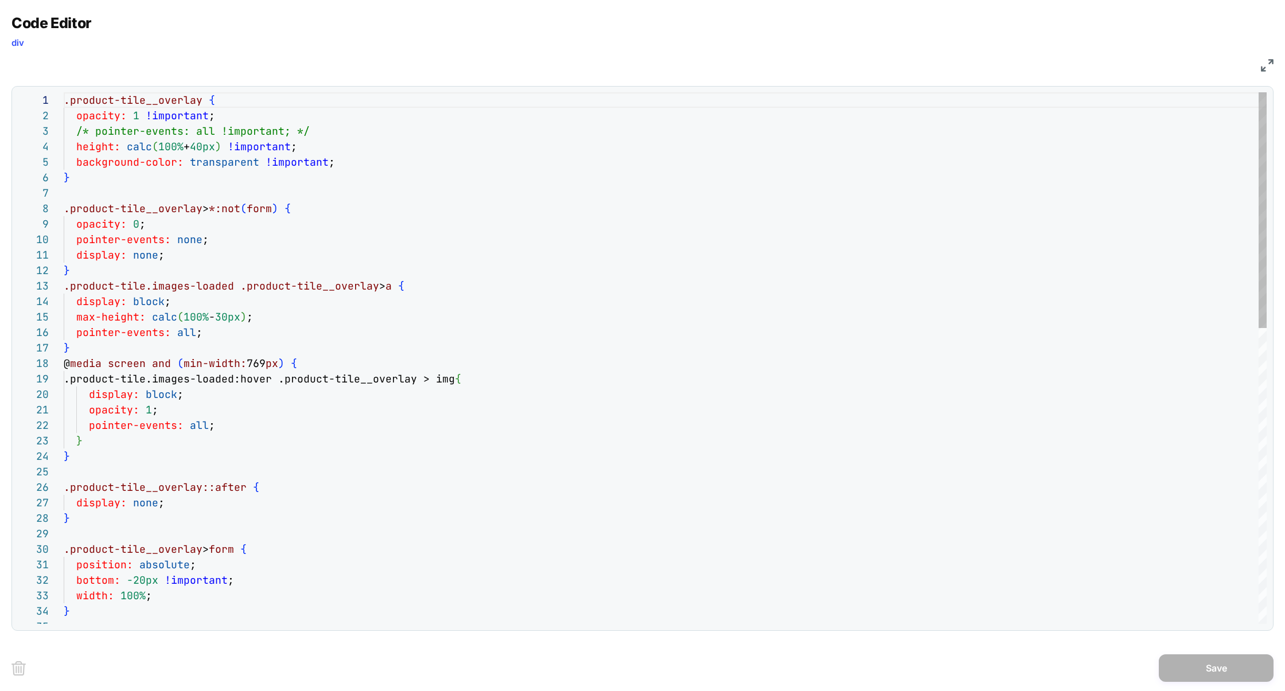
scroll to position [31, 241]
click at [334, 134] on div "display: block ; opacity: 1 ; pointer-events: all ; } } .product-tile__overlay:…" at bounding box center [665, 691] width 1203 height 1198
type textarea "**********"
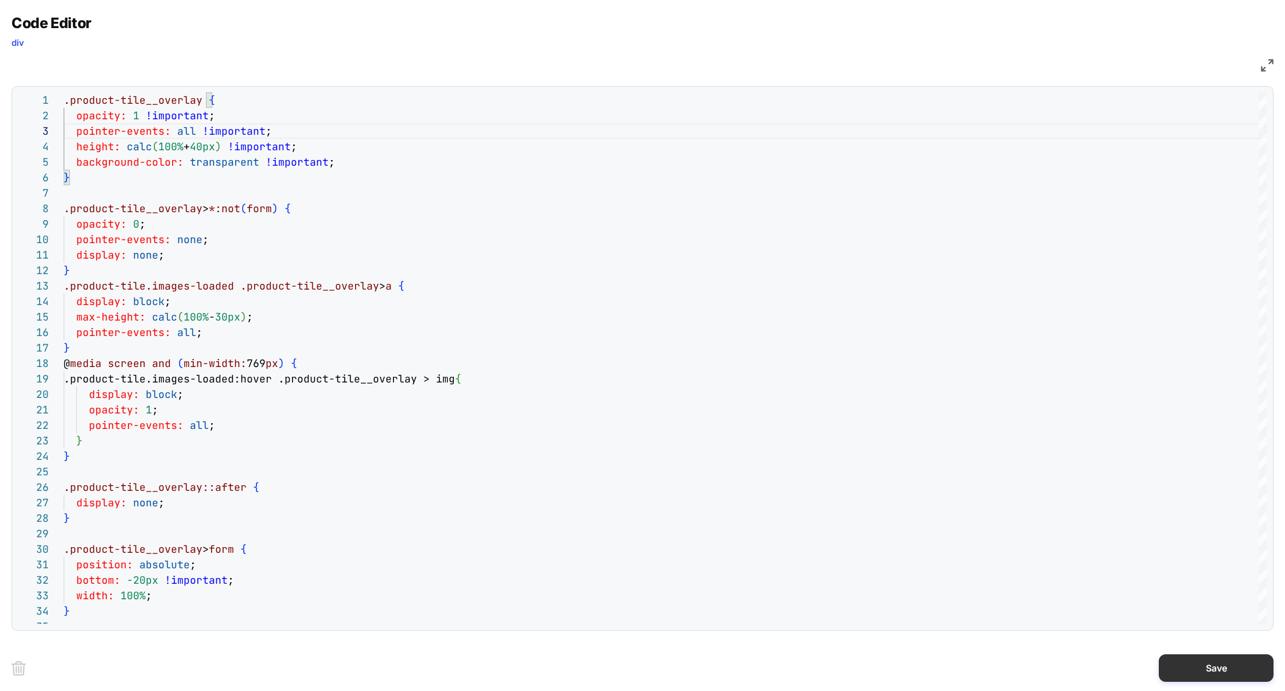
click at [1229, 679] on button "Save" at bounding box center [1216, 669] width 115 height 28
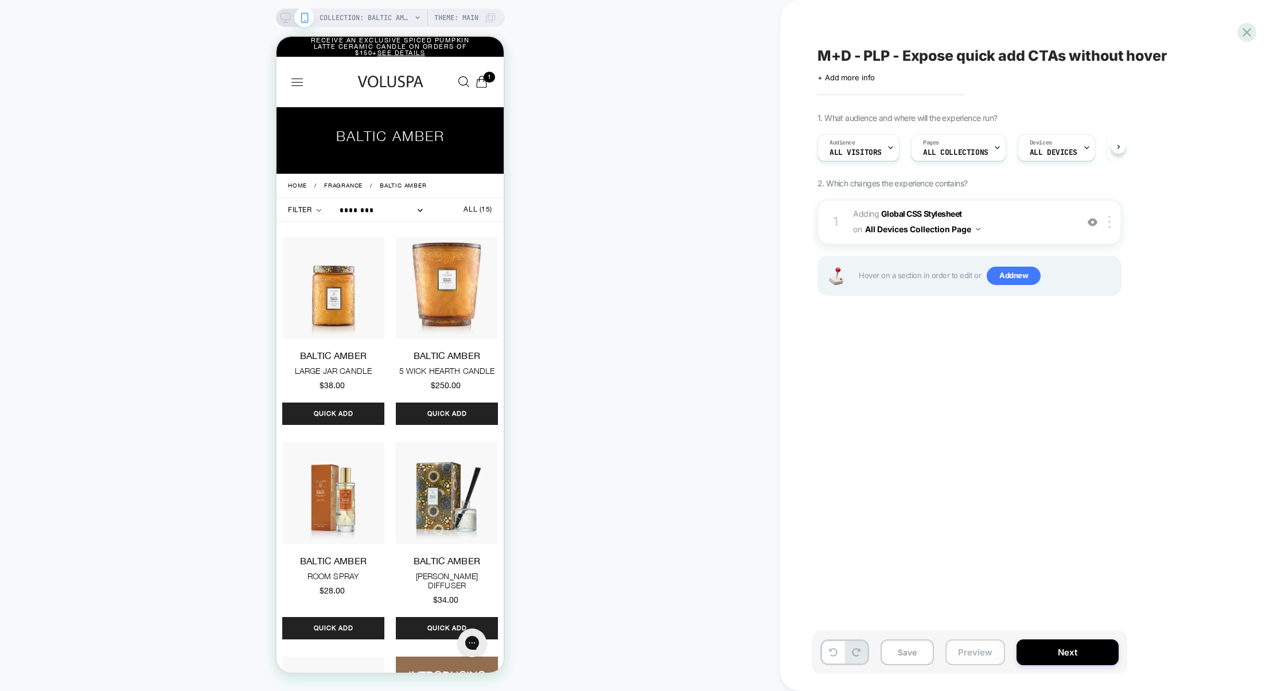
scroll to position [0, 1]
click at [973, 657] on button "Preview" at bounding box center [975, 653] width 60 height 26
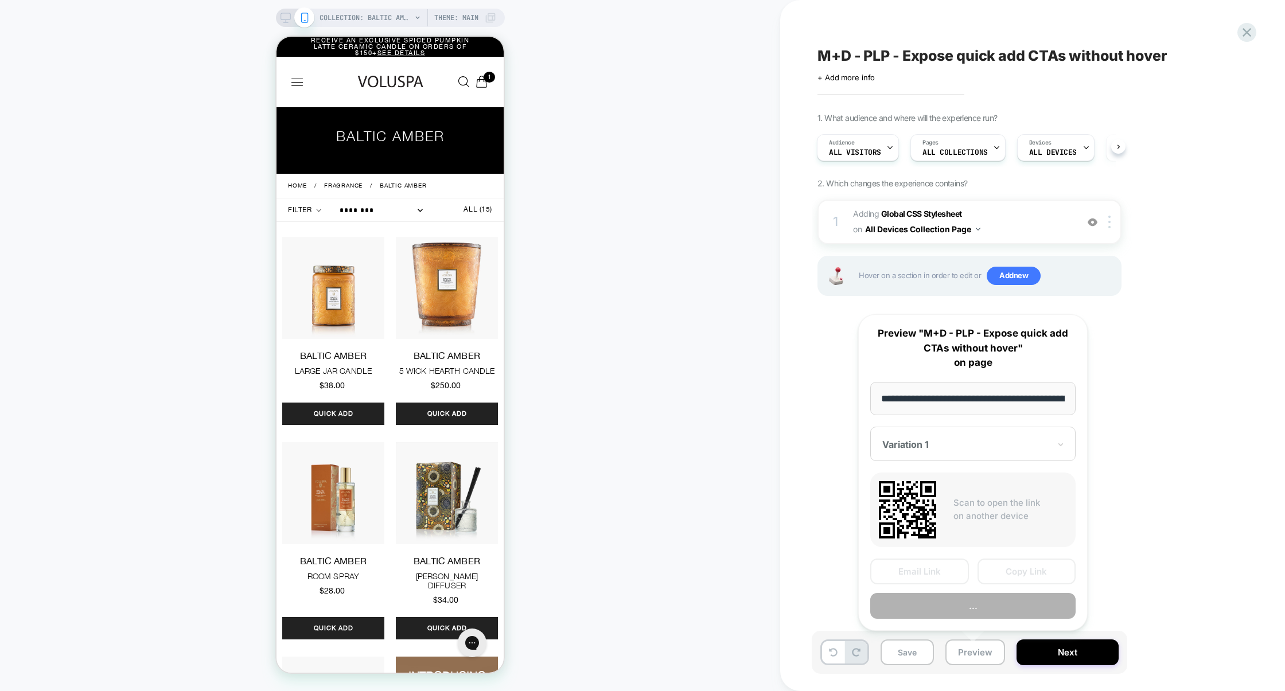
scroll to position [0, 112]
click at [992, 602] on button "Preview" at bounding box center [972, 606] width 205 height 26
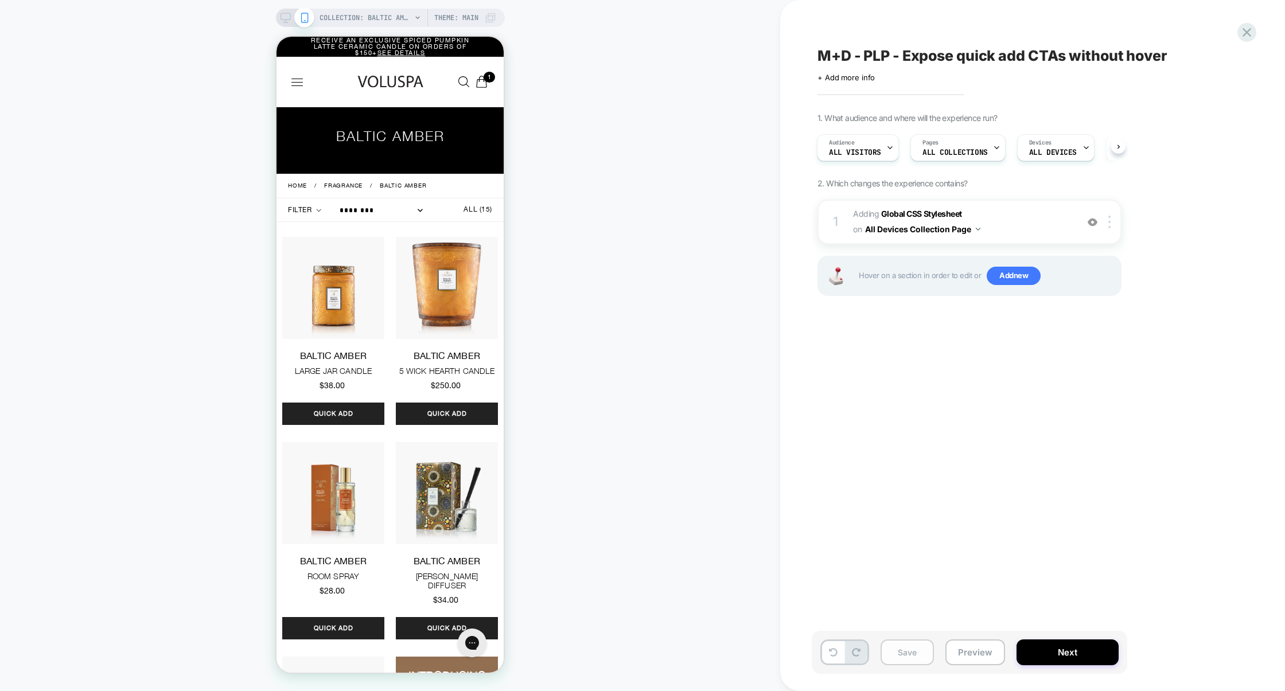
click at [917, 652] on button "Save" at bounding box center [907, 653] width 53 height 26
click at [1015, 207] on span "Adding Global CSS Stylesheet on All Devices Collection Page" at bounding box center [962, 222] width 219 height 31
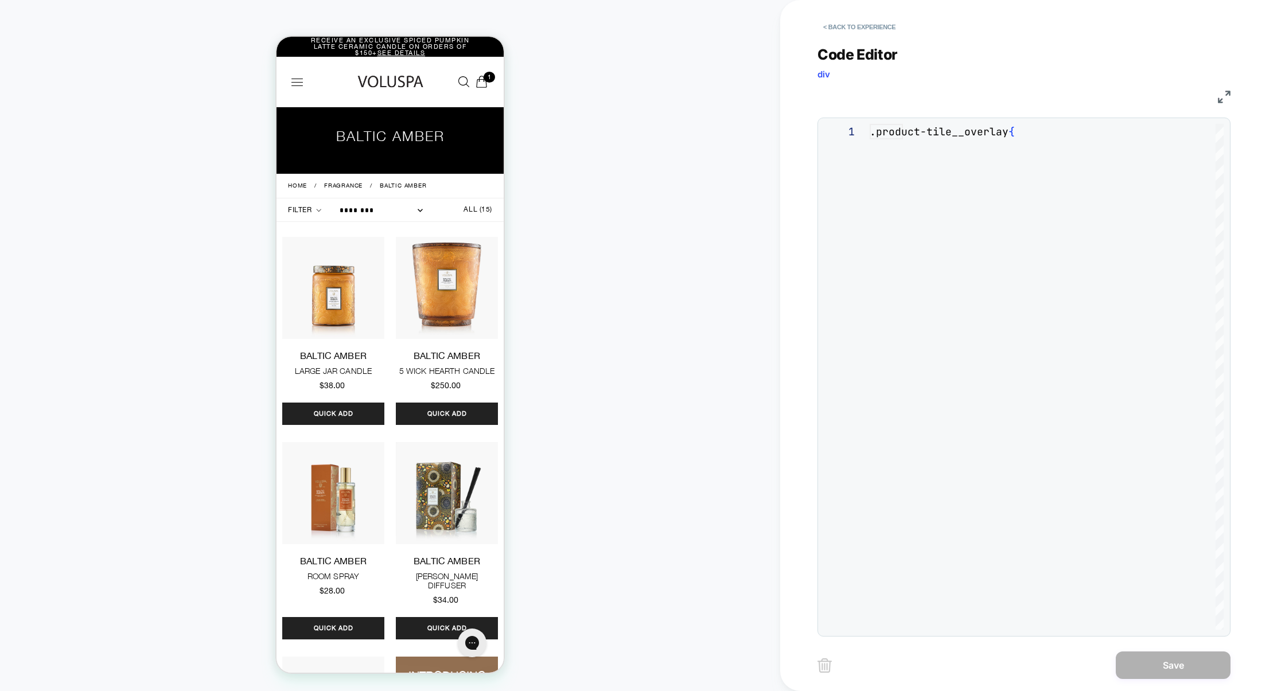
scroll to position [155, 0]
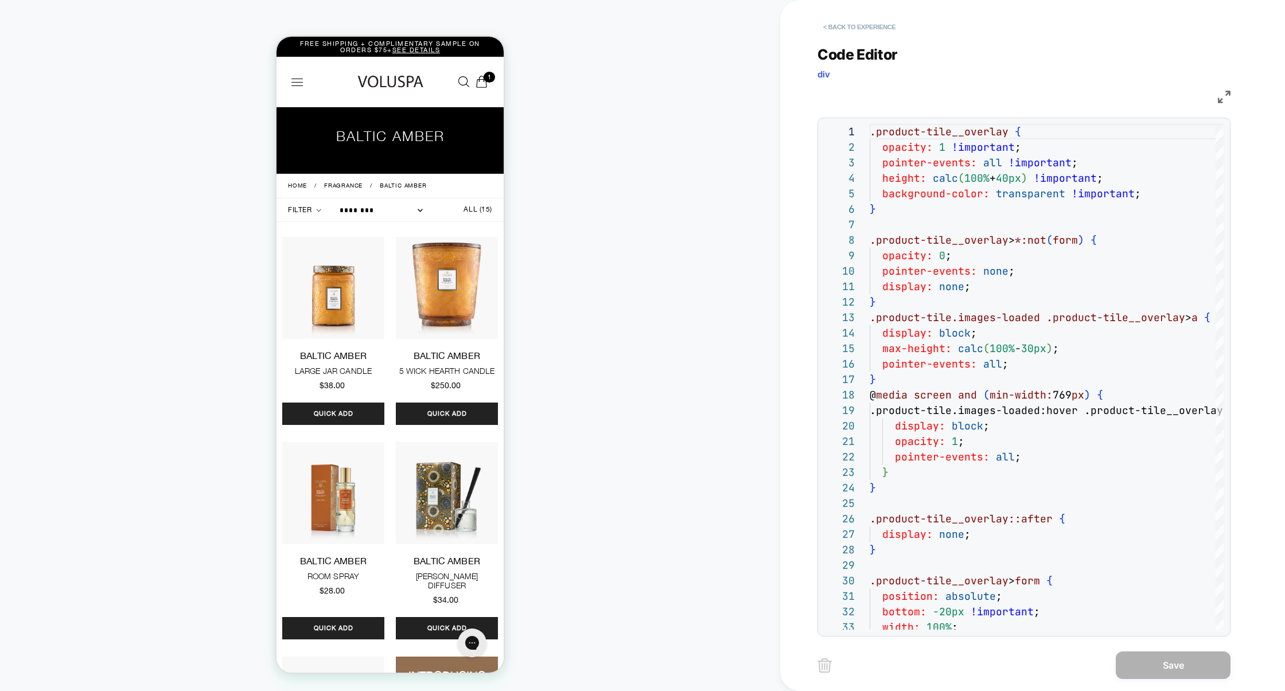
click at [880, 22] on button "< Back to experience" at bounding box center [859, 27] width 84 height 18
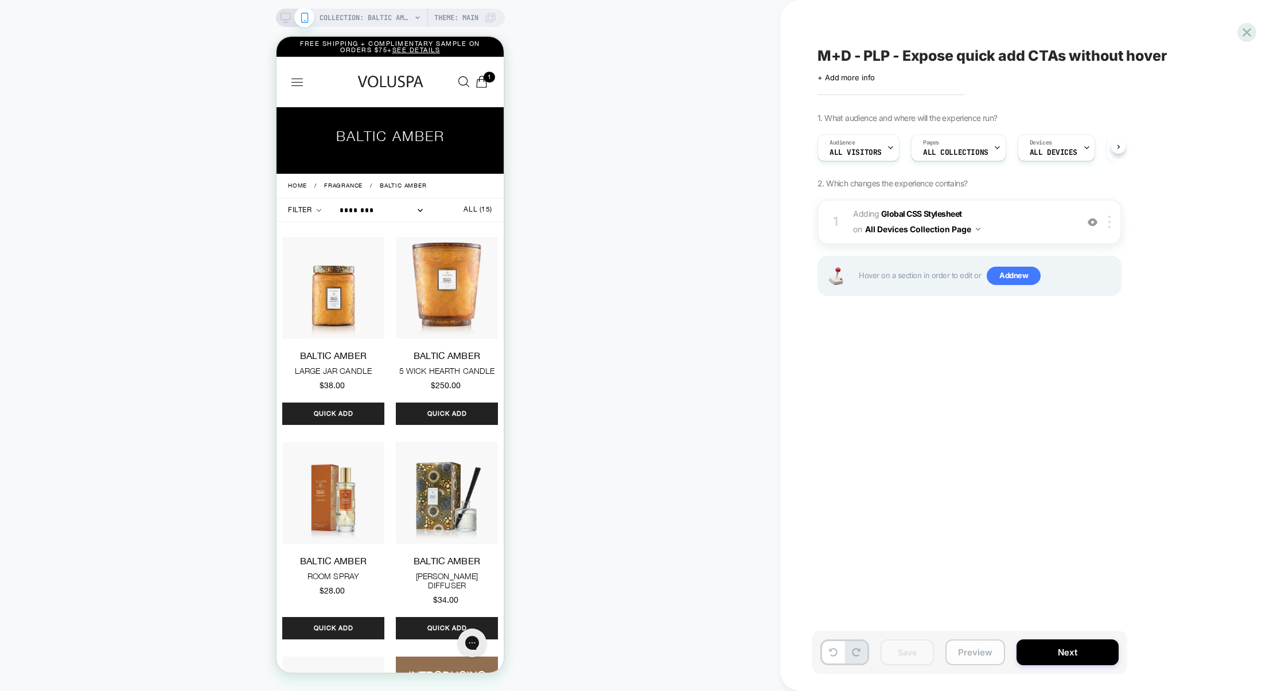
scroll to position [0, 1]
click at [984, 647] on button "Preview" at bounding box center [975, 653] width 60 height 26
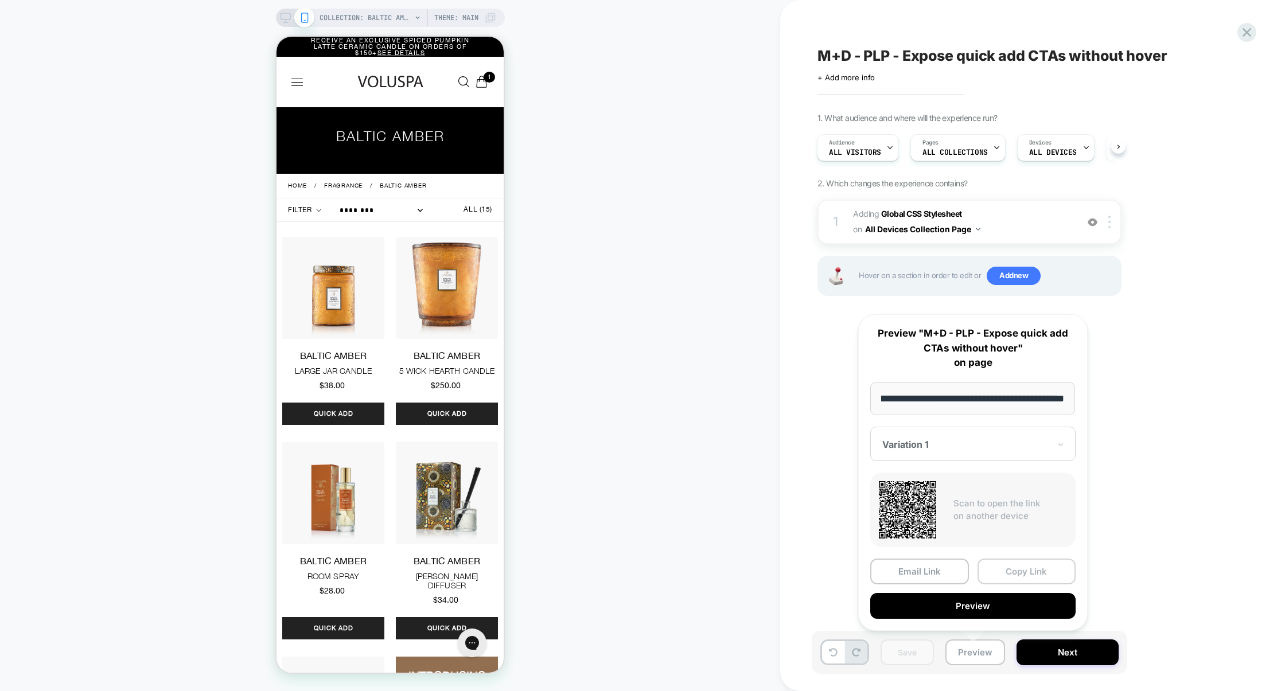
scroll to position [0, 0]
click at [1025, 575] on button "Copy Link" at bounding box center [1026, 572] width 99 height 26
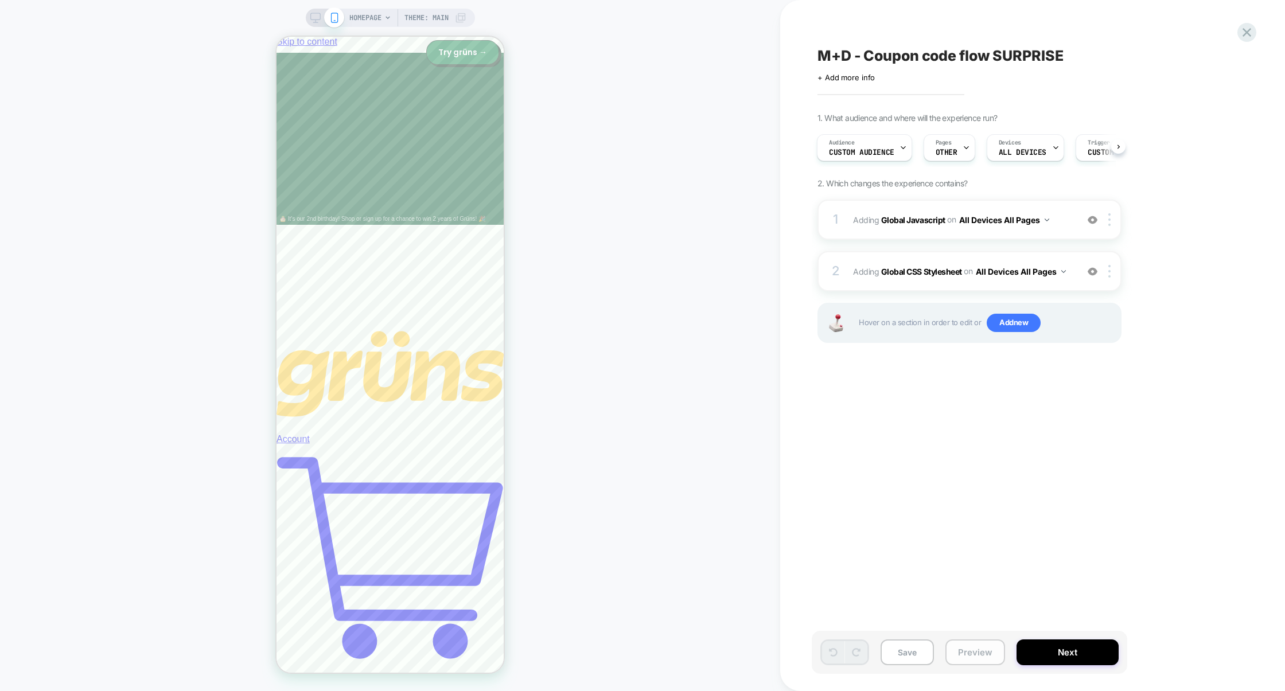
click at [965, 649] on button "Preview" at bounding box center [975, 653] width 60 height 26
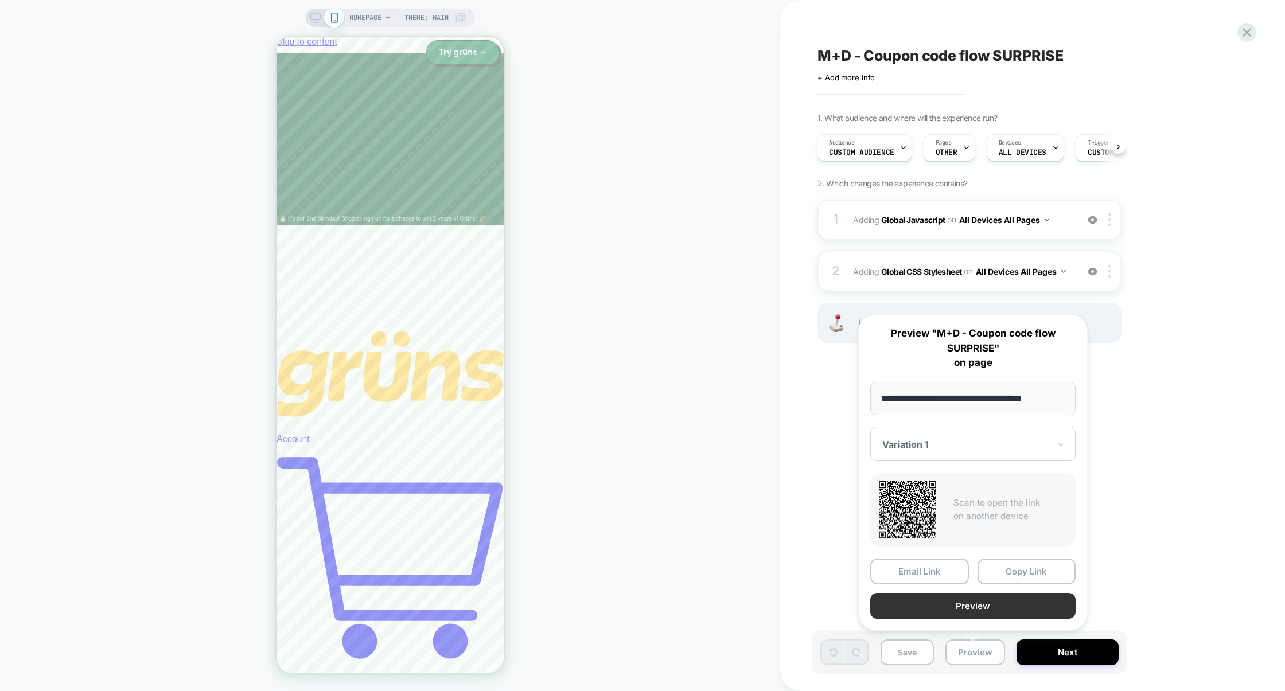
click at [965, 610] on button "Preview" at bounding box center [972, 606] width 205 height 26
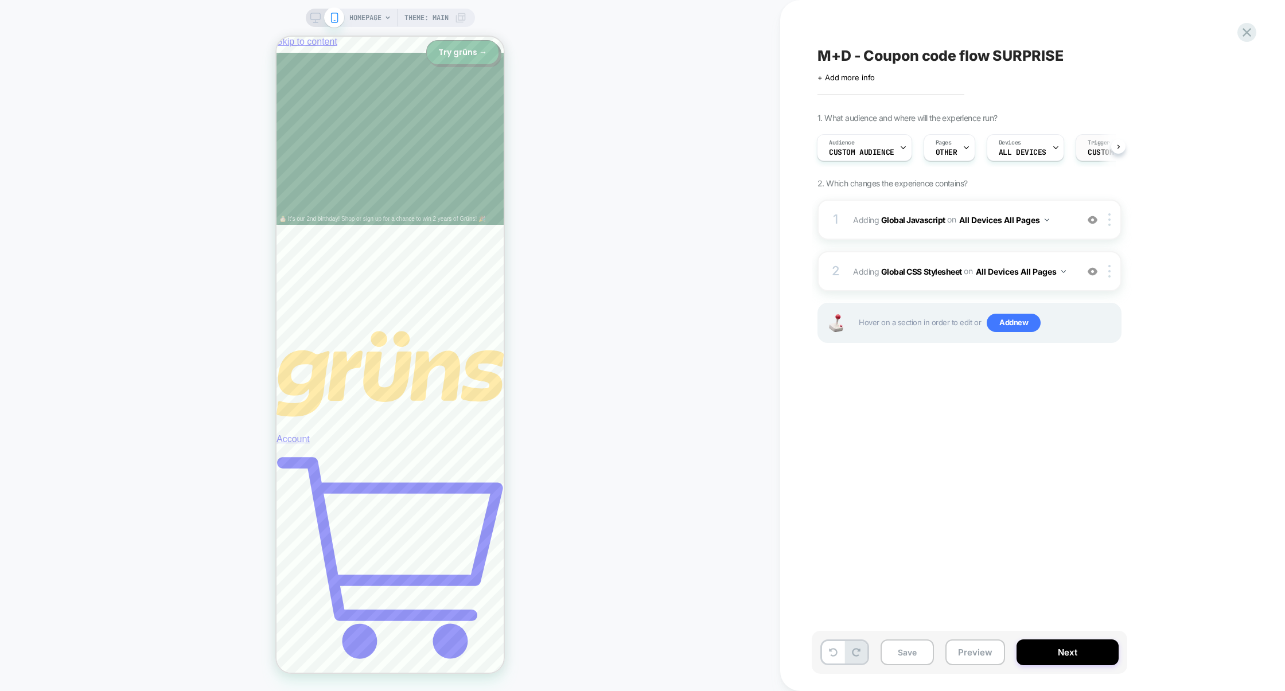
click at [1091, 150] on span "Custom Code" at bounding box center [1112, 153] width 48 height 8
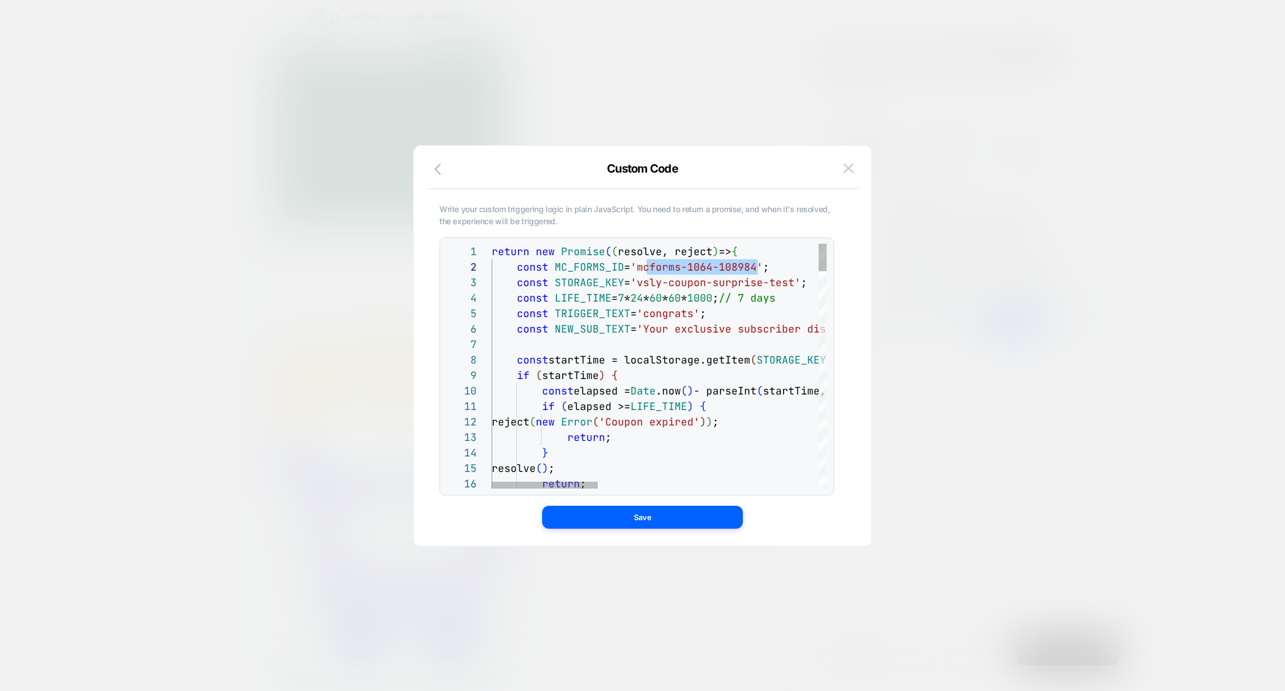
scroll to position [15, 272]
drag, startPoint x: 646, startPoint y: 274, endPoint x: 762, endPoint y: 271, distance: 115.3
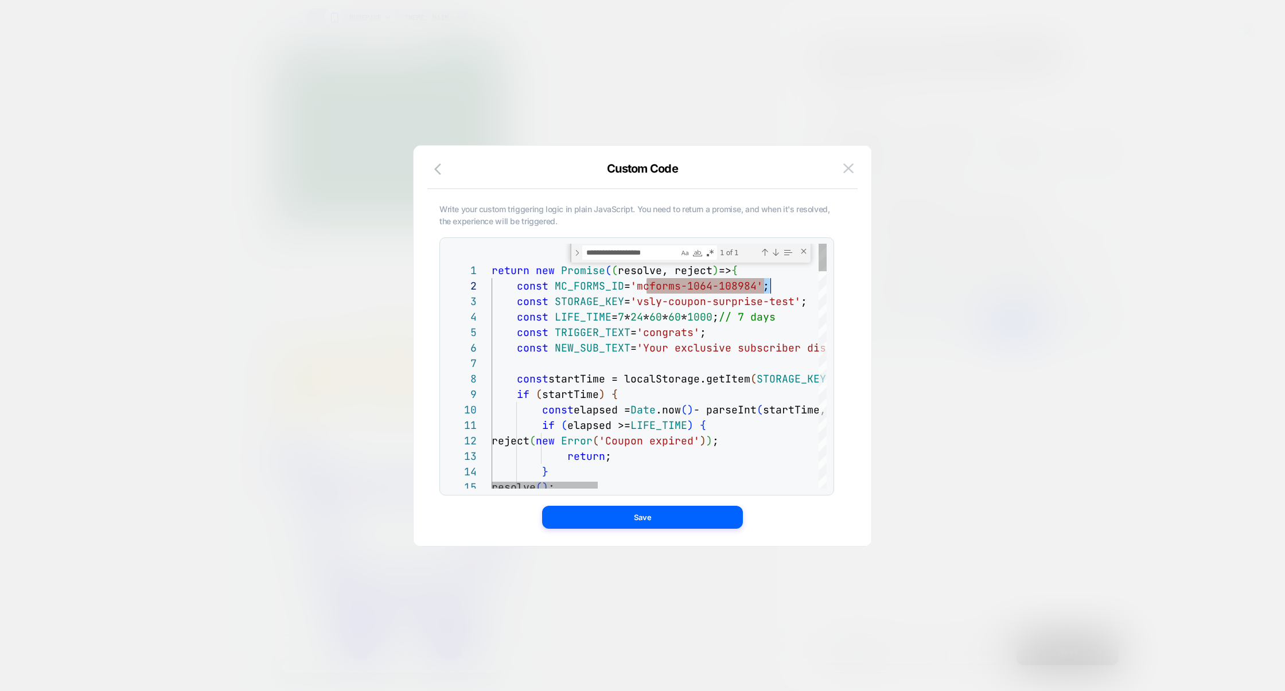
scroll to position [15, 272]
drag, startPoint x: 649, startPoint y: 289, endPoint x: 765, endPoint y: 285, distance: 115.9
click at [763, 285] on span "'mcforms-1064-108984'" at bounding box center [696, 285] width 133 height 13
type textarea "**********"
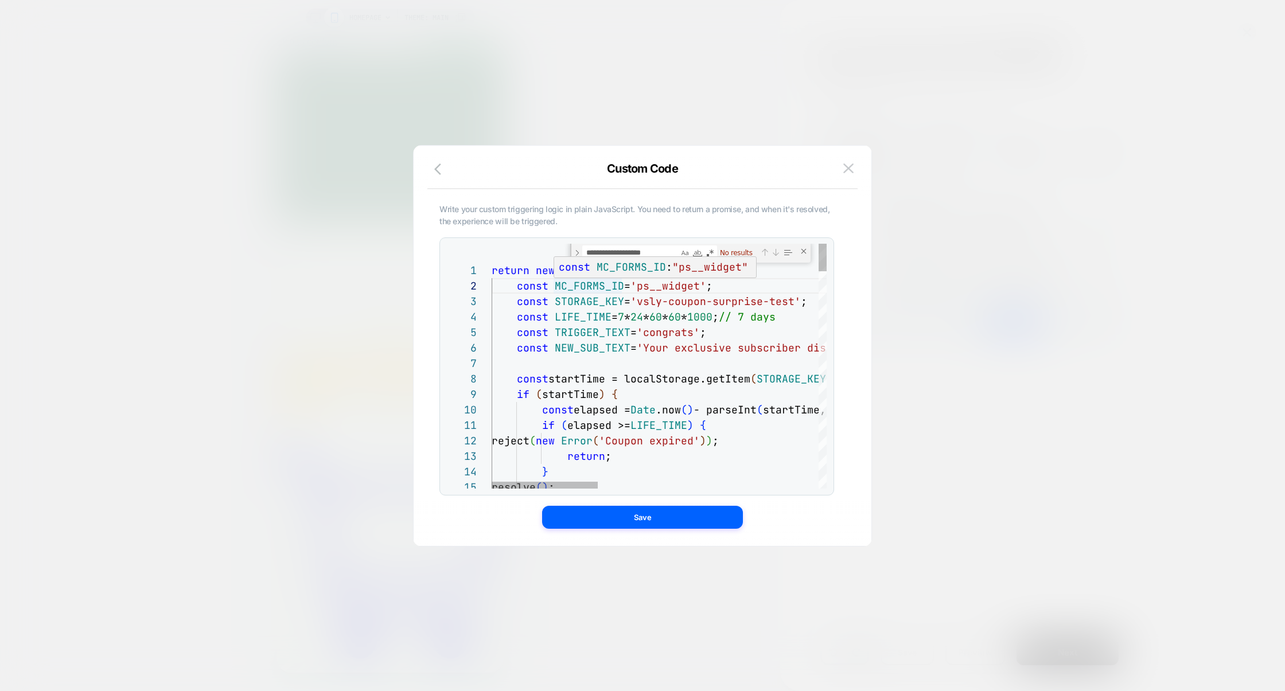
type textarea "**********"
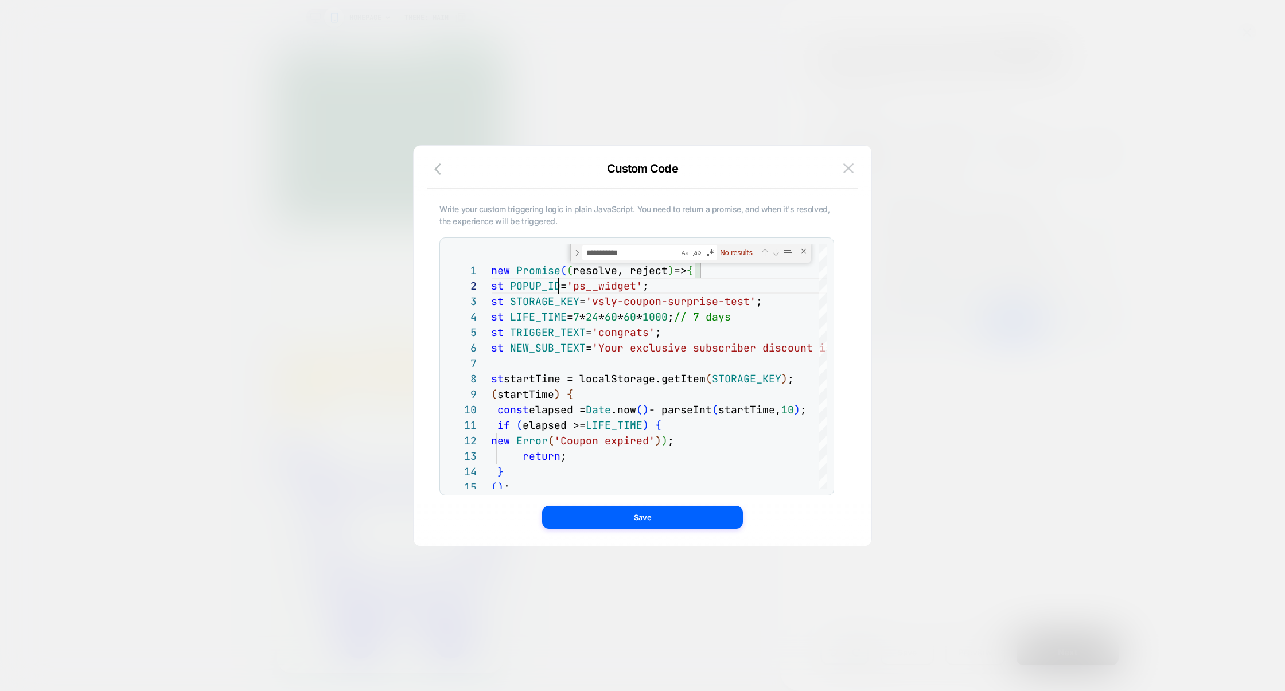
scroll to position [15, 111]
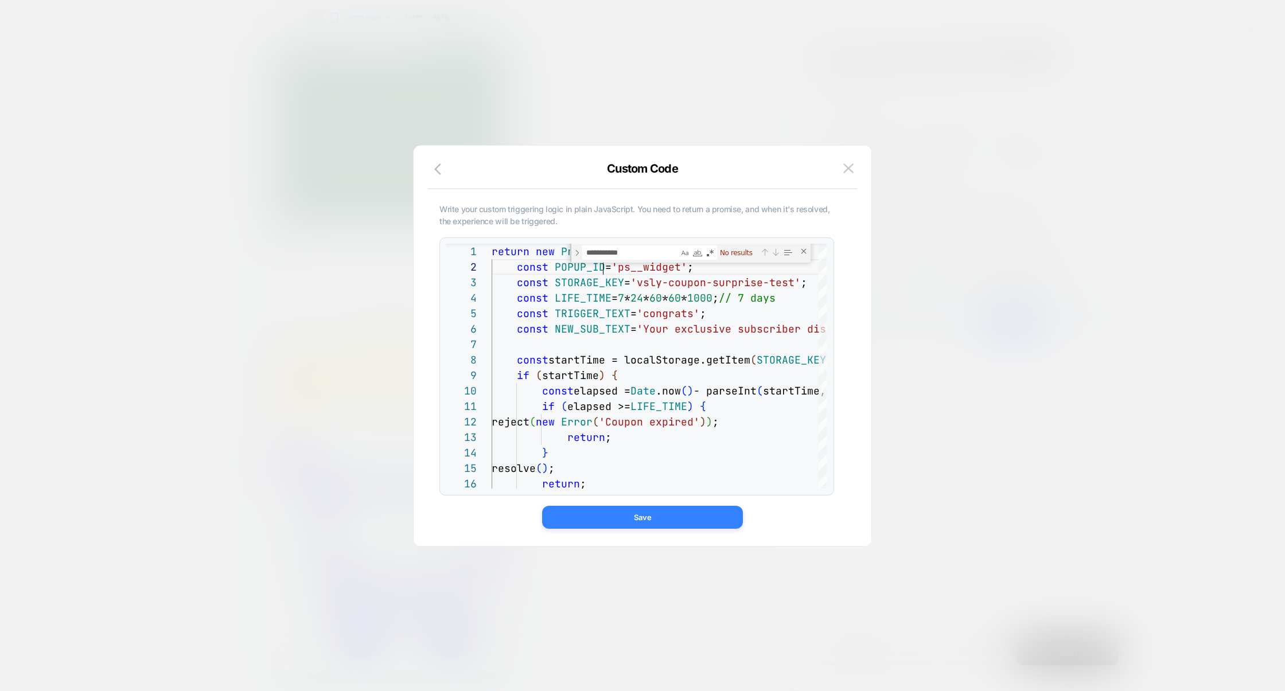
type textarea "**********"
click at [672, 520] on button "Save" at bounding box center [642, 517] width 201 height 23
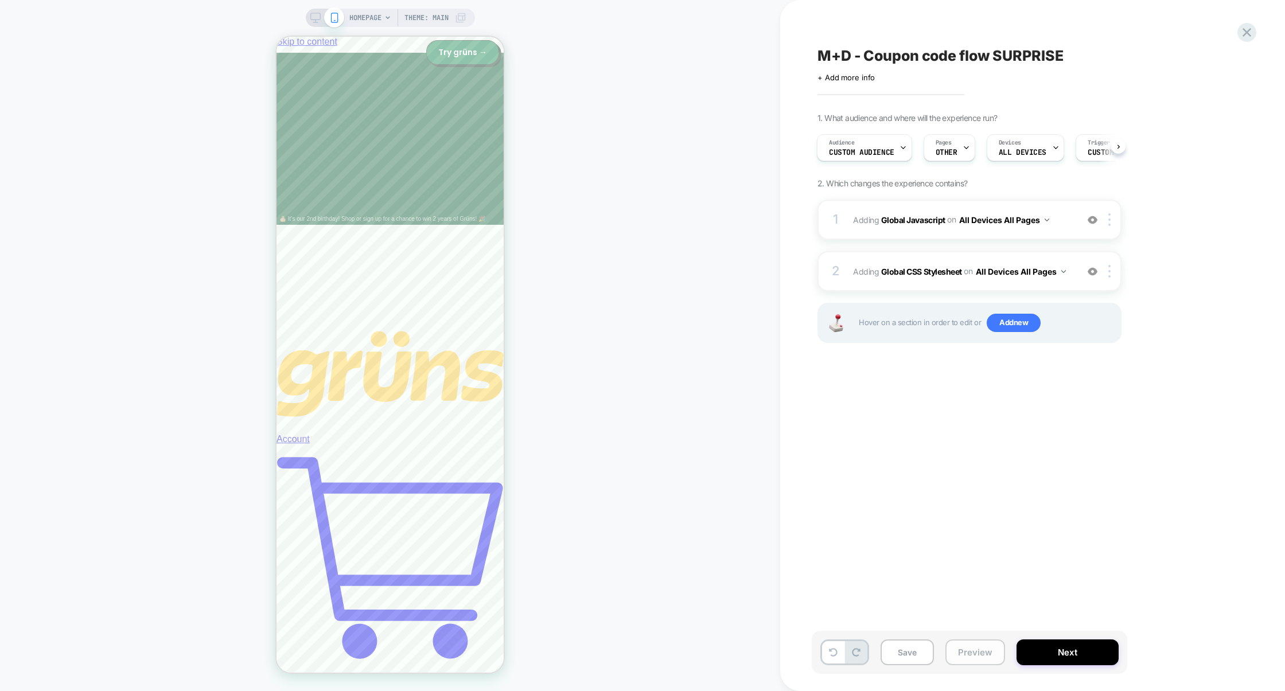
click at [982, 652] on button "Preview" at bounding box center [975, 653] width 60 height 26
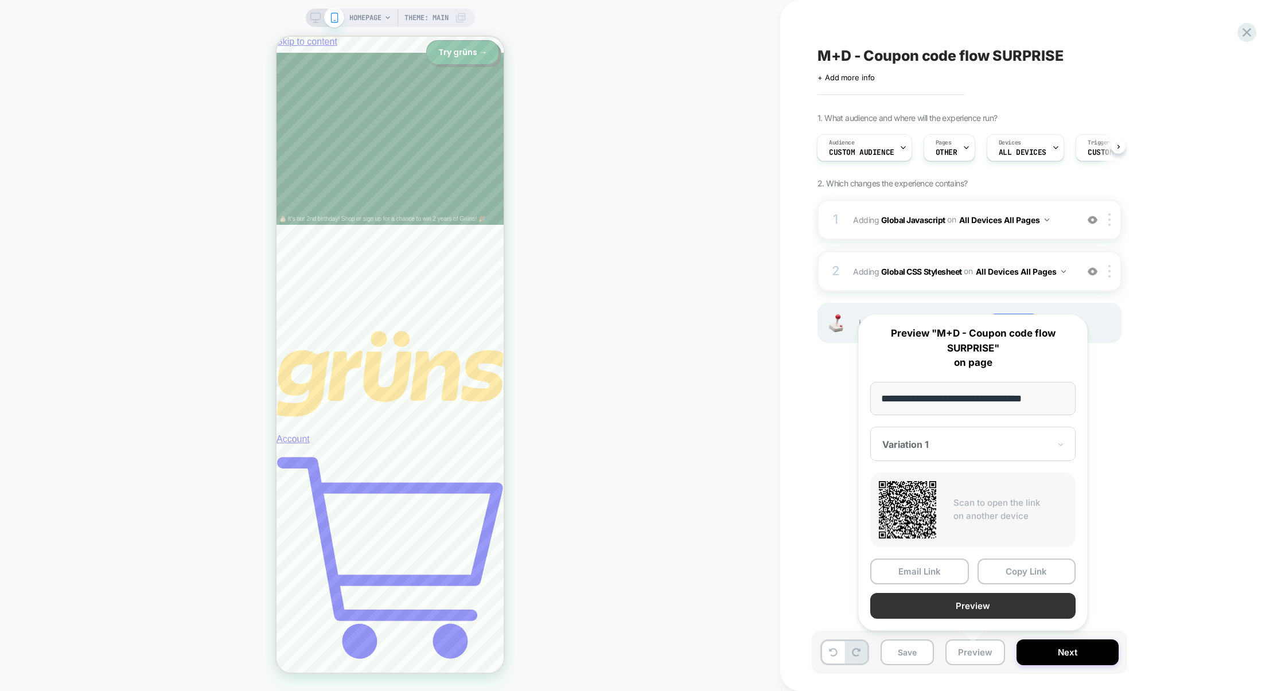
click at [980, 614] on button "Preview" at bounding box center [972, 606] width 205 height 26
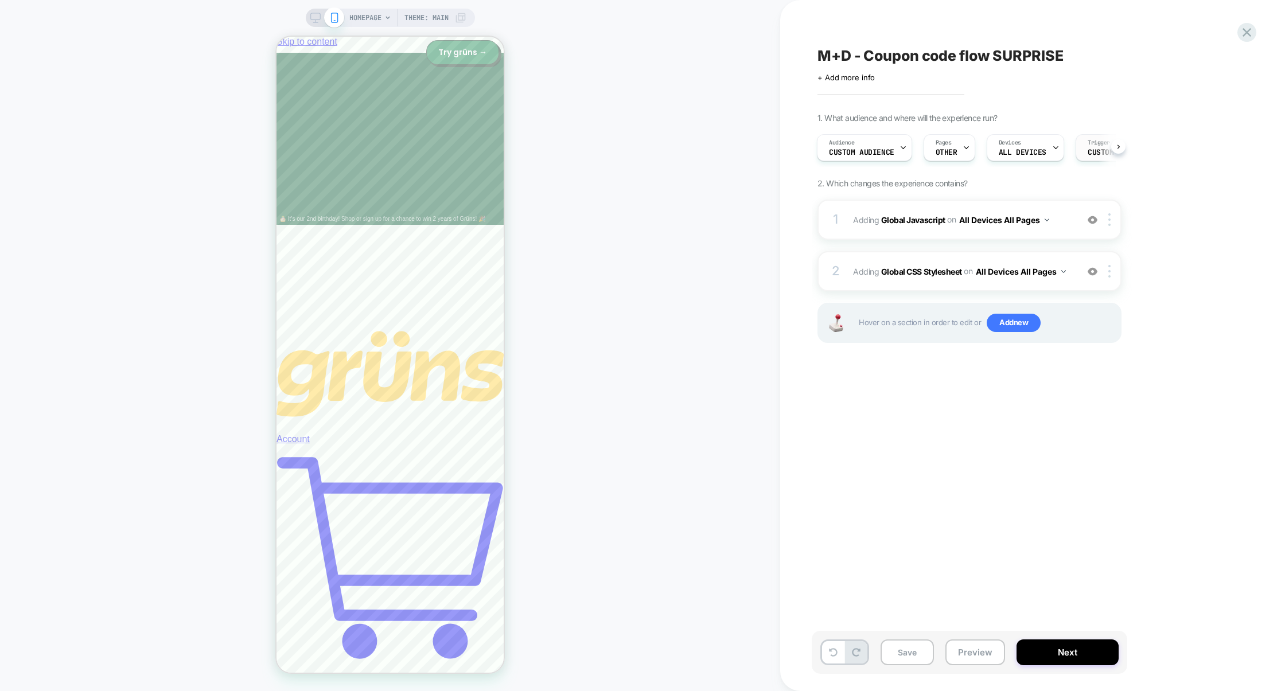
click at [1080, 141] on div "Trigger Custom Code" at bounding box center [1111, 148] width 71 height 26
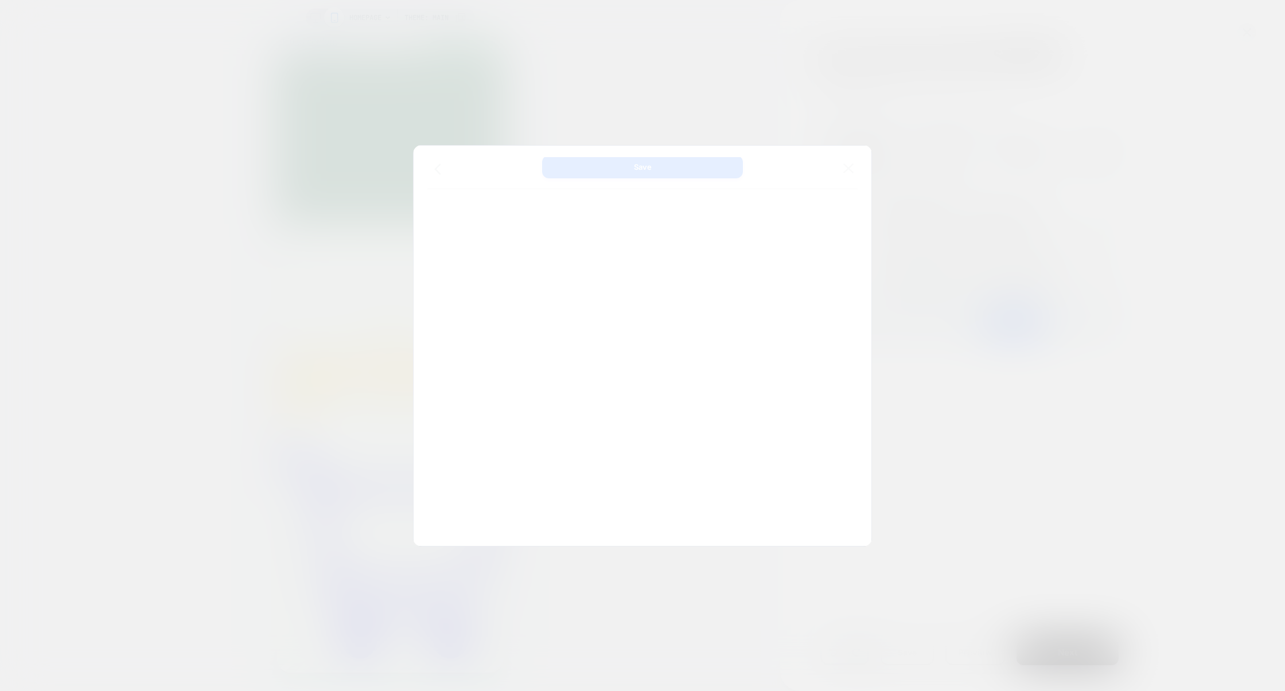
scroll to position [139, 0]
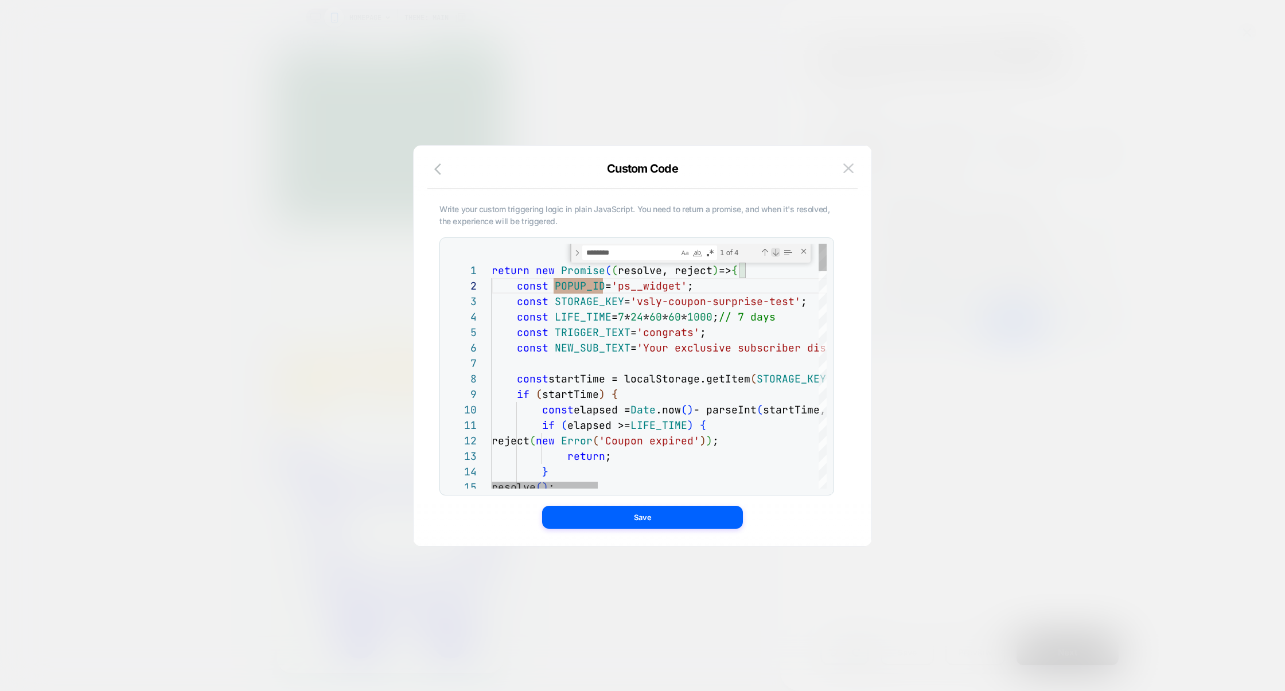
click at [775, 248] on div "Next Match (Enter)" at bounding box center [775, 252] width 9 height 9
type textarea "**********"
